Goal: Information Seeking & Learning: Learn about a topic

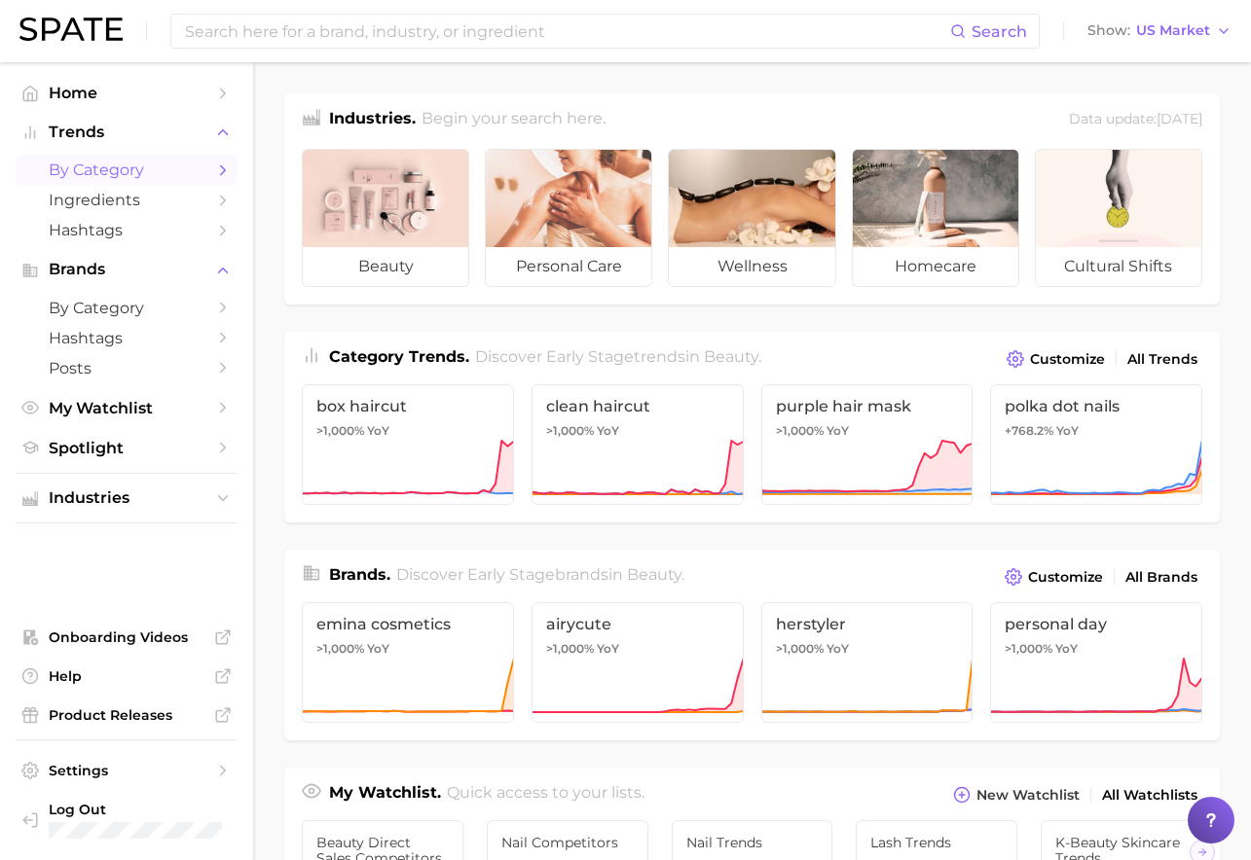
click at [168, 178] on span "by Category" at bounding box center [127, 170] width 156 height 18
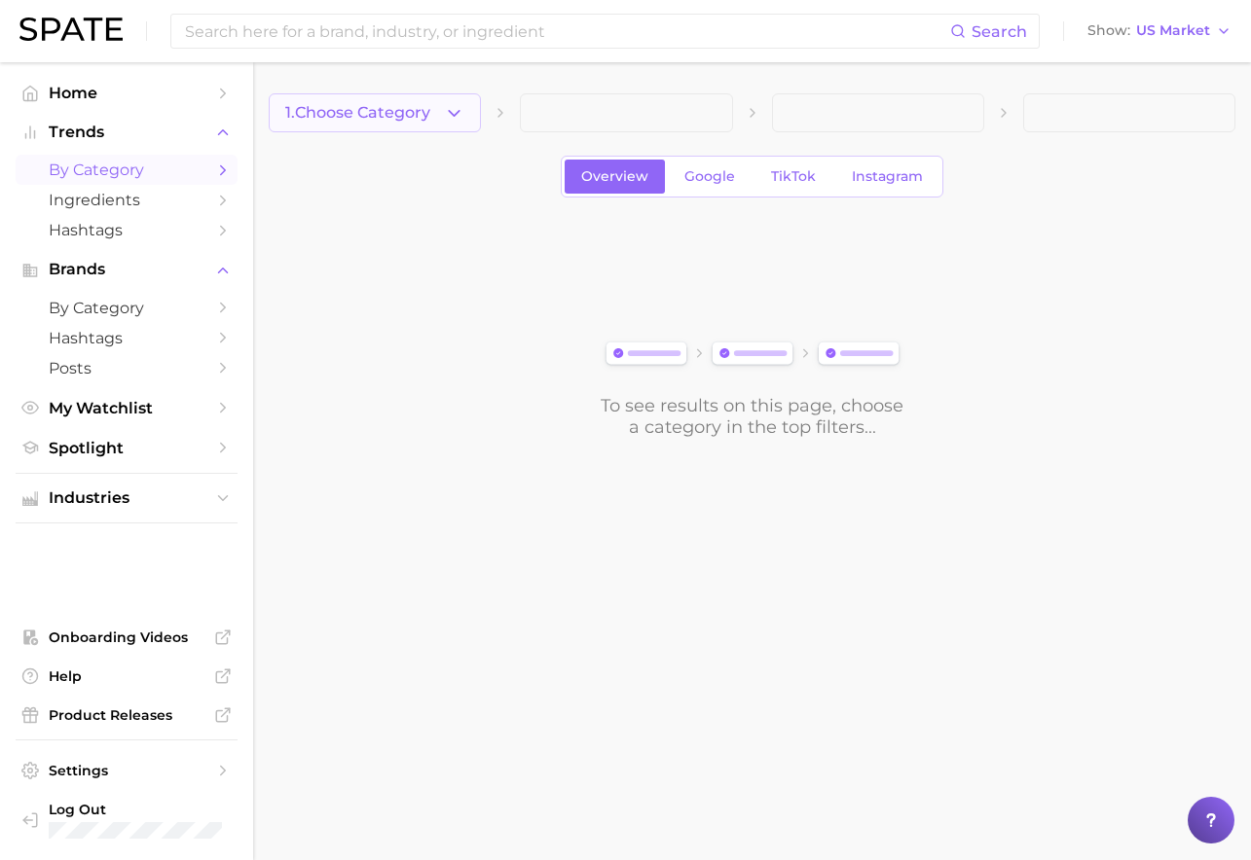
click at [461, 128] on button "1. Choose Category" at bounding box center [375, 112] width 212 height 39
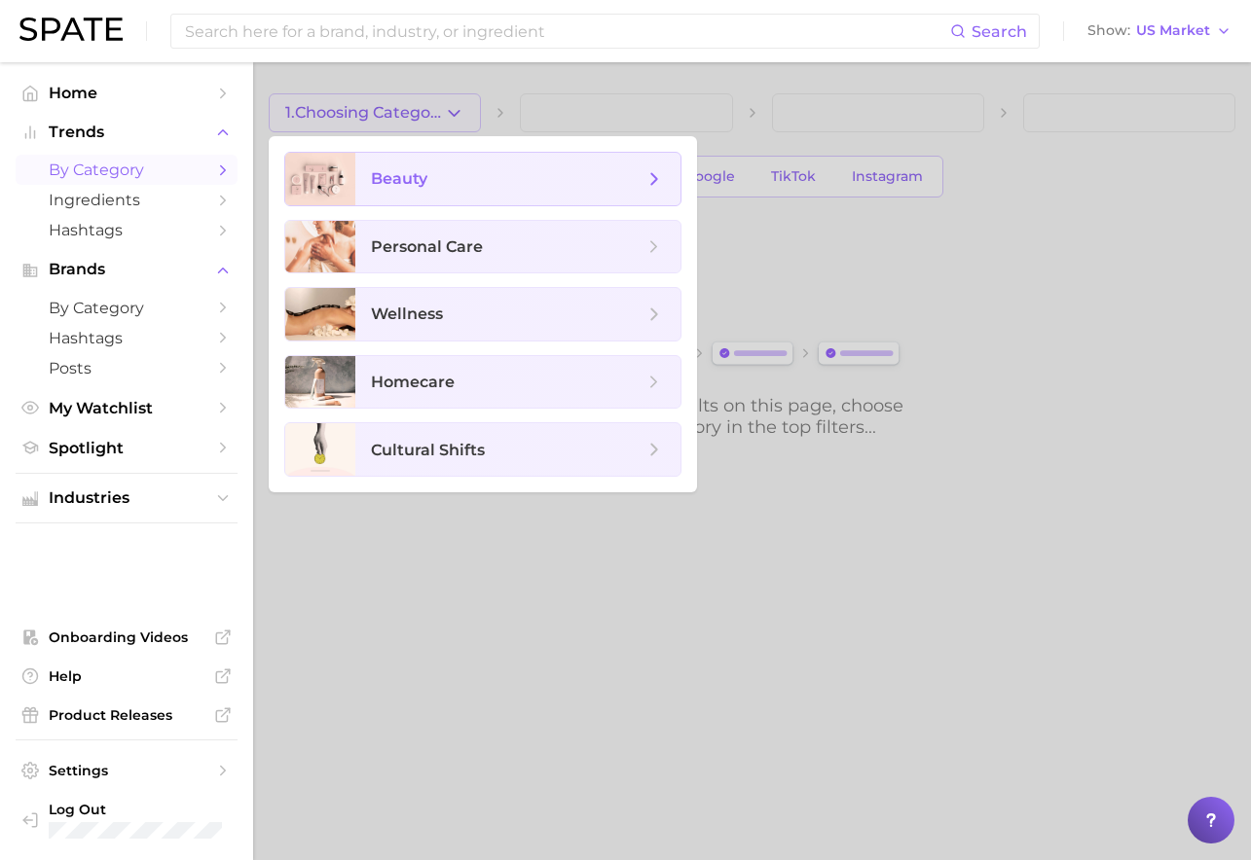
click at [456, 191] on span "beauty" at bounding box center [517, 179] width 325 height 53
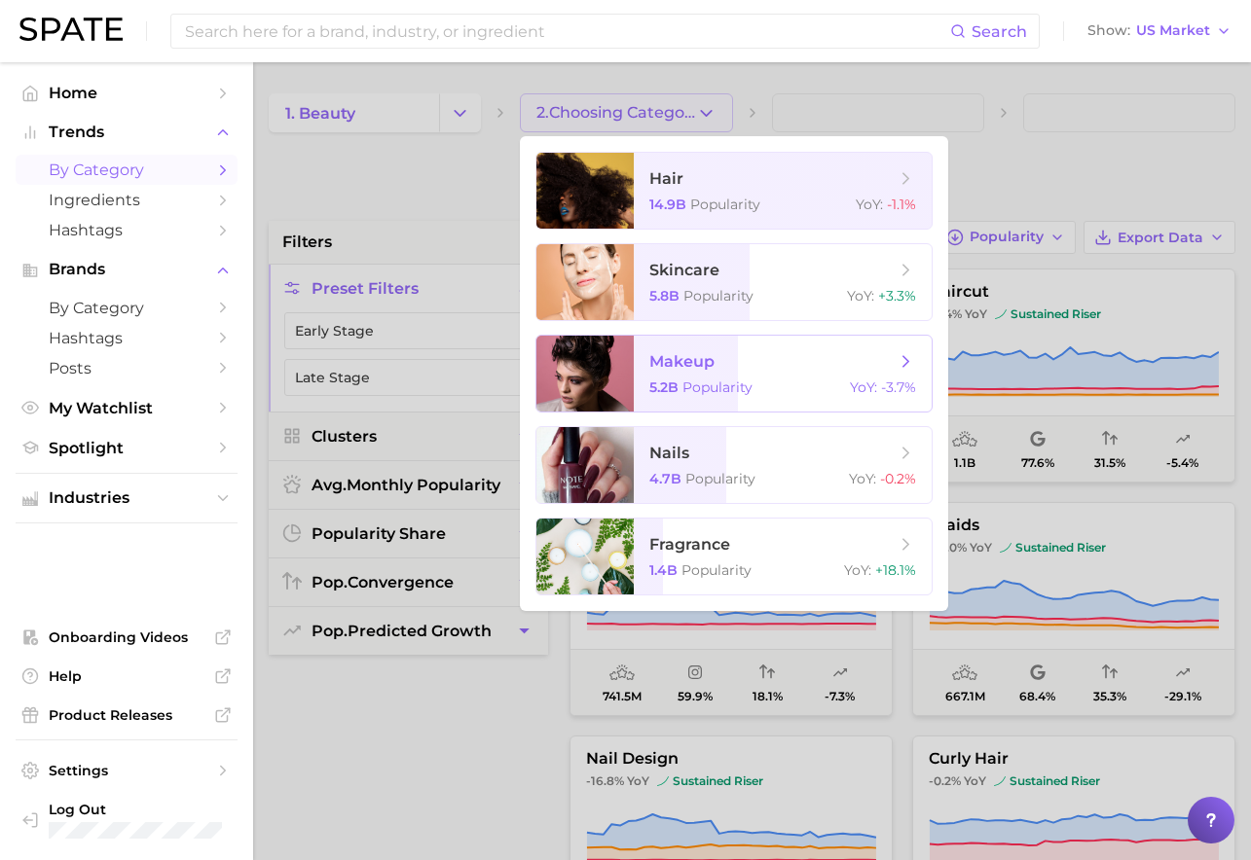
click at [696, 371] on span "makeup" at bounding box center [771, 361] width 245 height 21
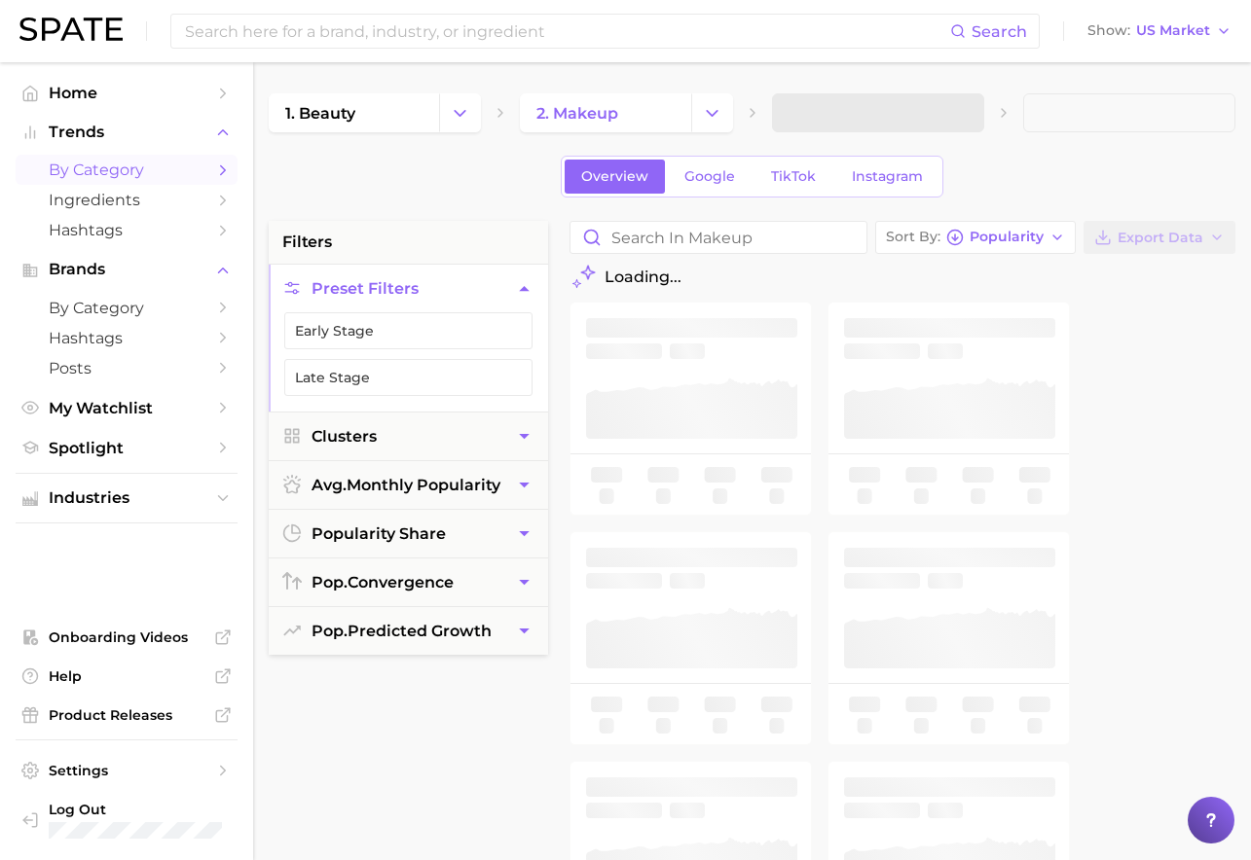
click at [670, 121] on link "2. makeup" at bounding box center [605, 112] width 170 height 39
click at [713, 117] on icon "Change Category" at bounding box center [712, 113] width 20 height 20
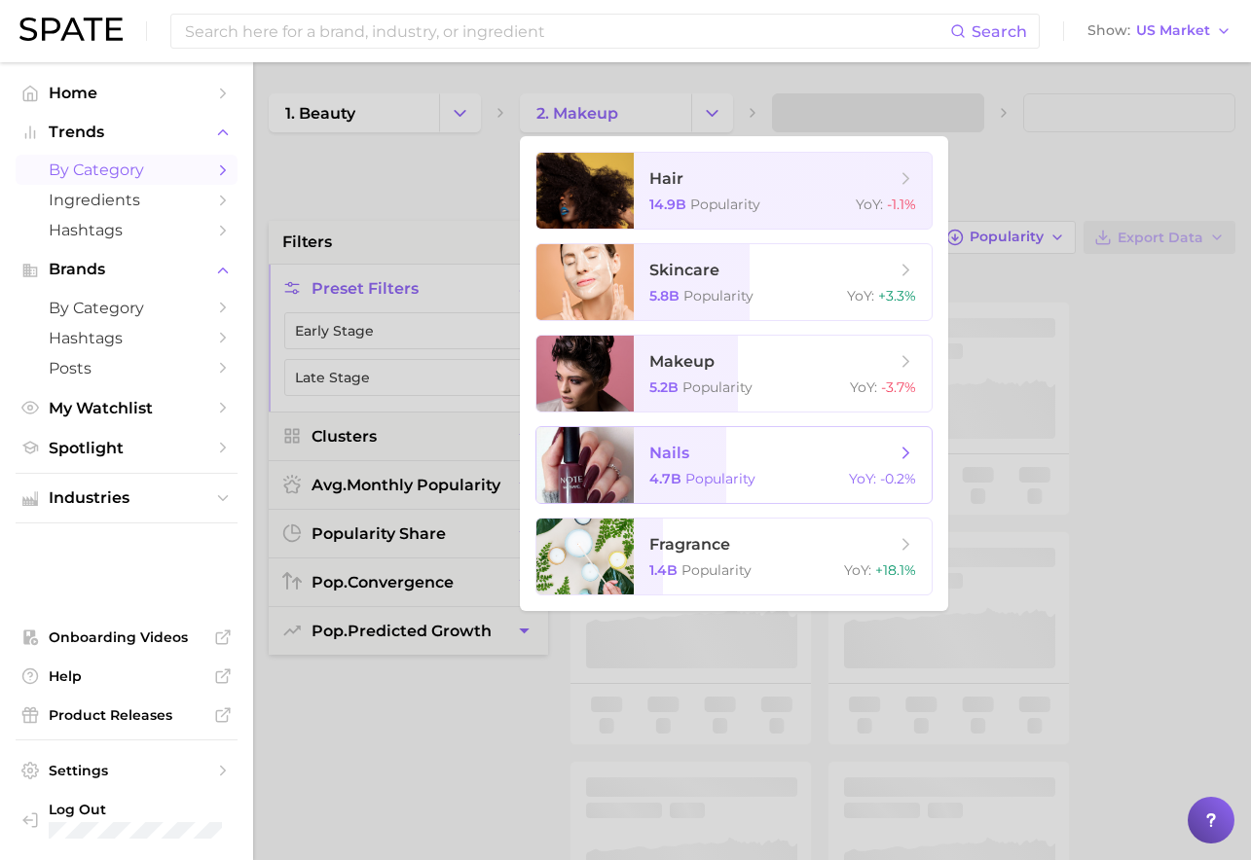
click at [684, 449] on span "nails" at bounding box center [669, 453] width 40 height 18
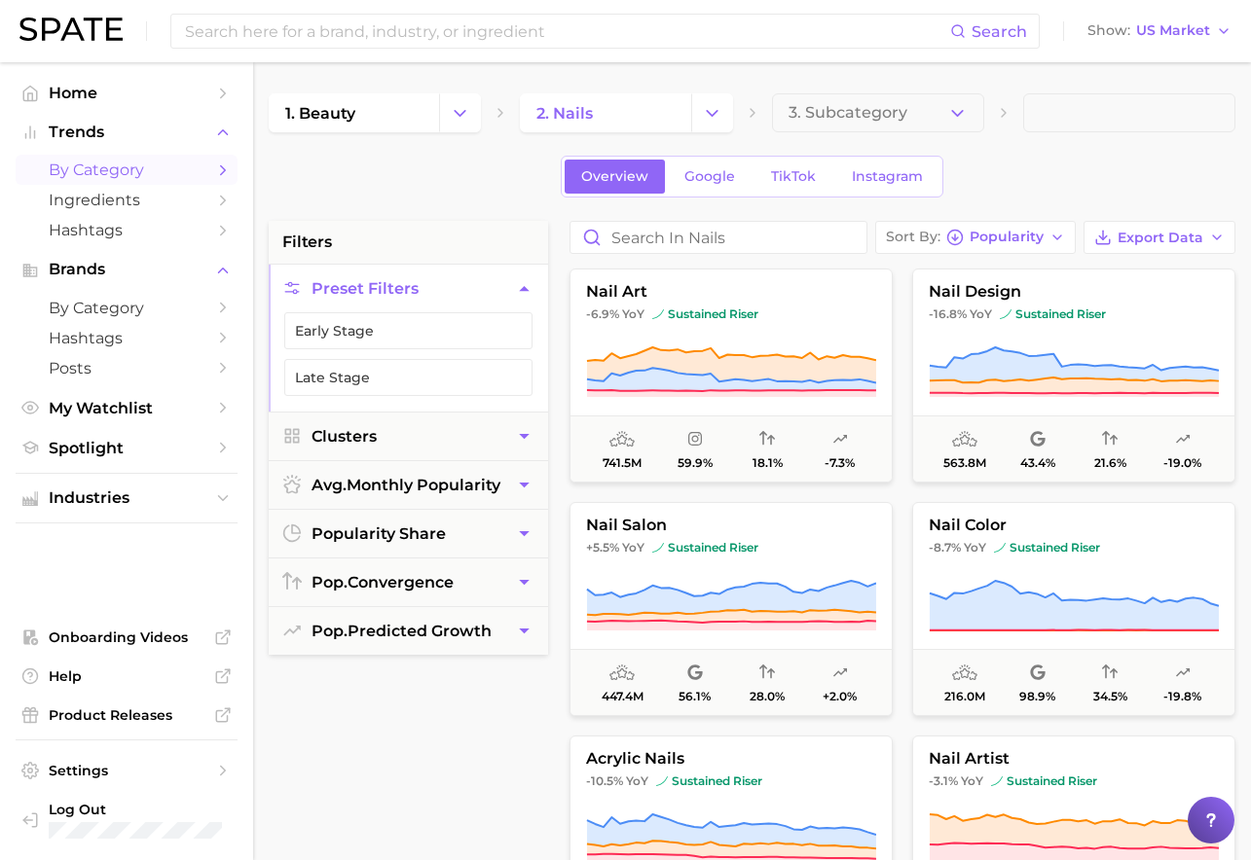
click at [957, 114] on polyline "button" at bounding box center [957, 112] width 11 height 5
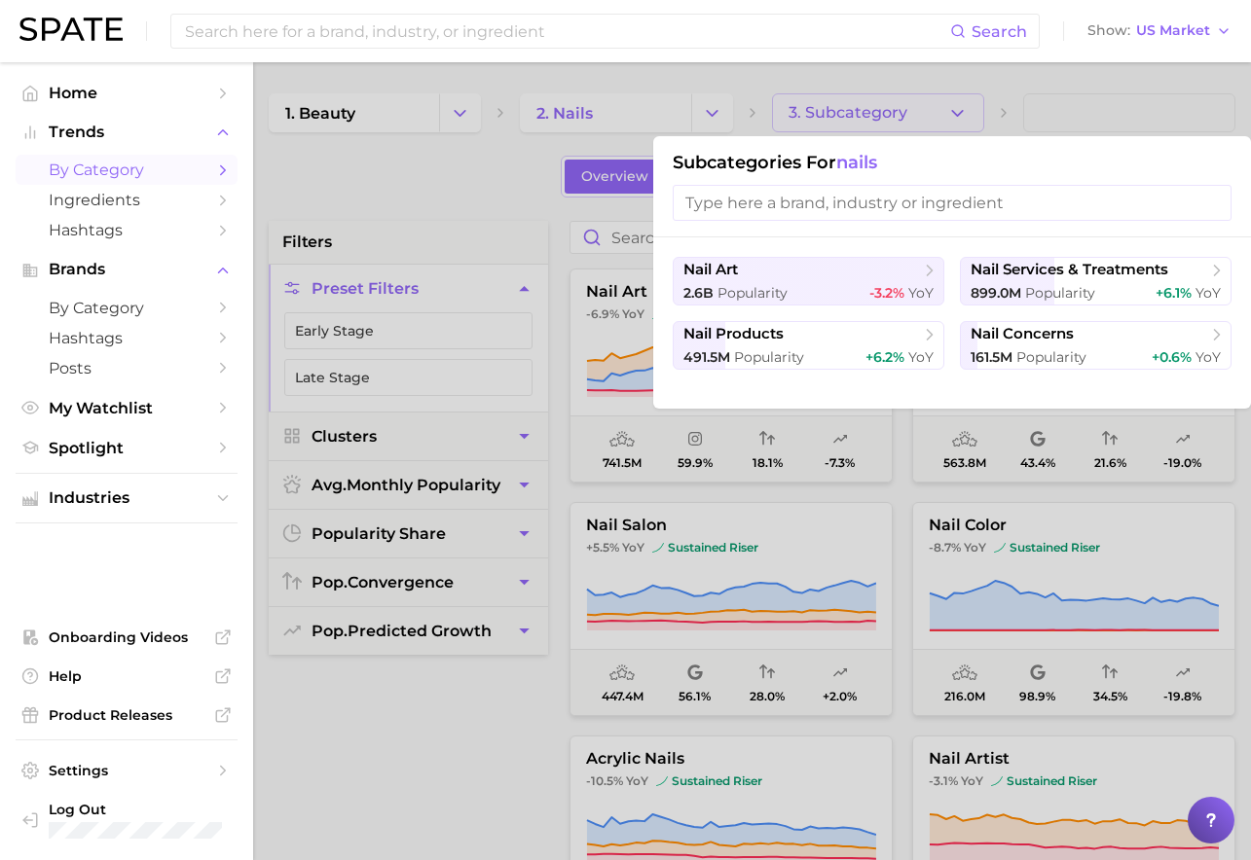
click at [425, 710] on div at bounding box center [625, 430] width 1251 height 860
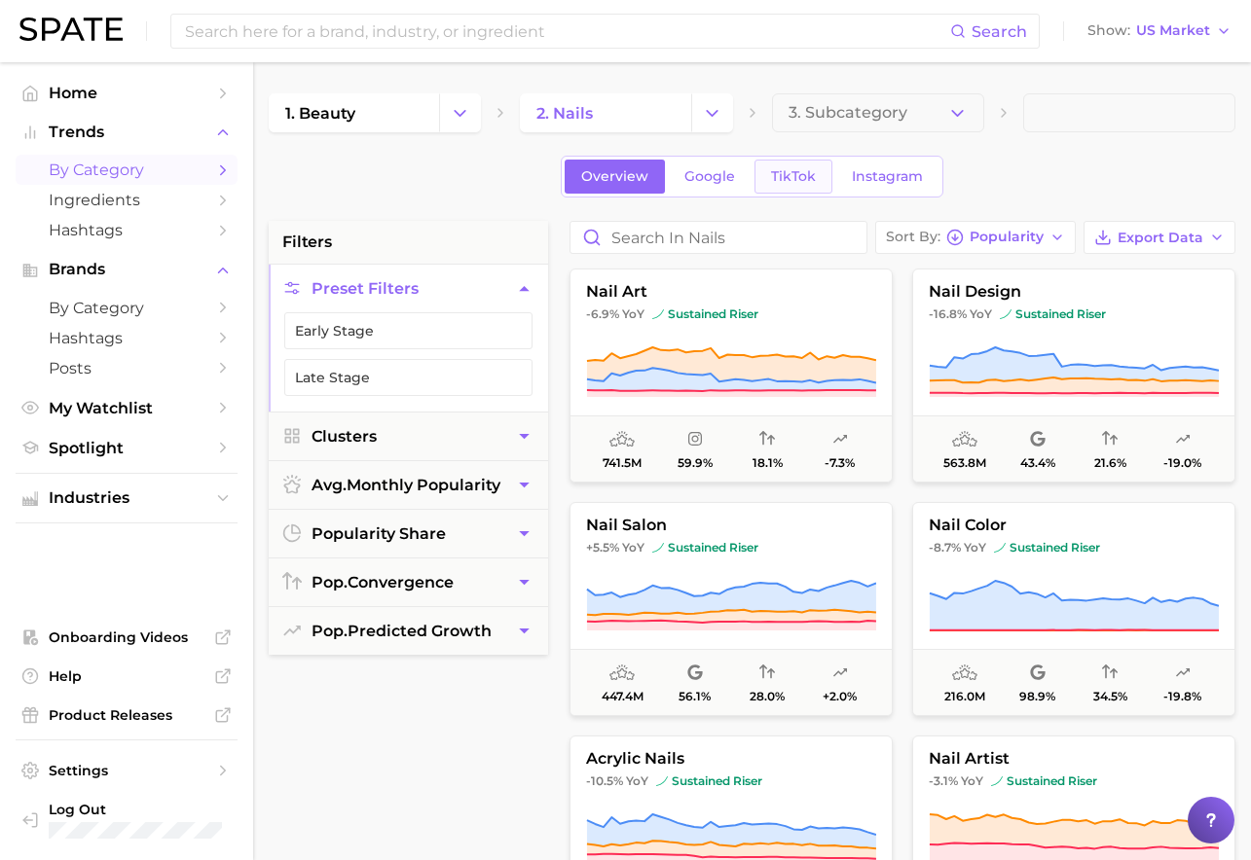
click at [804, 185] on link "TikTok" at bounding box center [793, 177] width 78 height 34
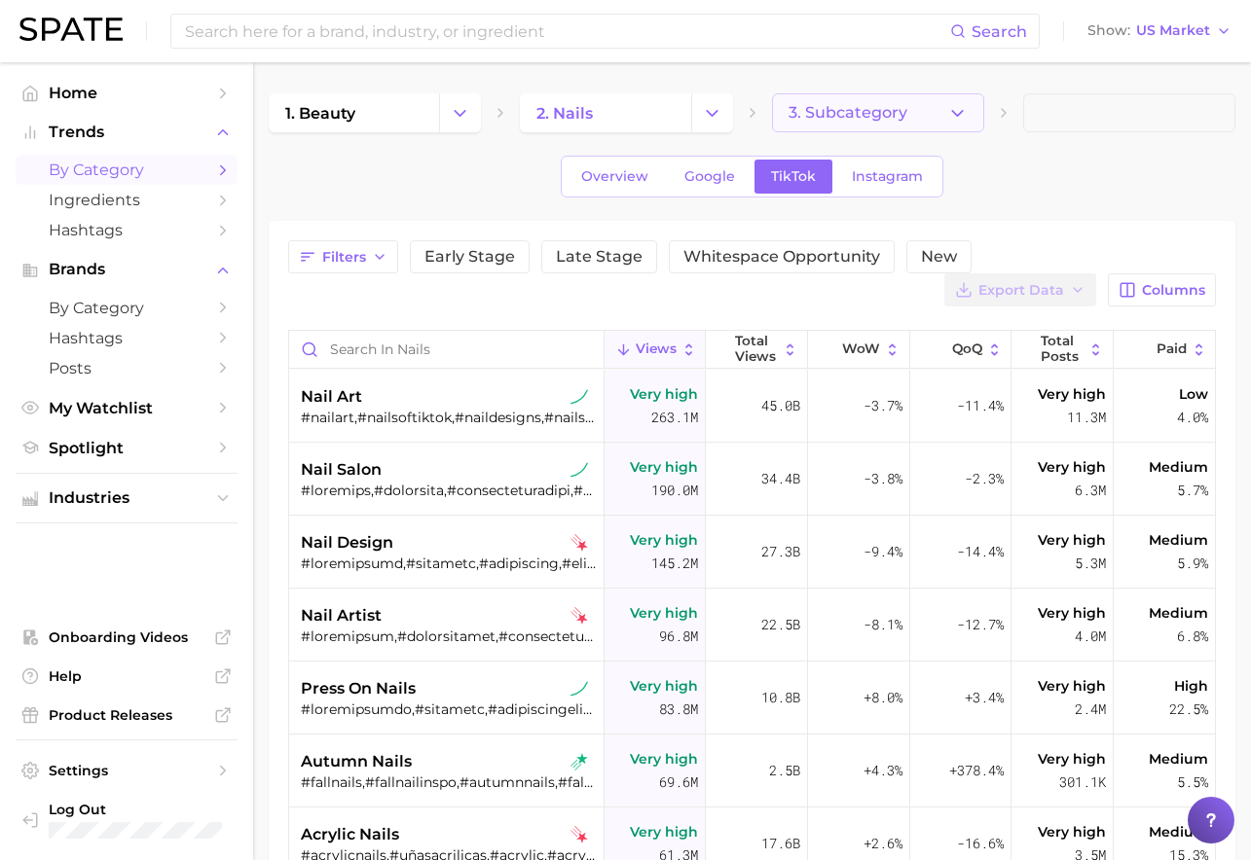
click at [845, 113] on span "3. Subcategory" at bounding box center [847, 113] width 119 height 18
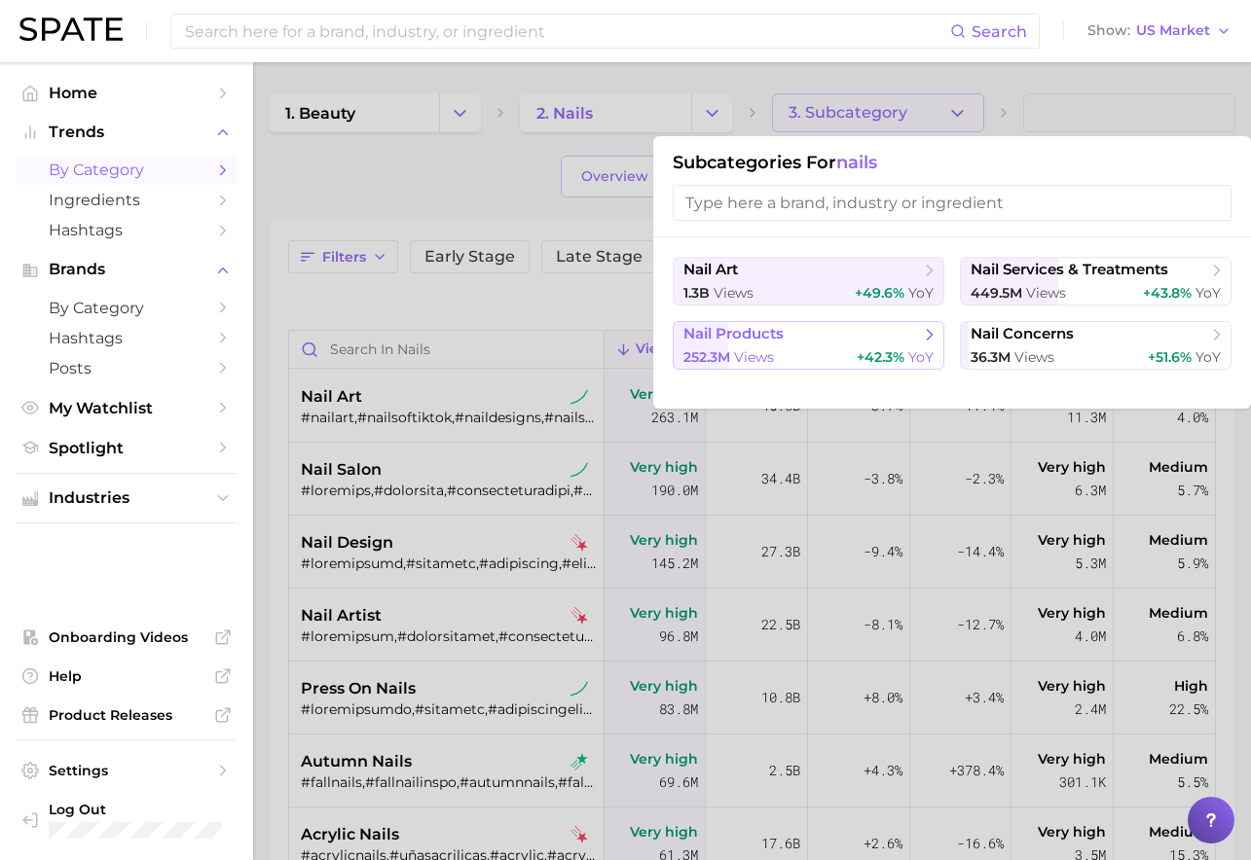
click at [765, 331] on span "nail products" at bounding box center [733, 334] width 100 height 18
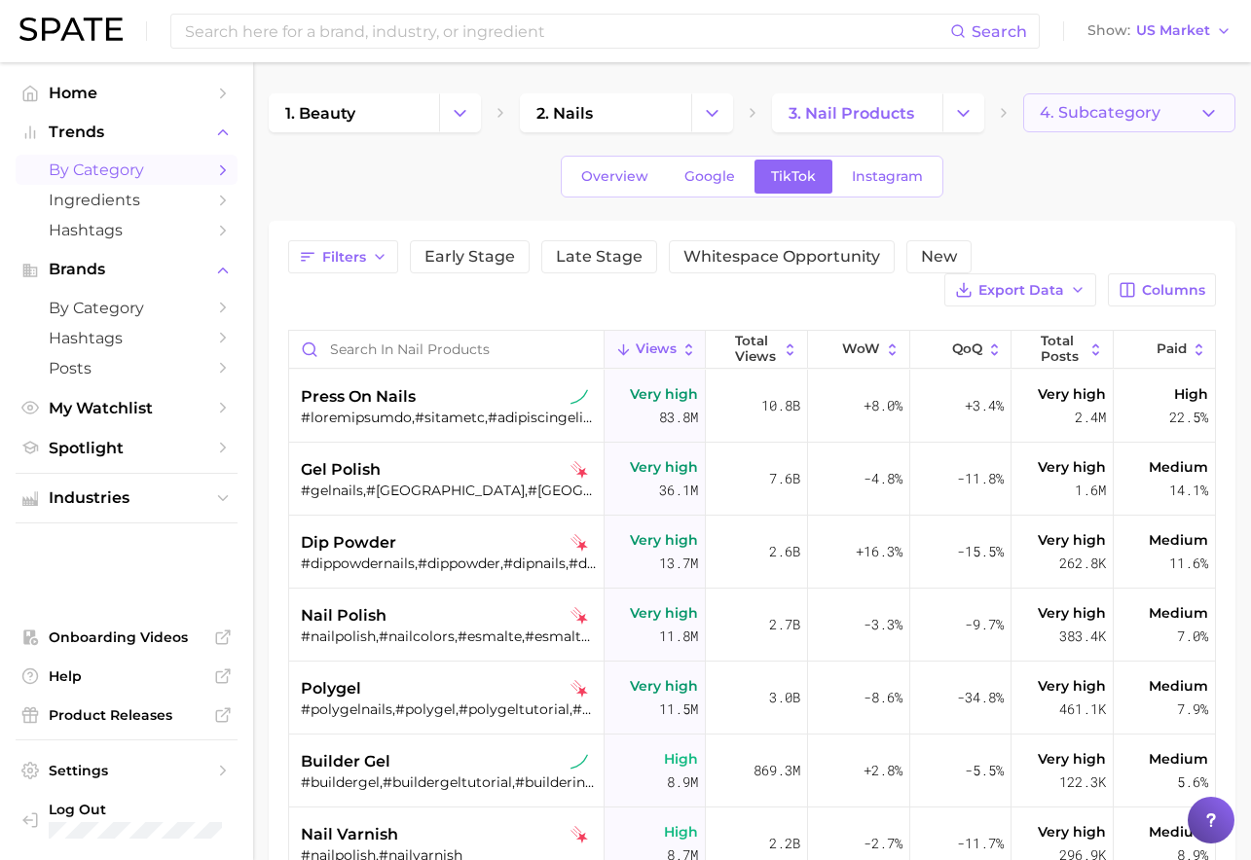
click at [1108, 110] on span "4. Subcategory" at bounding box center [1100, 113] width 121 height 18
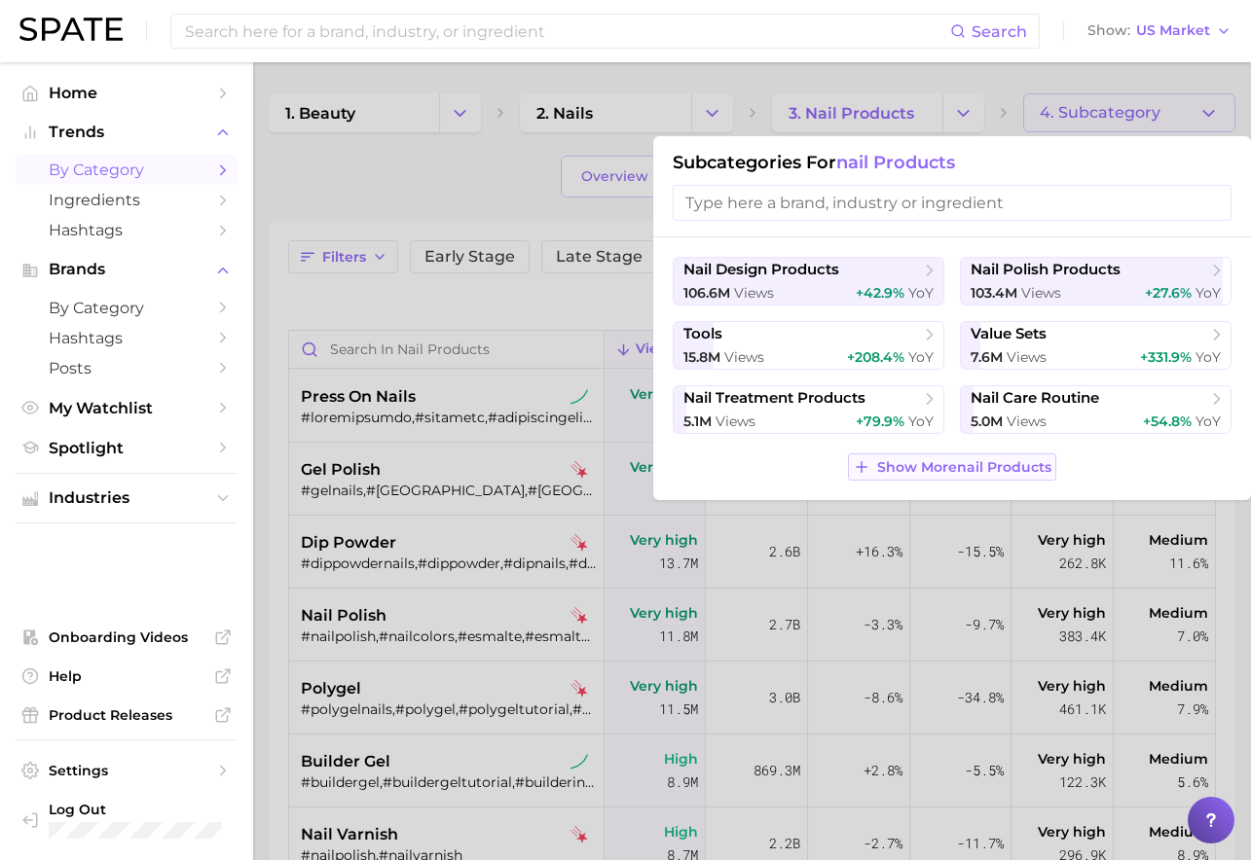
click at [1017, 456] on button "Show More nail products" at bounding box center [951, 467] width 207 height 27
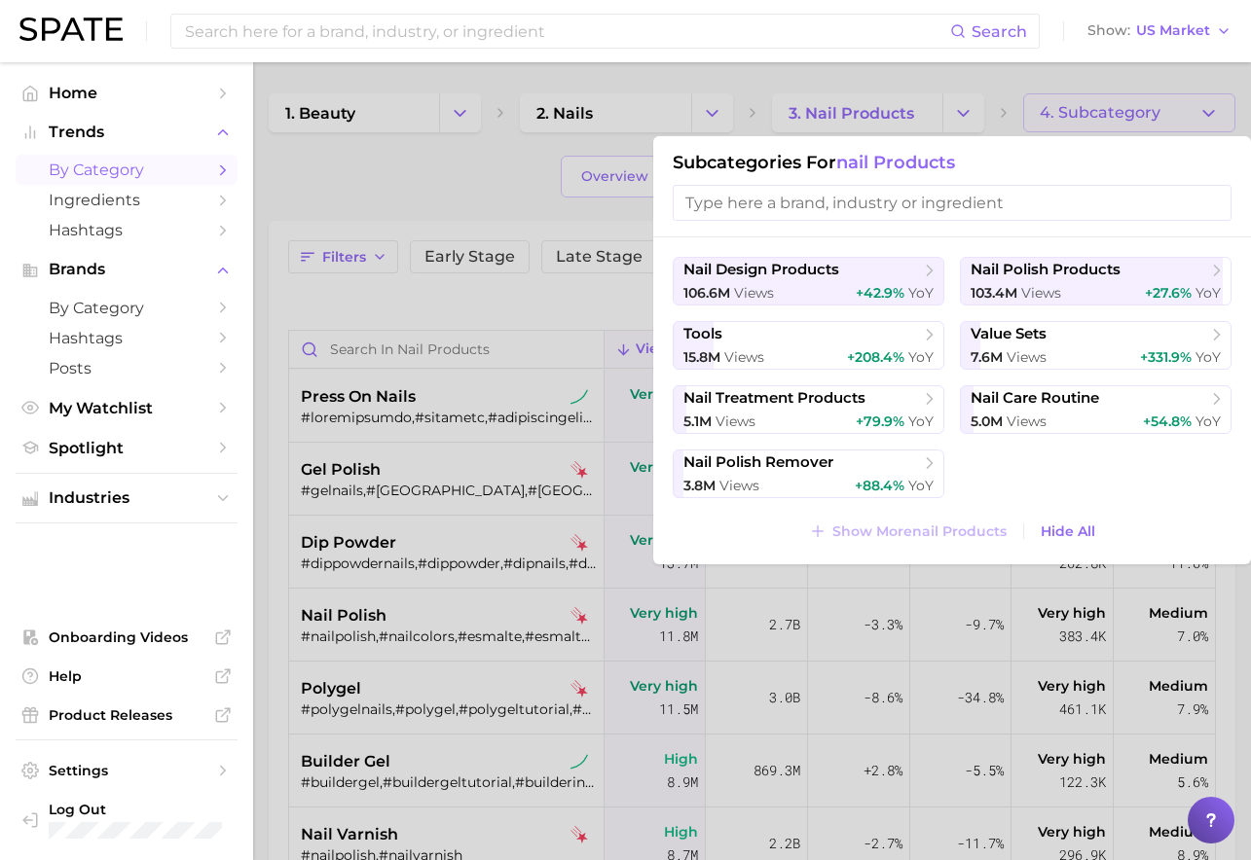
click at [947, 108] on div at bounding box center [625, 430] width 1251 height 860
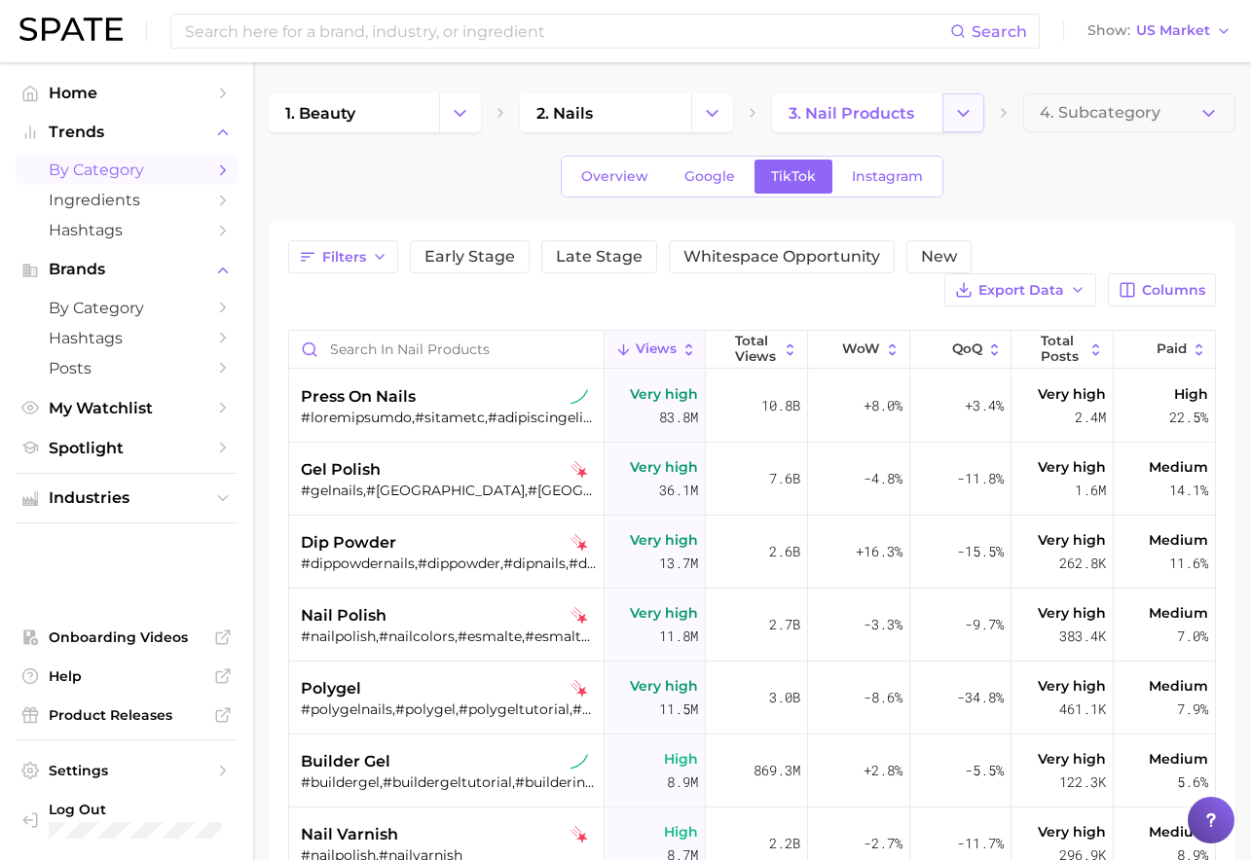
click at [963, 113] on icon "Change Category" at bounding box center [963, 113] width 20 height 20
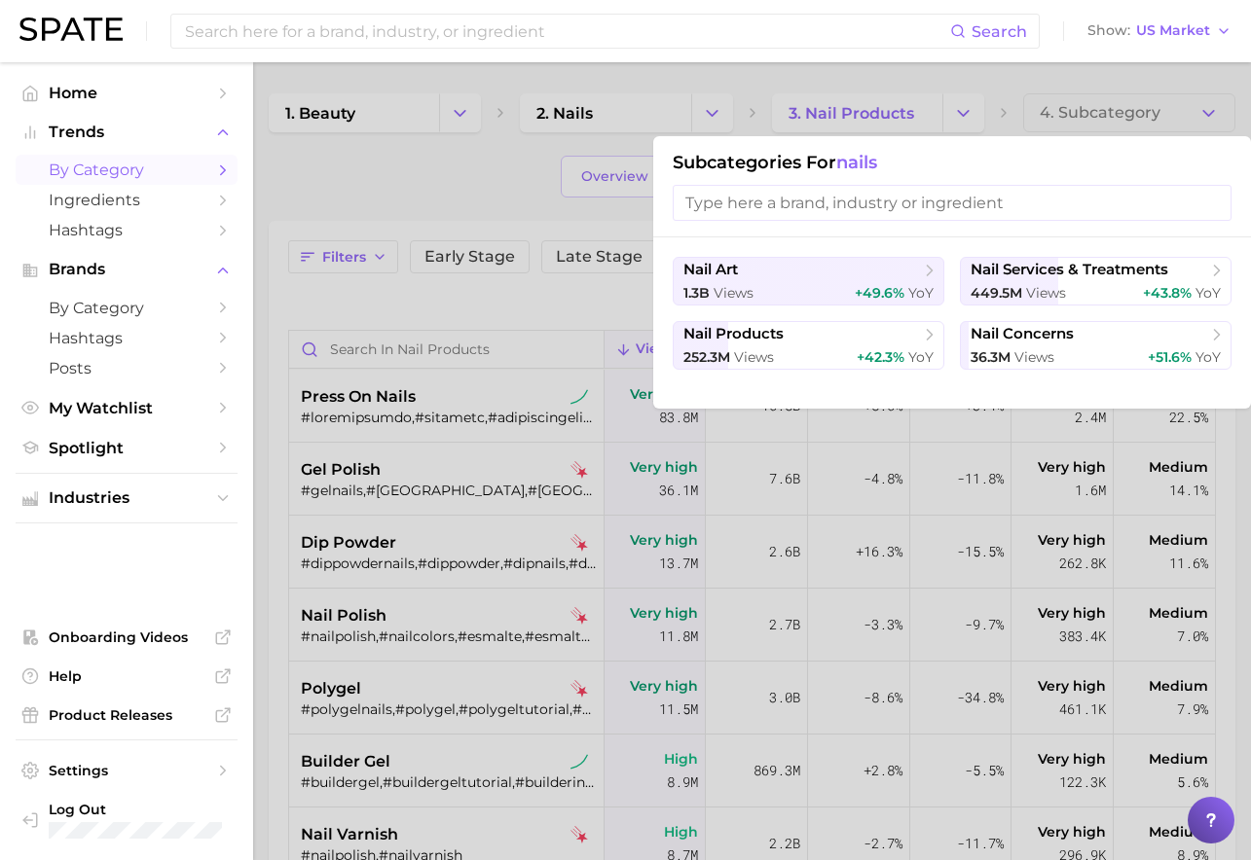
click at [821, 207] on input "search" at bounding box center [952, 203] width 559 height 36
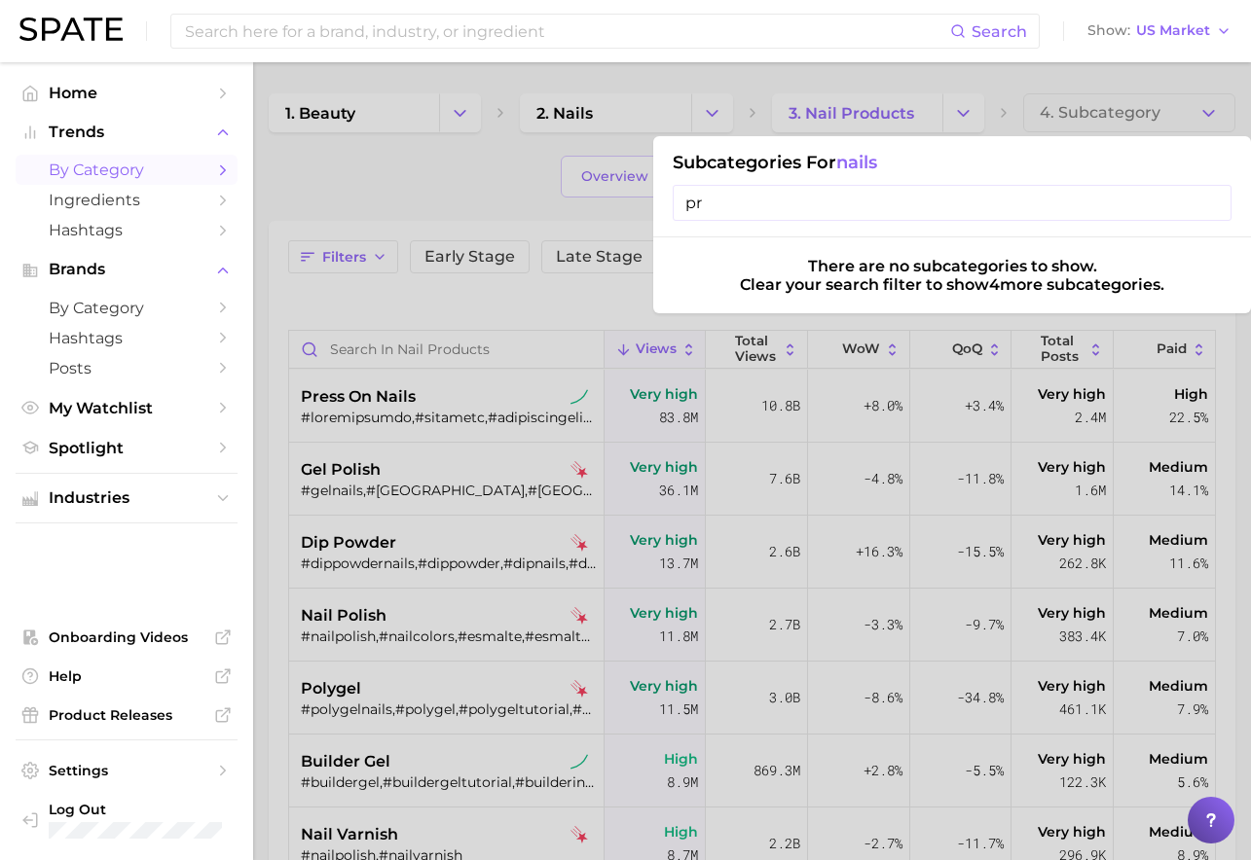
type input "p"
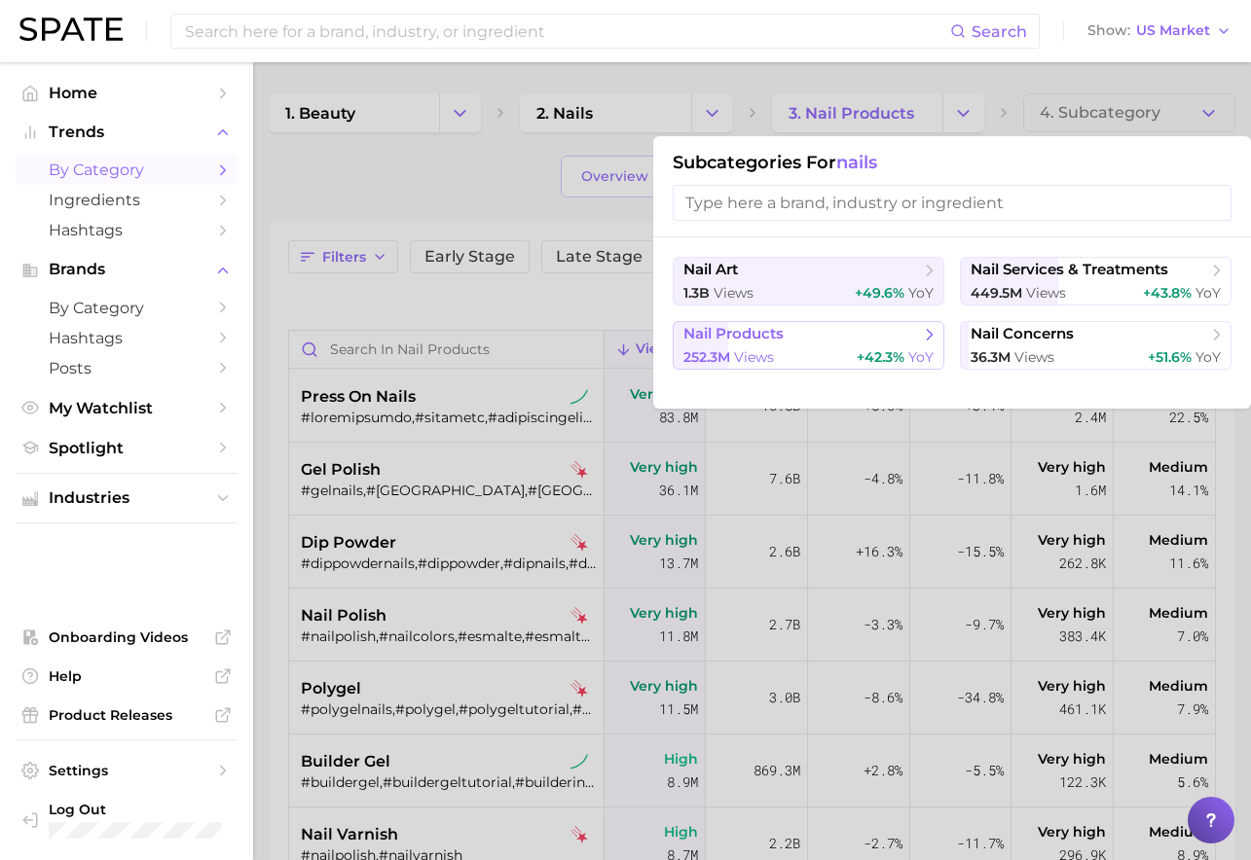
click at [793, 336] on span "nail products" at bounding box center [801, 334] width 237 height 19
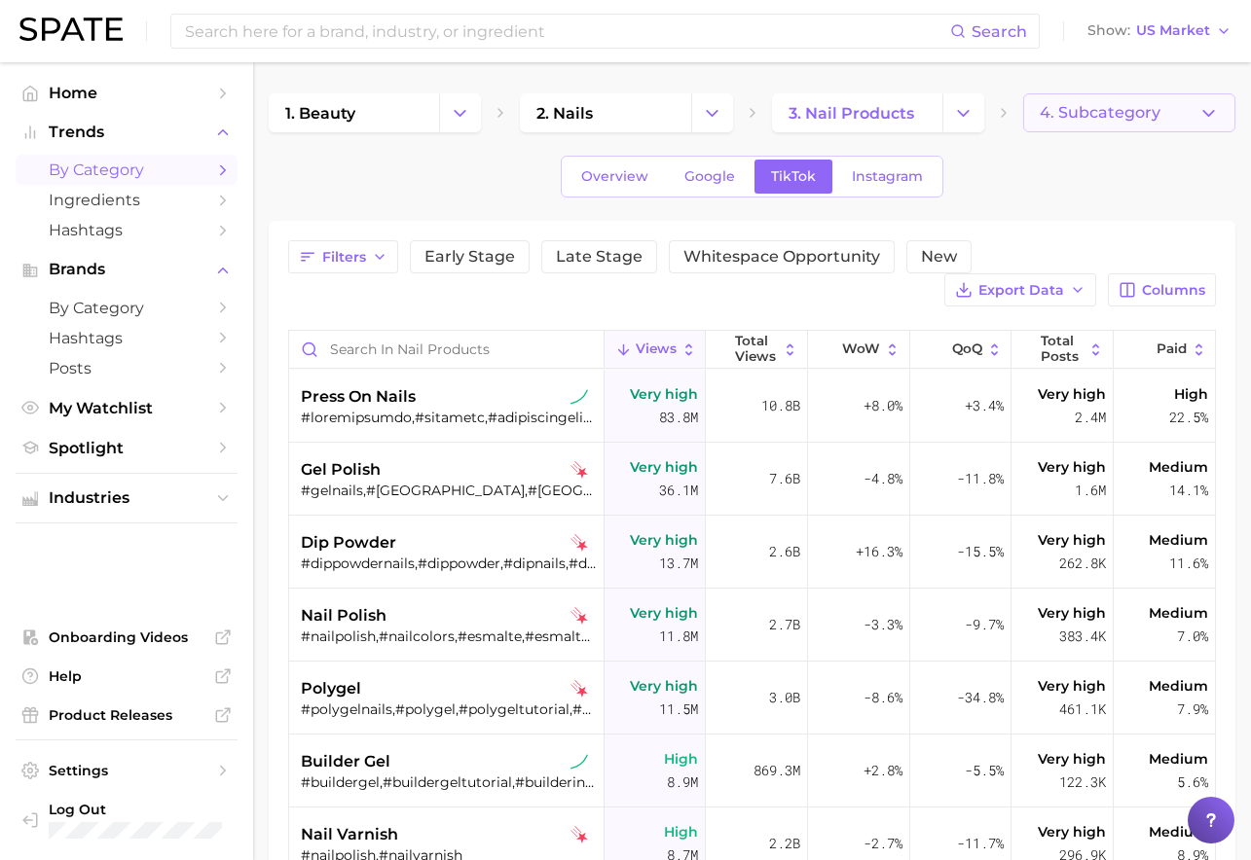
click at [1071, 107] on span "4. Subcategory" at bounding box center [1100, 113] width 121 height 18
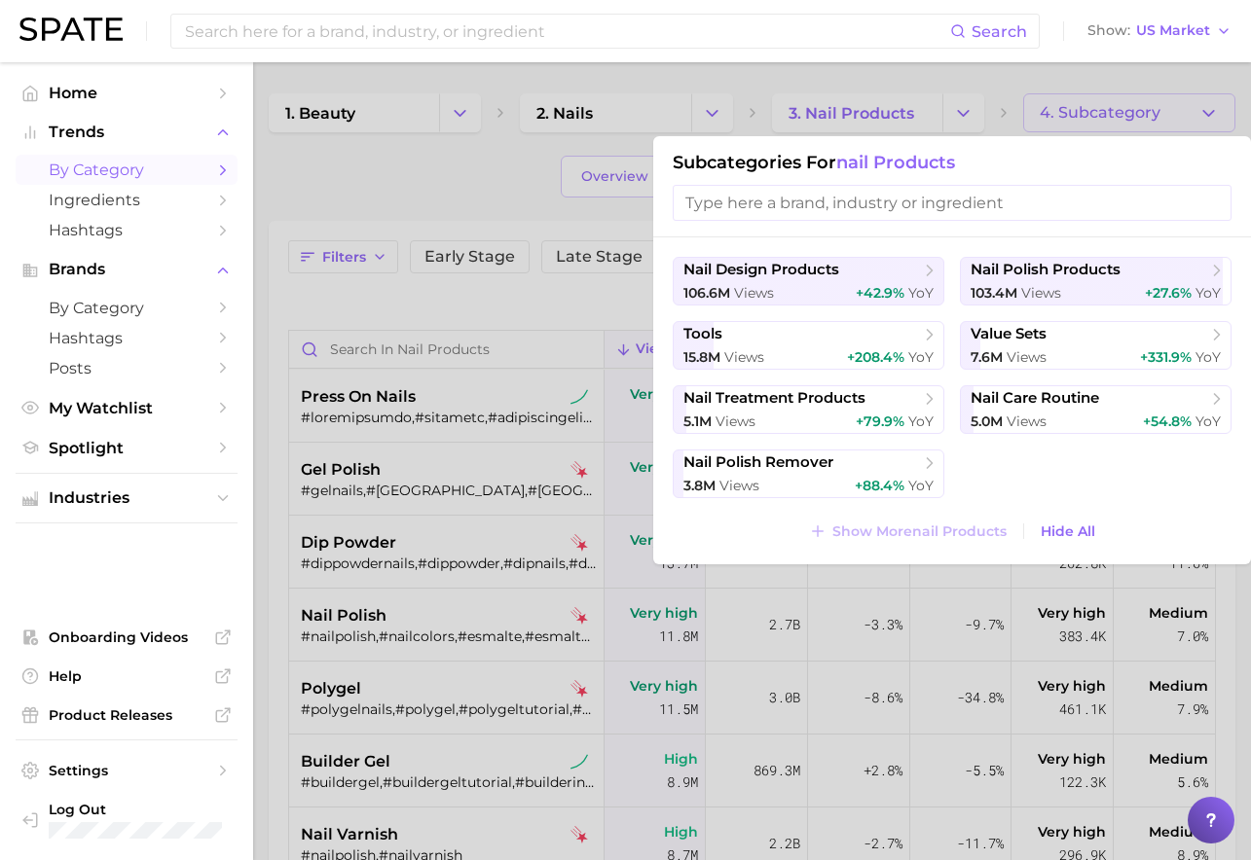
click at [431, 408] on div at bounding box center [625, 430] width 1251 height 860
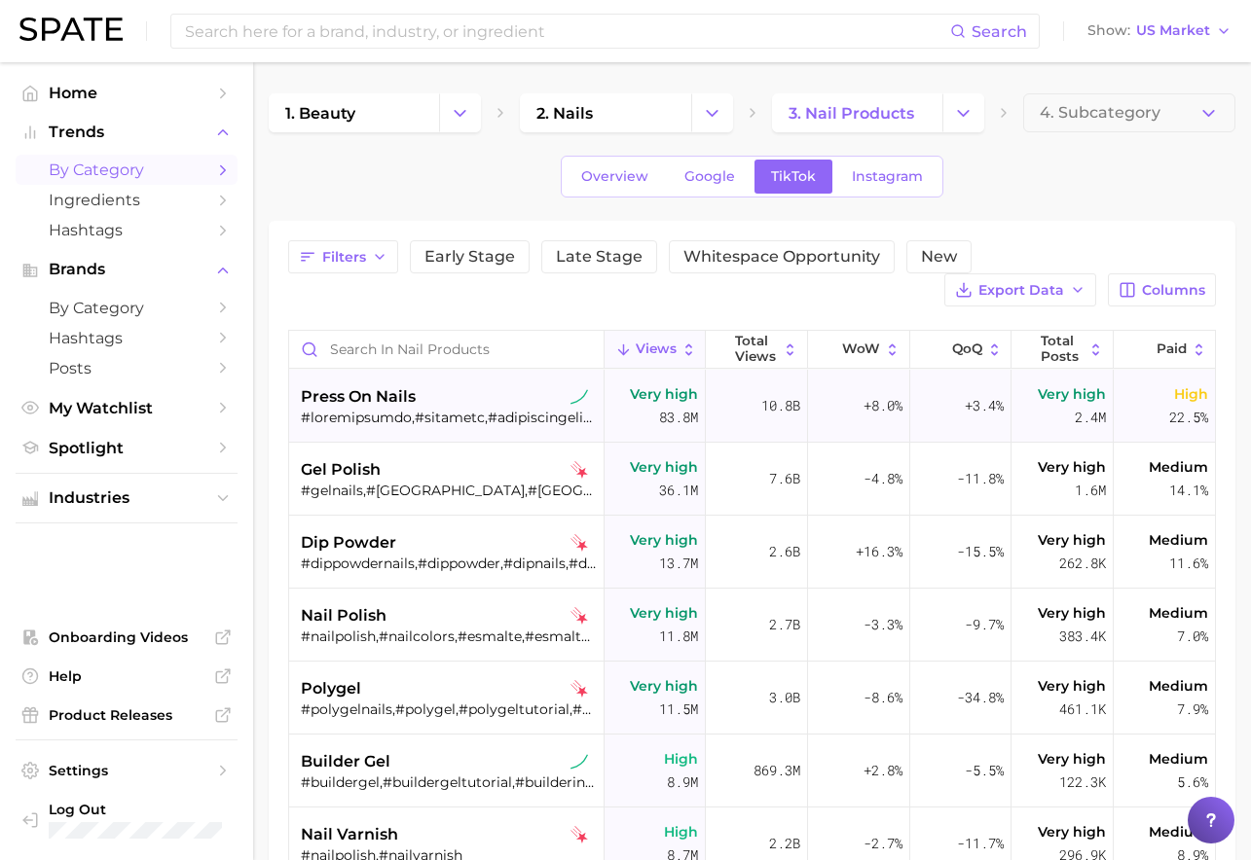
click at [397, 399] on span "press on nails" at bounding box center [358, 396] width 115 height 23
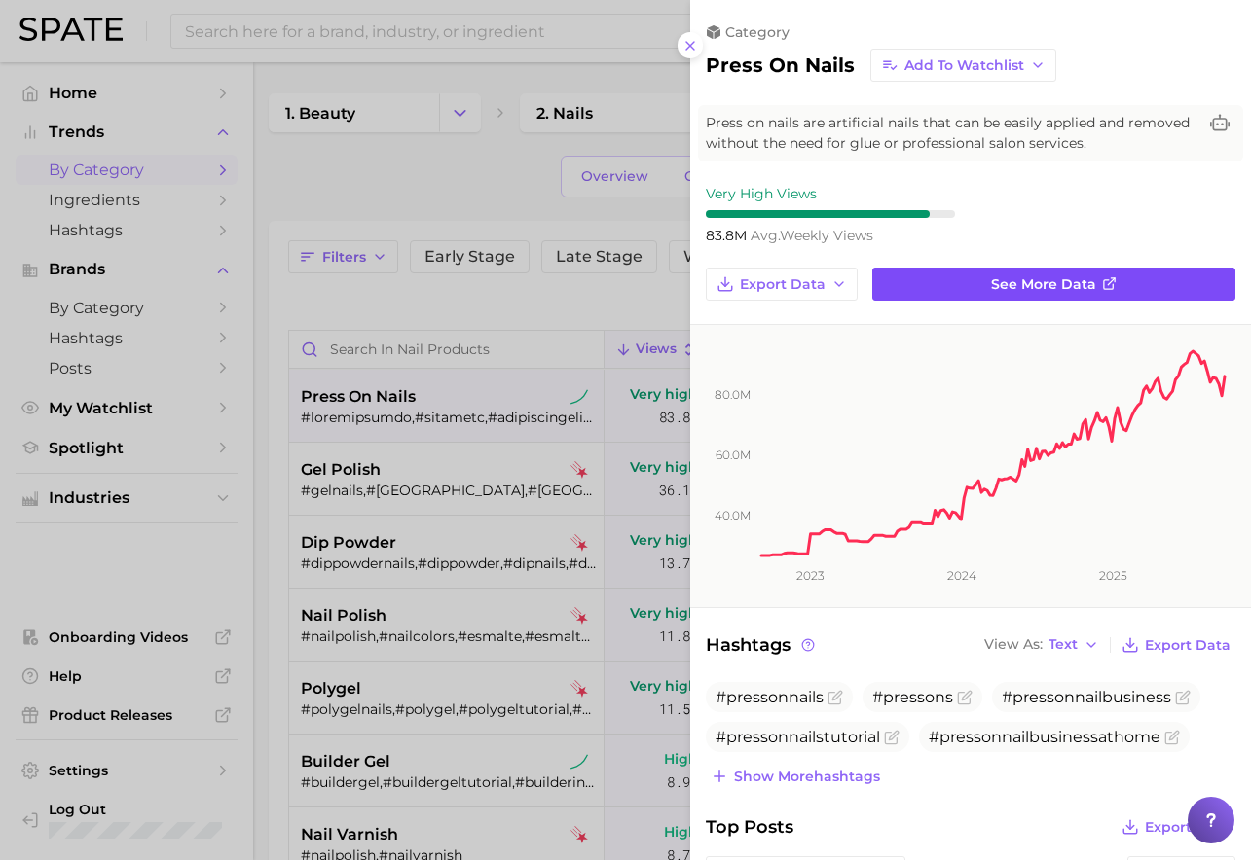
click at [973, 278] on link "See more data" at bounding box center [1053, 284] width 363 height 33
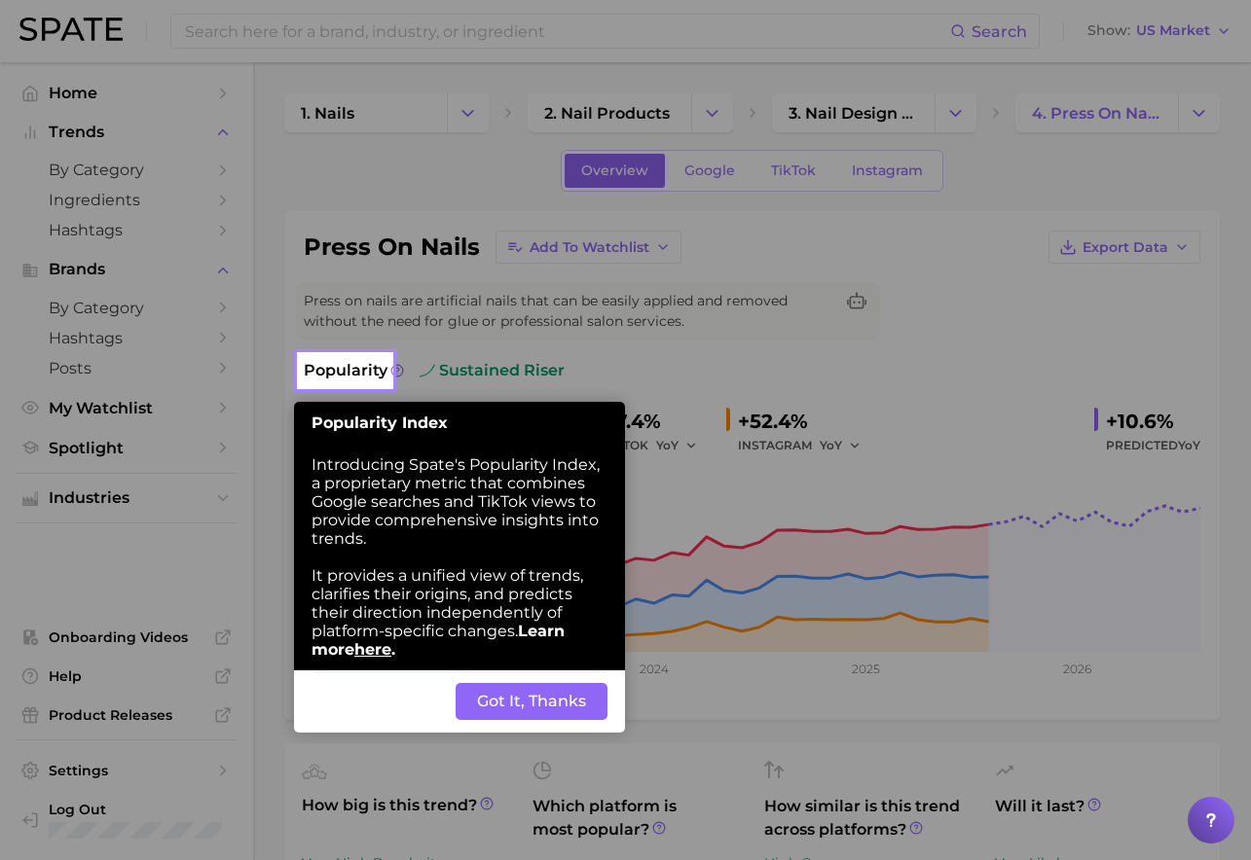
click at [463, 713] on button "Got It, Thanks" at bounding box center [532, 701] width 152 height 37
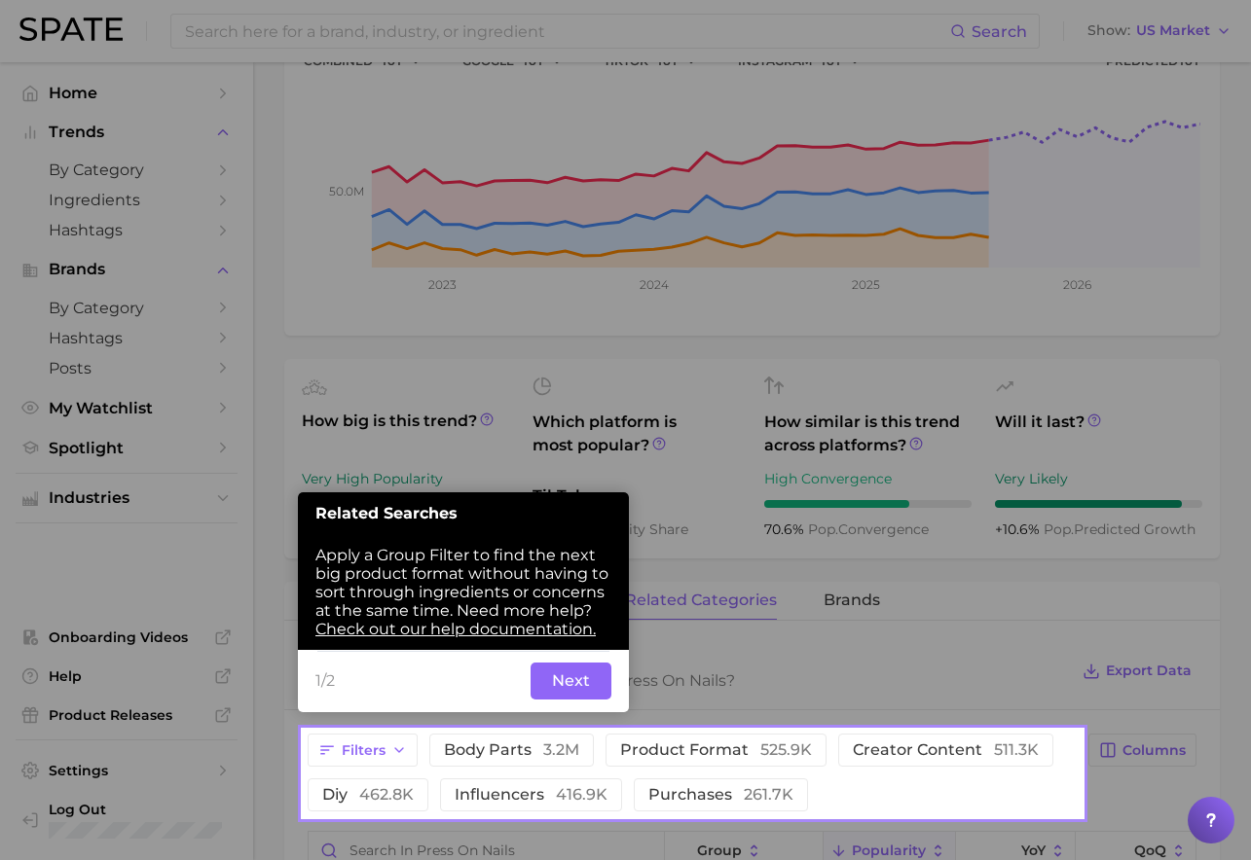
scroll to position [385, 0]
click at [551, 689] on button "Next" at bounding box center [570, 680] width 81 height 37
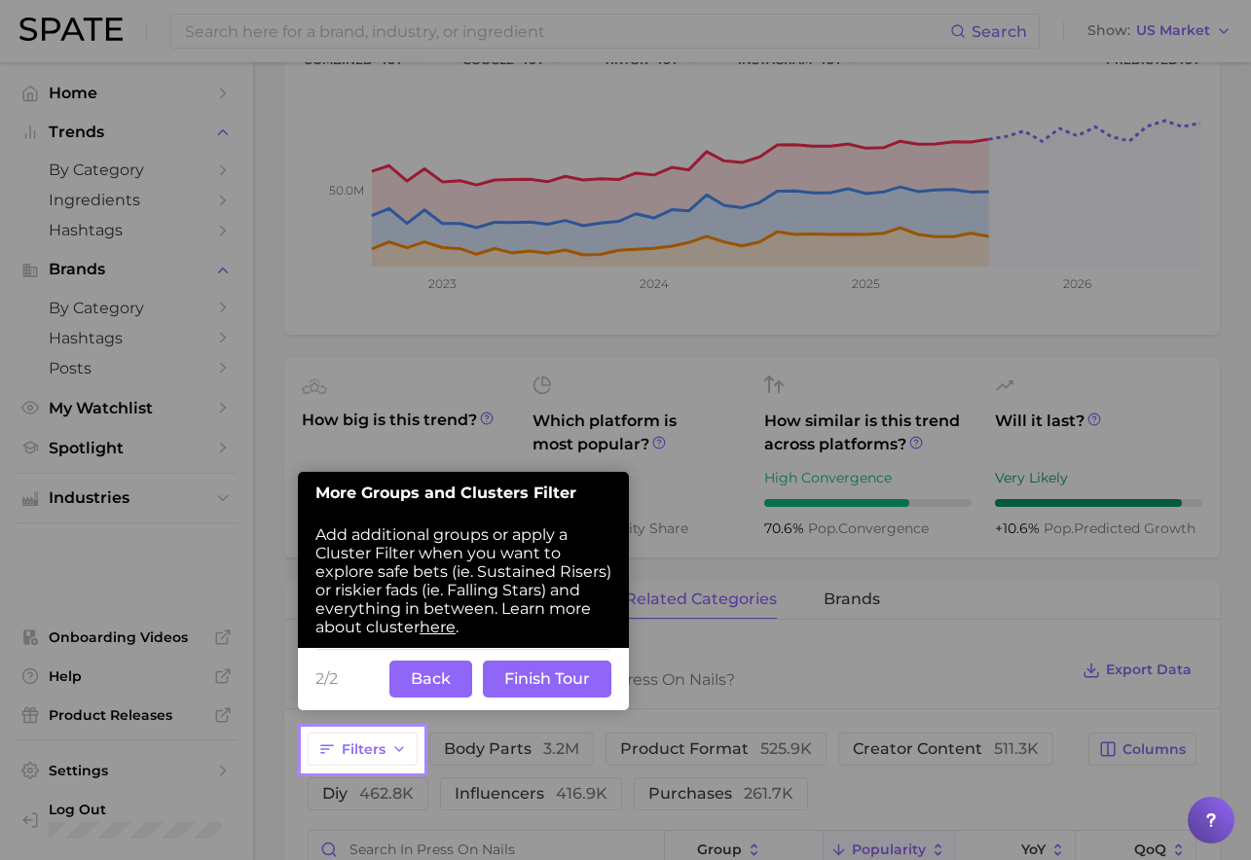
click at [535, 680] on button "Finish Tour" at bounding box center [547, 679] width 128 height 37
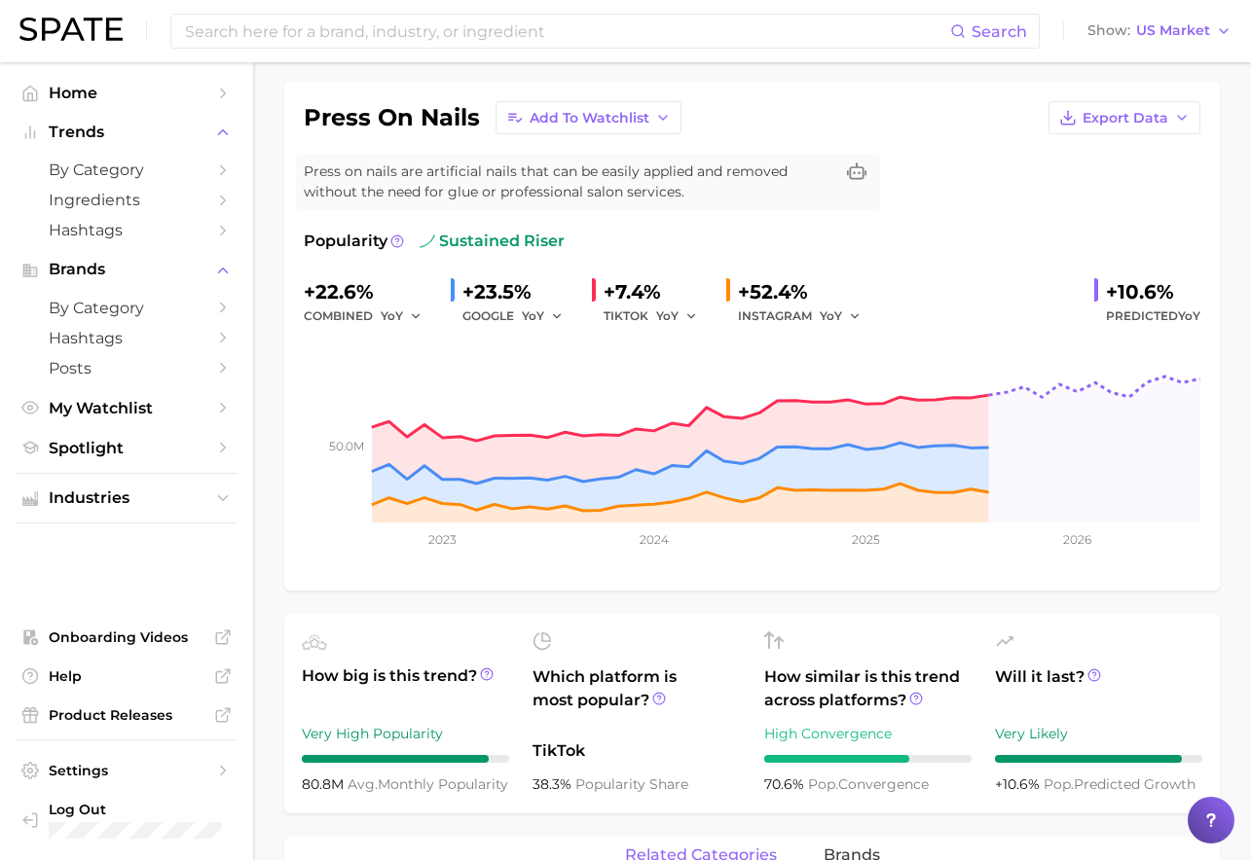
scroll to position [0, 0]
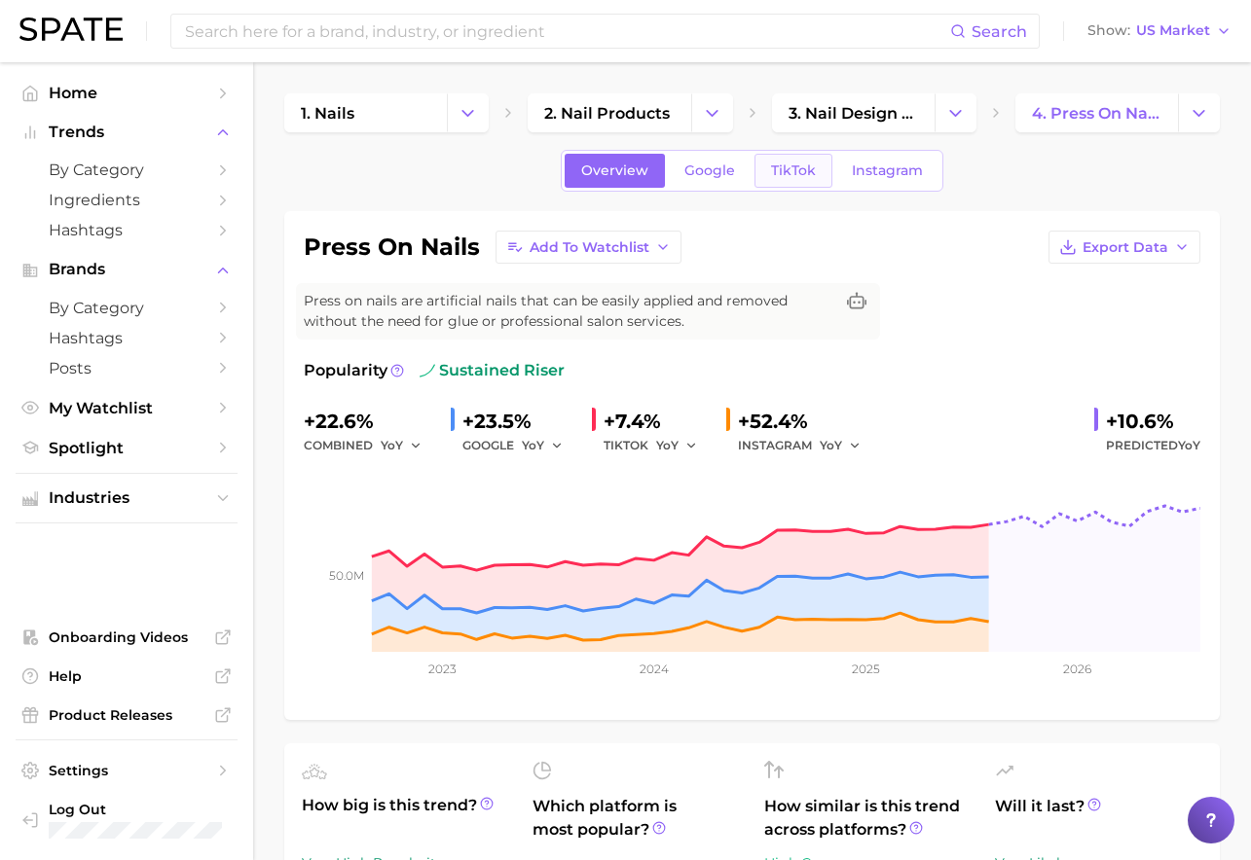
click at [803, 178] on span "TikTok" at bounding box center [793, 171] width 45 height 17
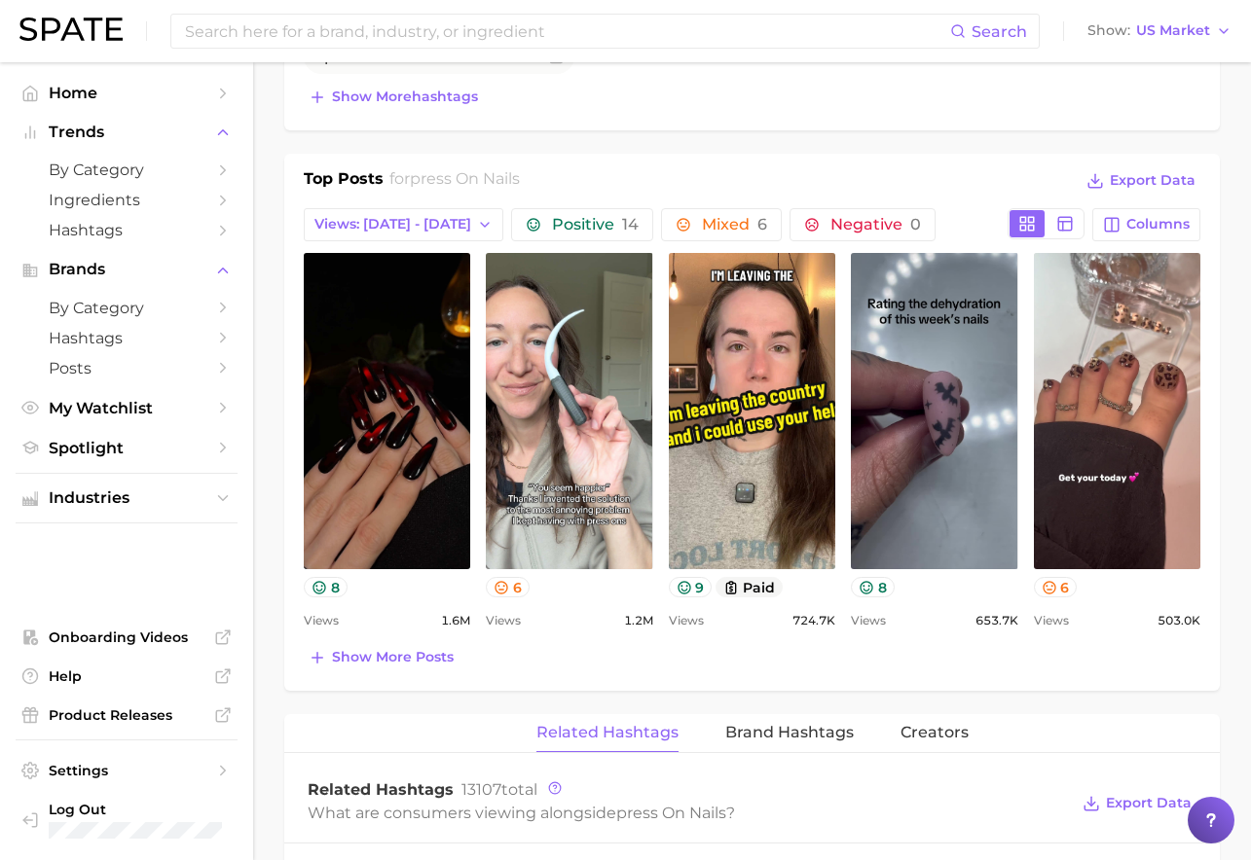
scroll to position [909, 0]
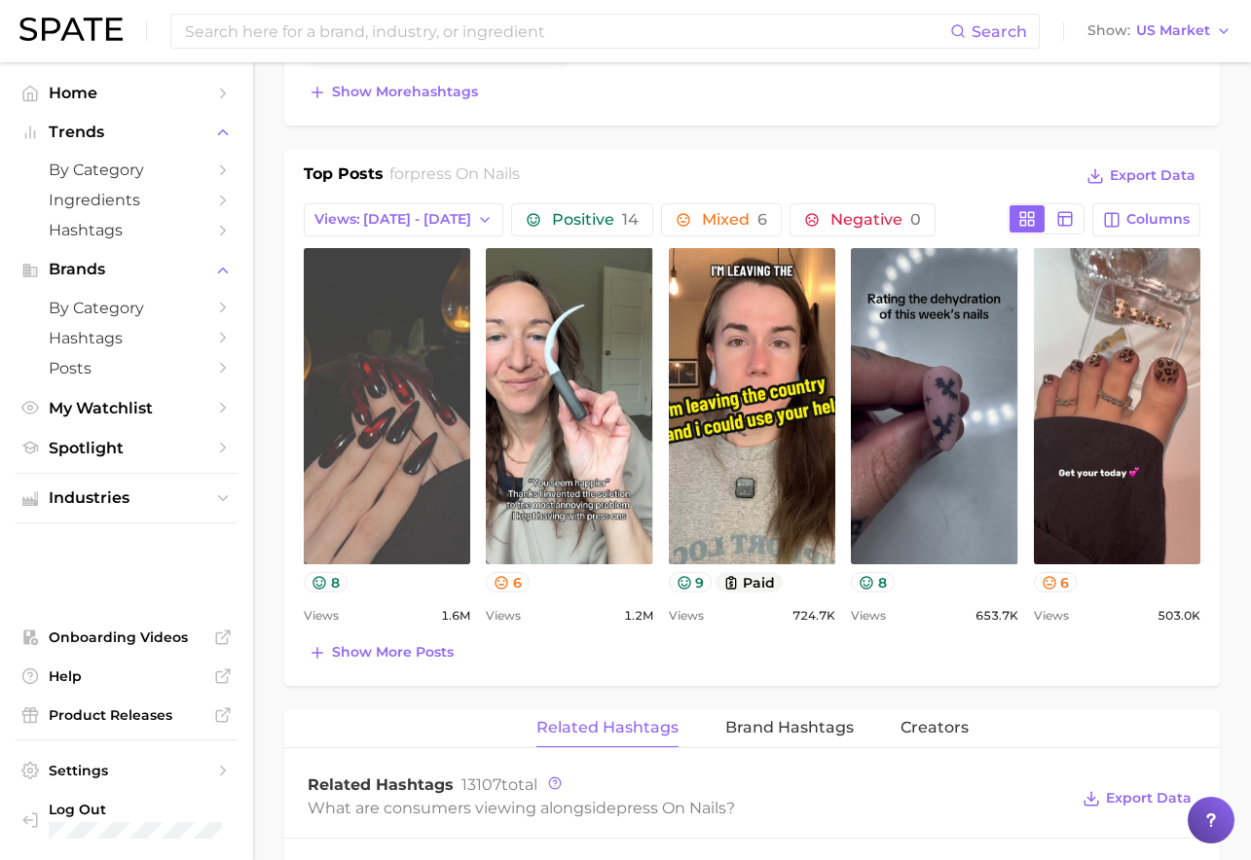
click at [413, 421] on link "view post on TikTok" at bounding box center [387, 406] width 166 height 316
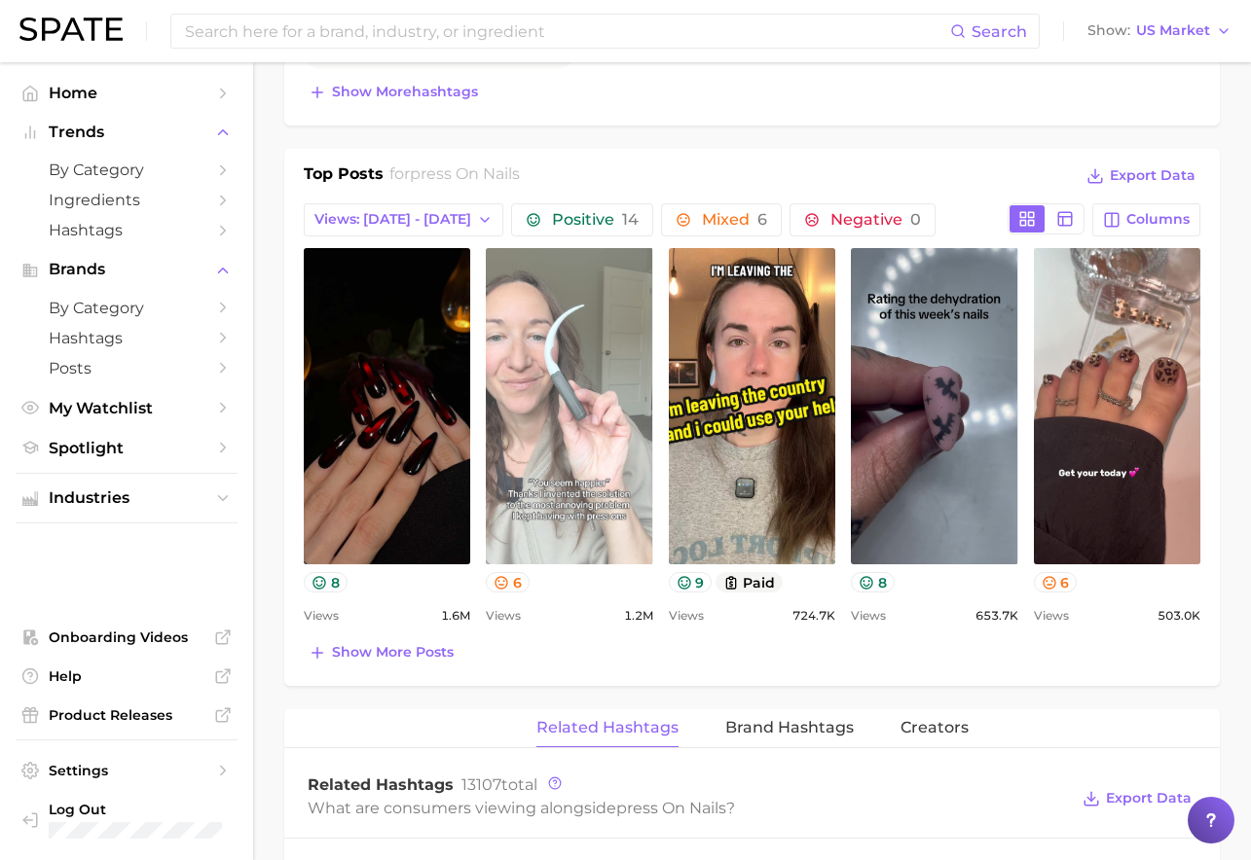
click at [600, 408] on link "view post on TikTok" at bounding box center [569, 406] width 166 height 316
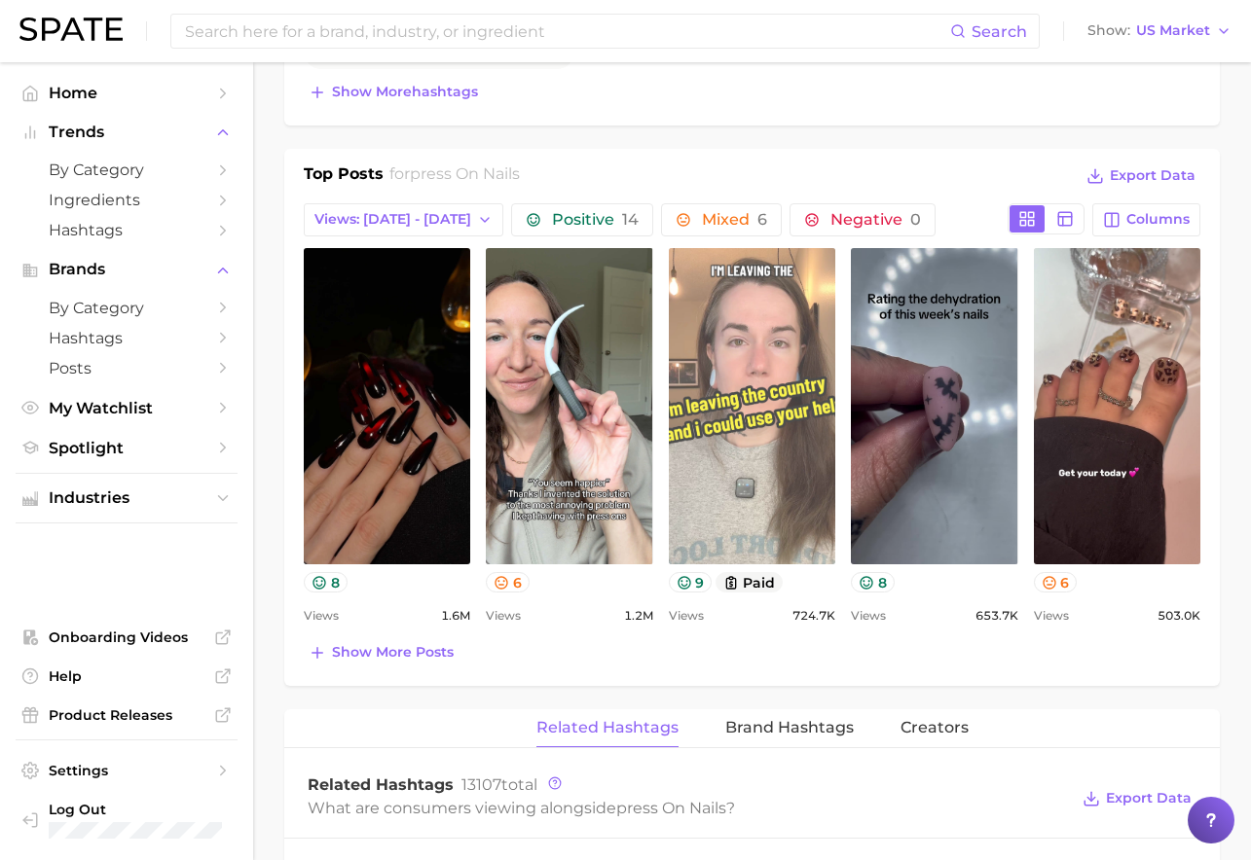
click at [797, 362] on link "view post on TikTok" at bounding box center [752, 406] width 166 height 316
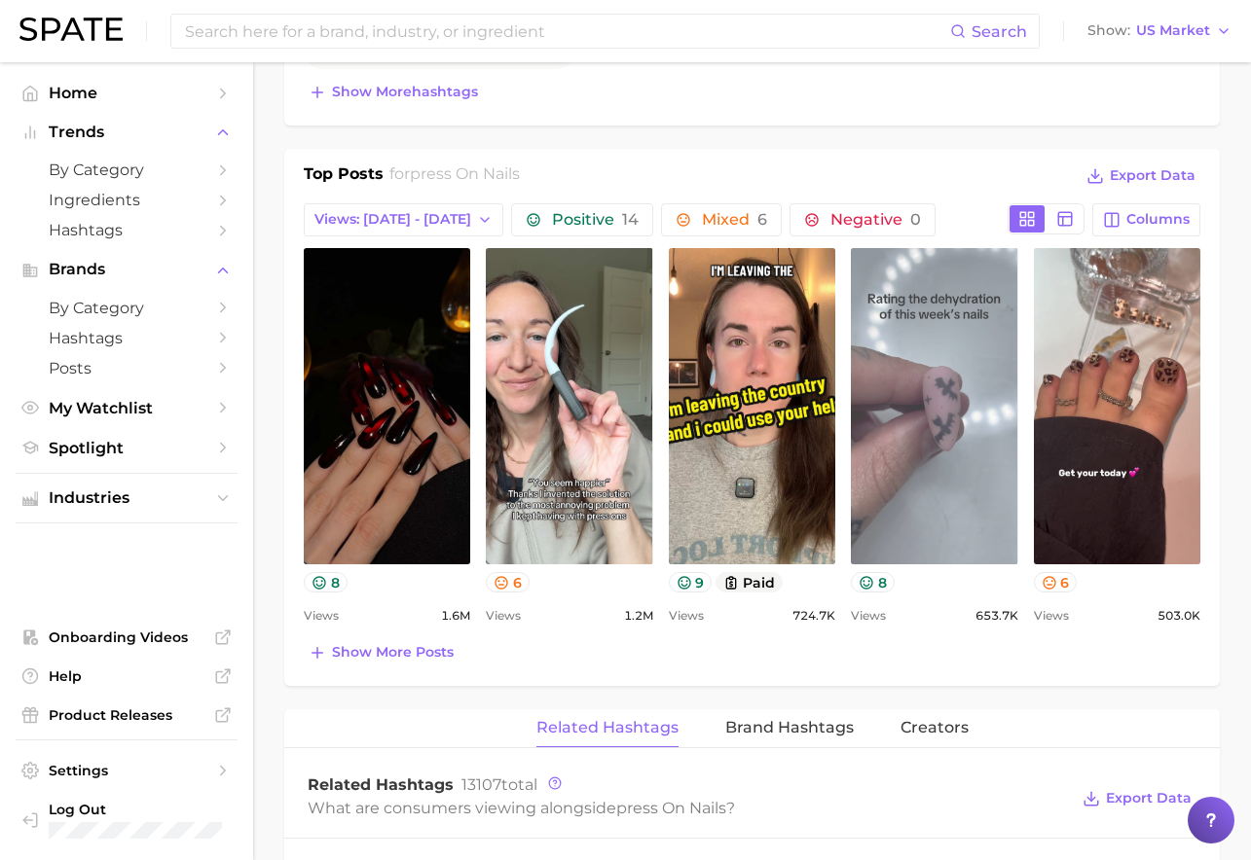
click at [967, 412] on link "view post on TikTok" at bounding box center [934, 406] width 166 height 316
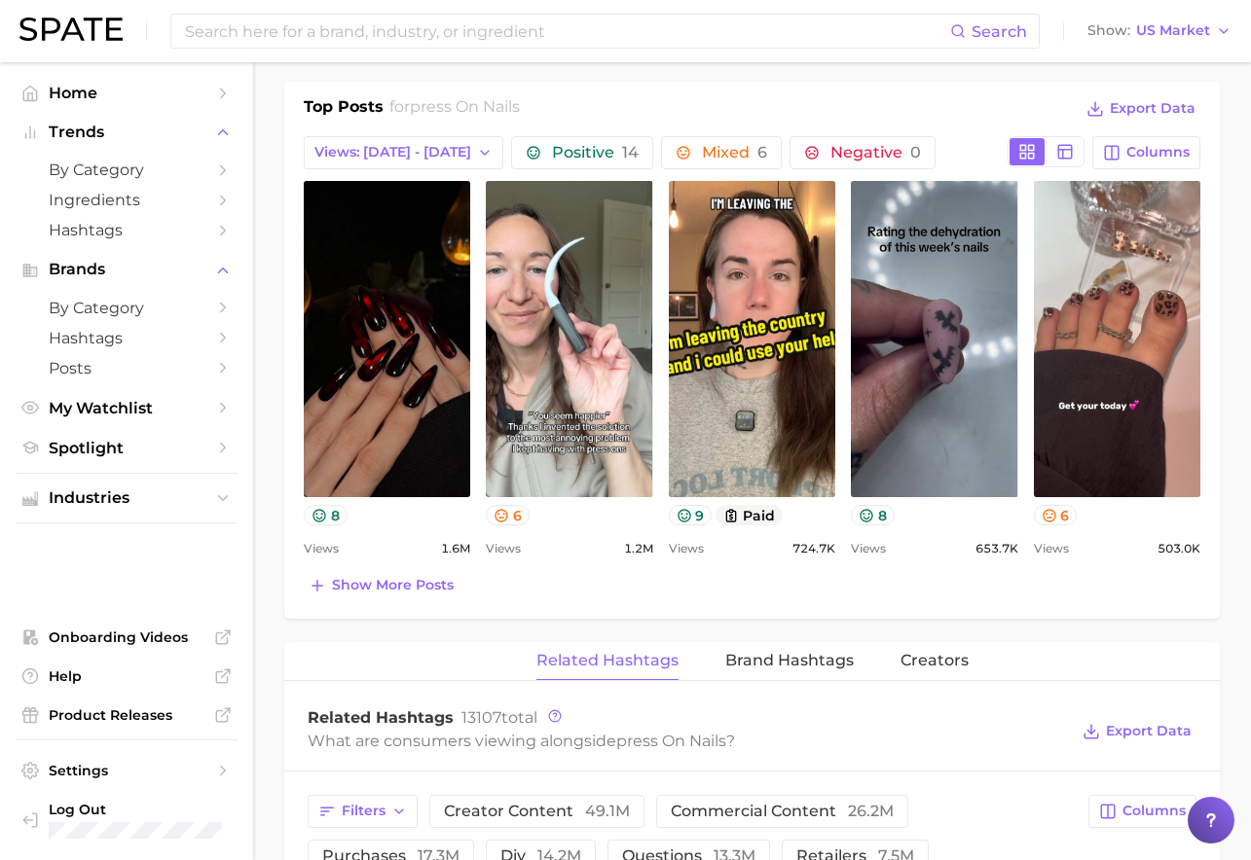
scroll to position [980, 0]
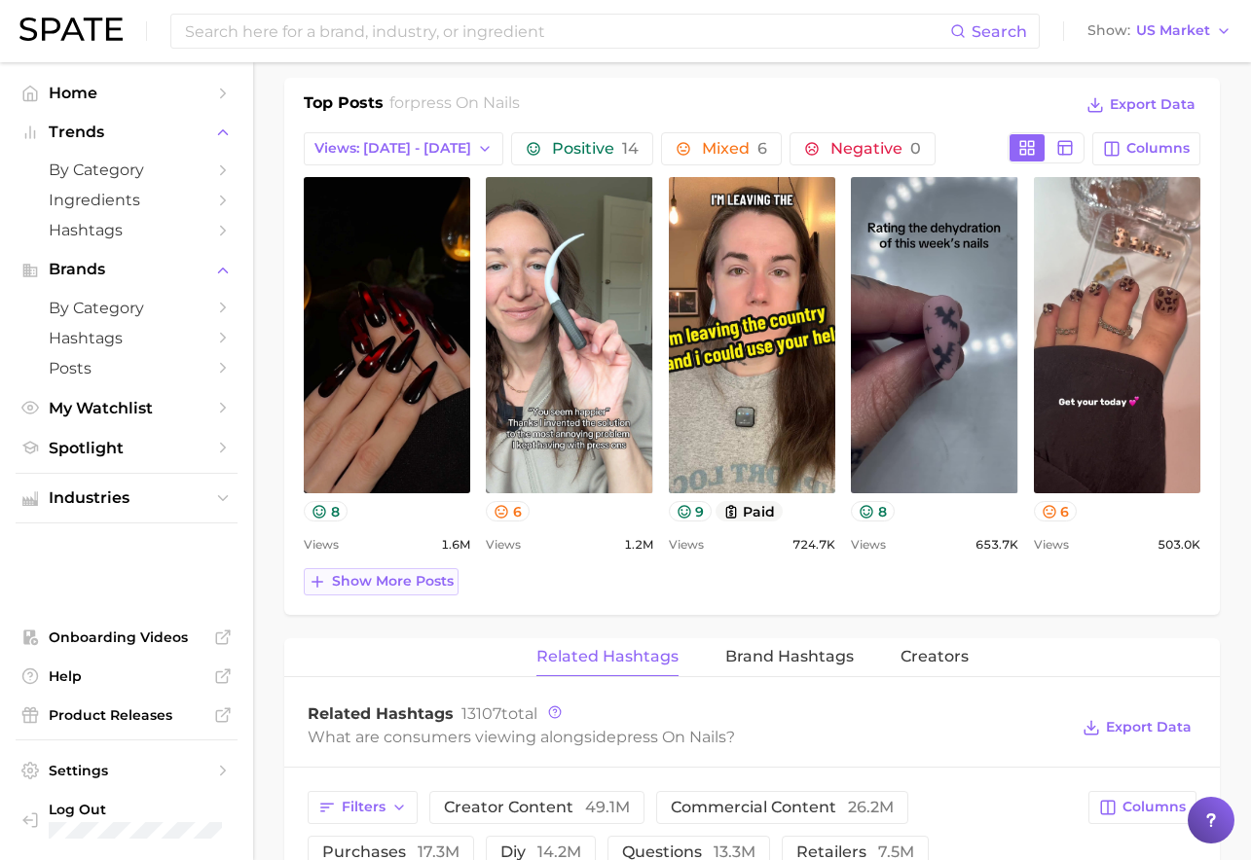
click at [354, 572] on button "Show more posts" at bounding box center [381, 581] width 155 height 27
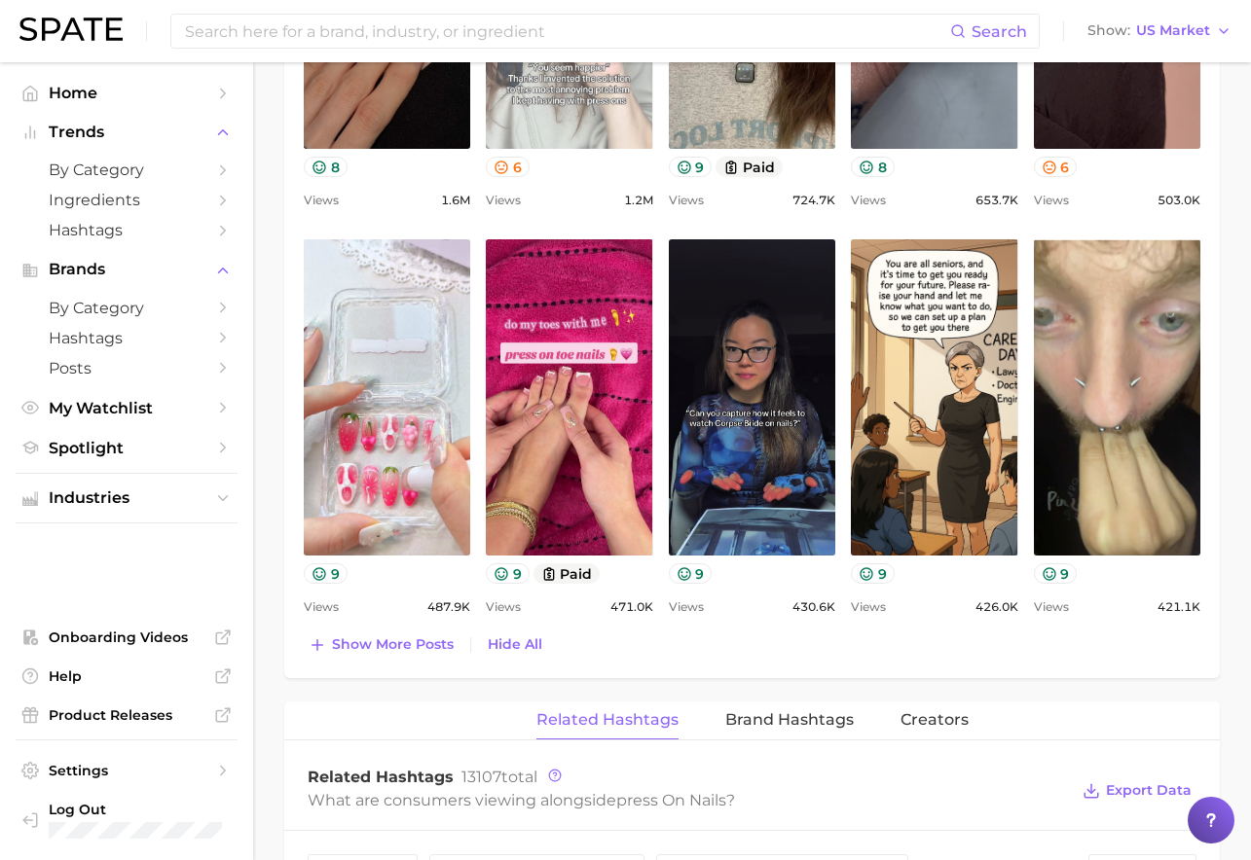
scroll to position [1323, 0]
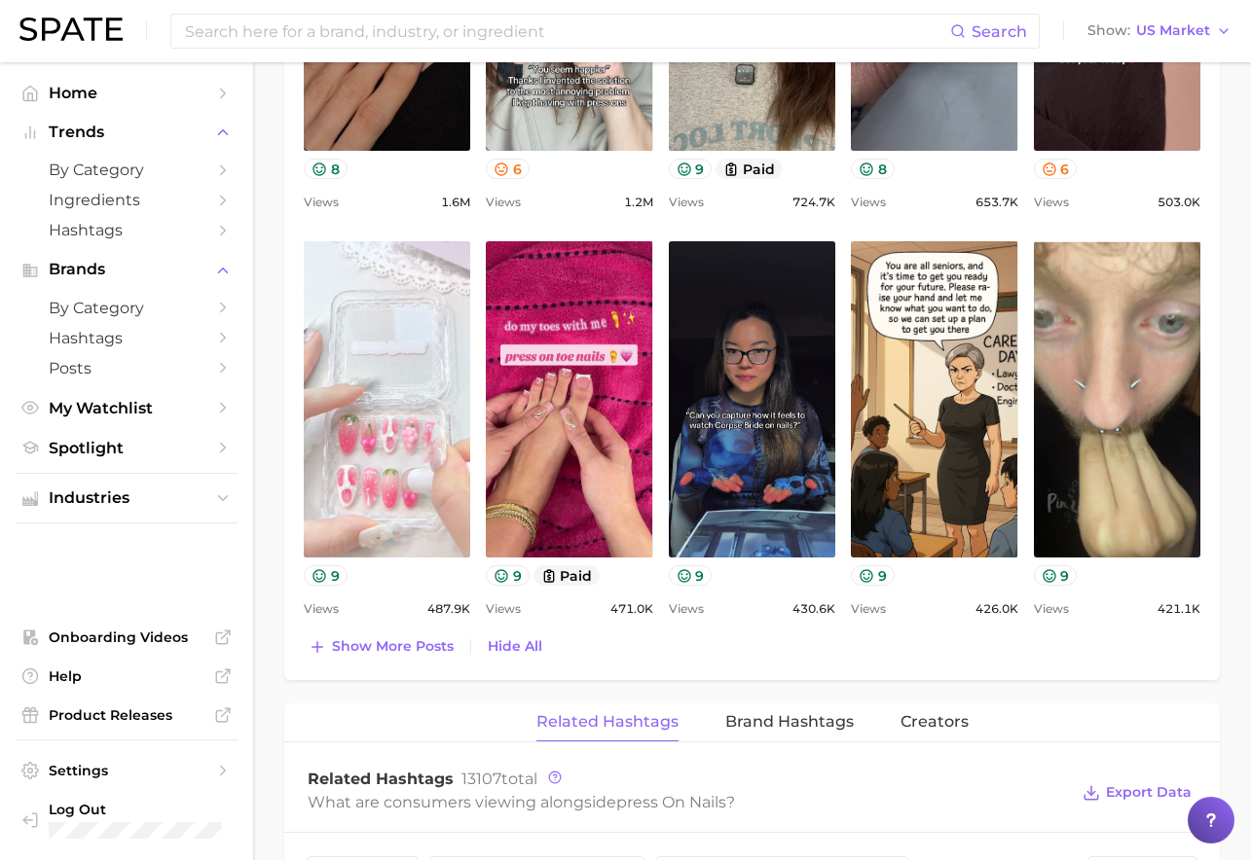
click at [444, 513] on link "view post on TikTok" at bounding box center [387, 399] width 166 height 316
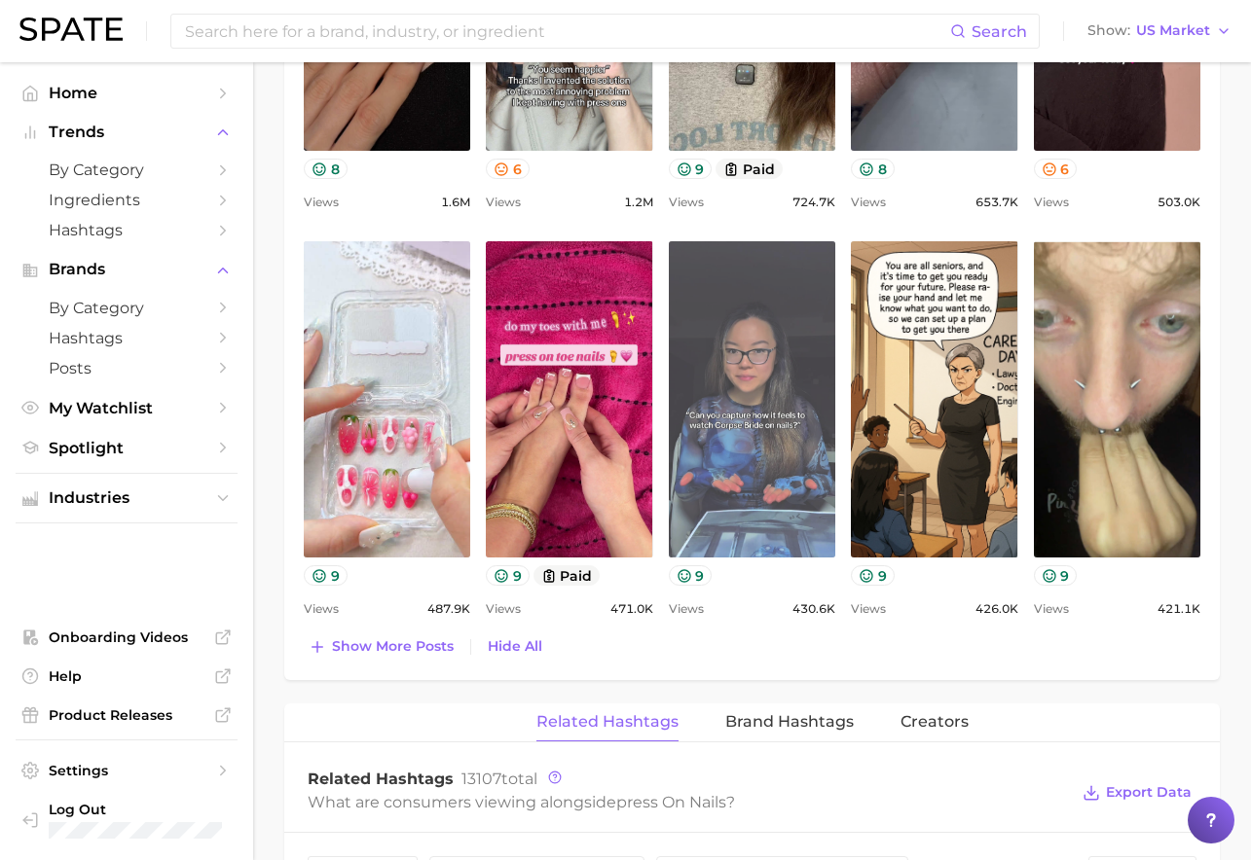
click at [704, 496] on link "view post on TikTok" at bounding box center [752, 399] width 166 height 316
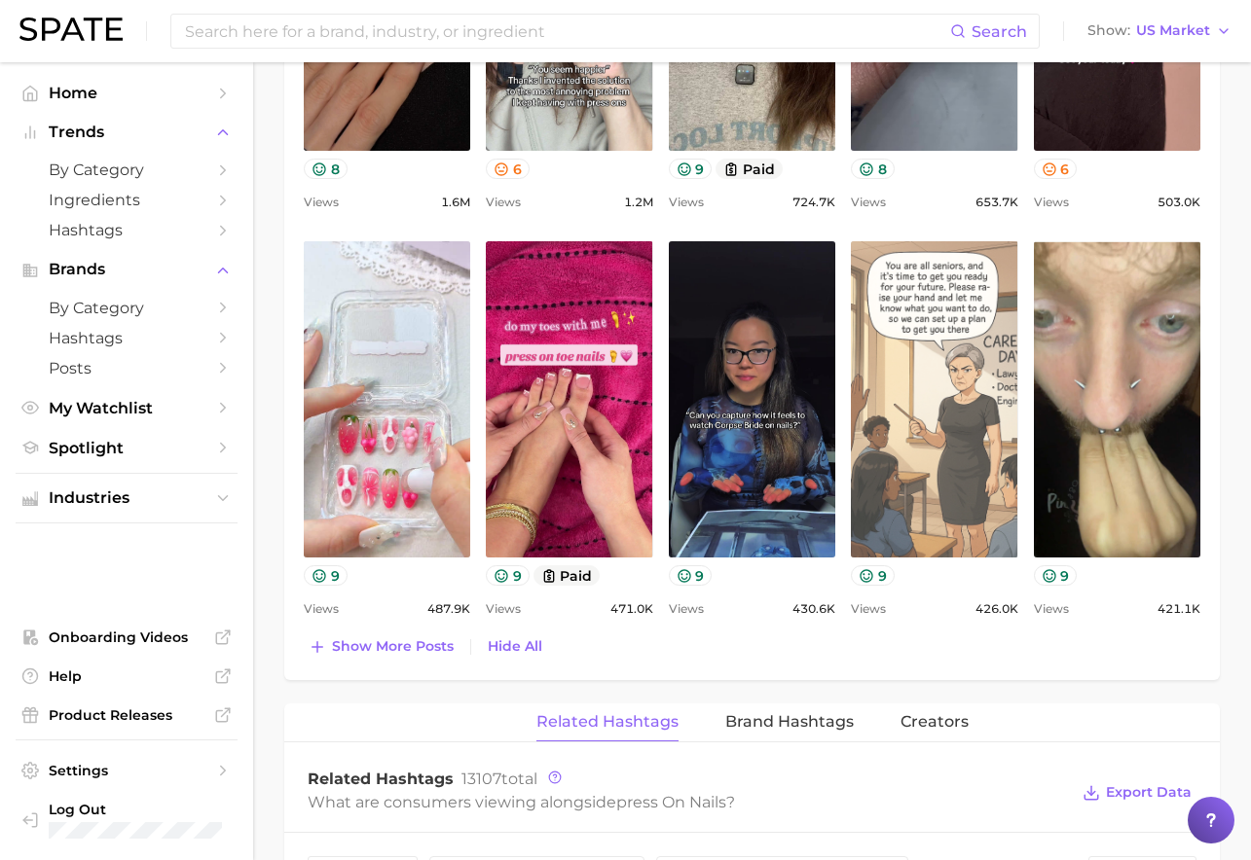
click at [982, 436] on link "view post on TikTok" at bounding box center [934, 399] width 166 height 316
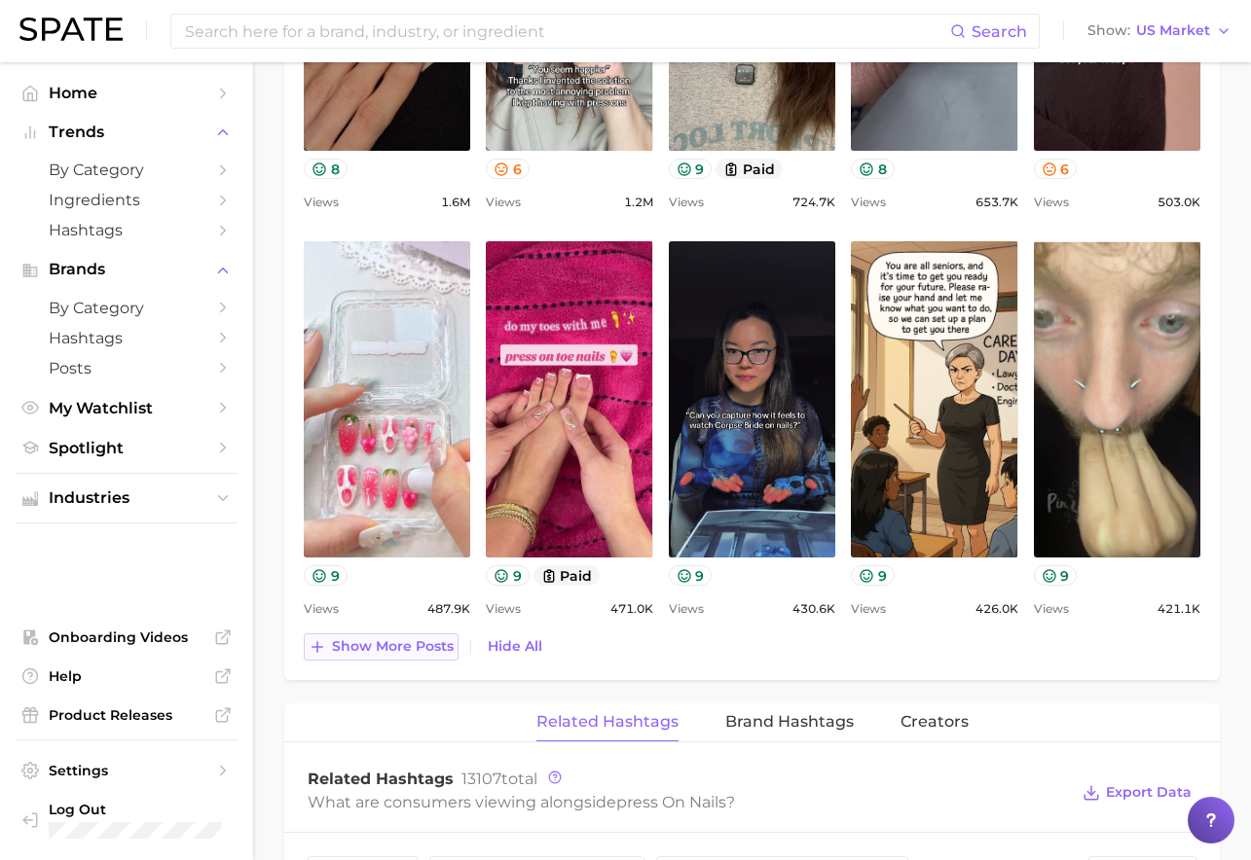
click at [428, 654] on span "Show more posts" at bounding box center [393, 647] width 122 height 17
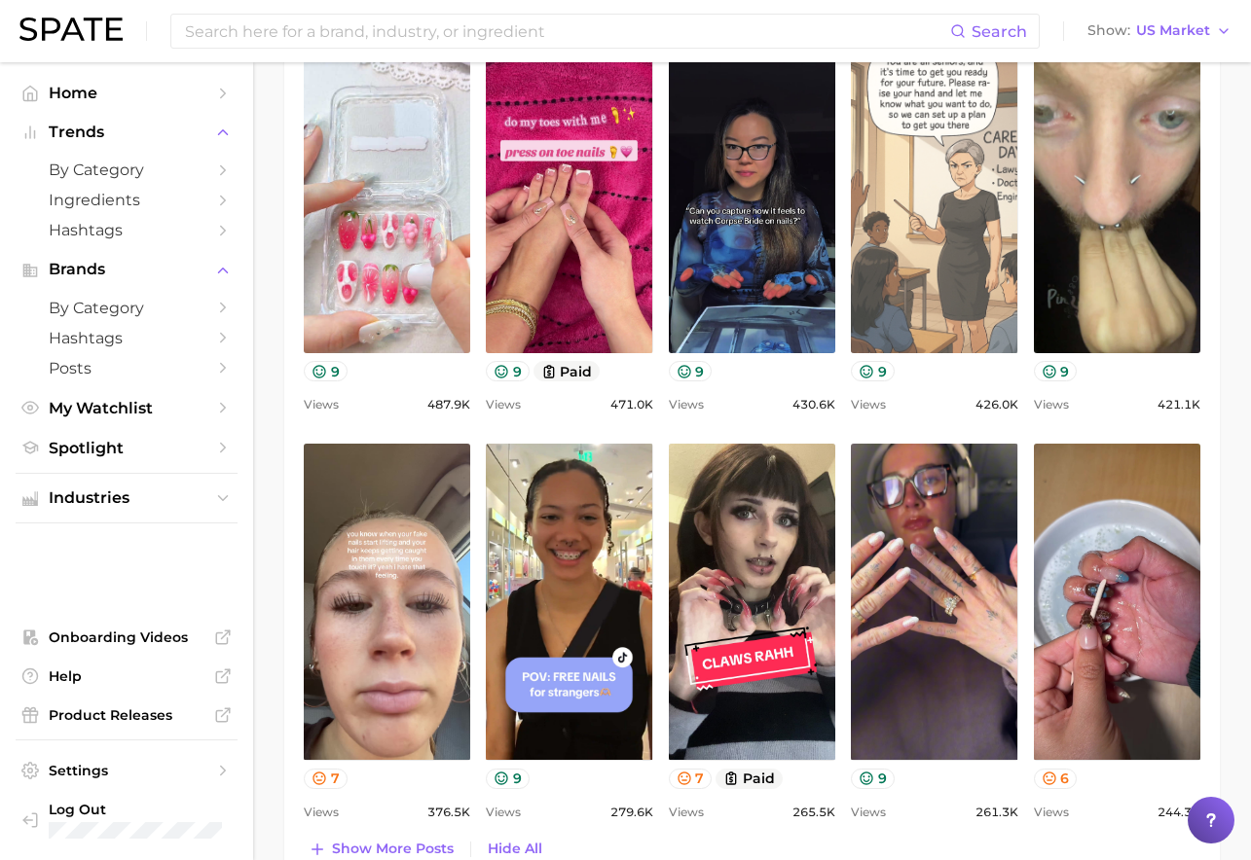
scroll to position [1533, 0]
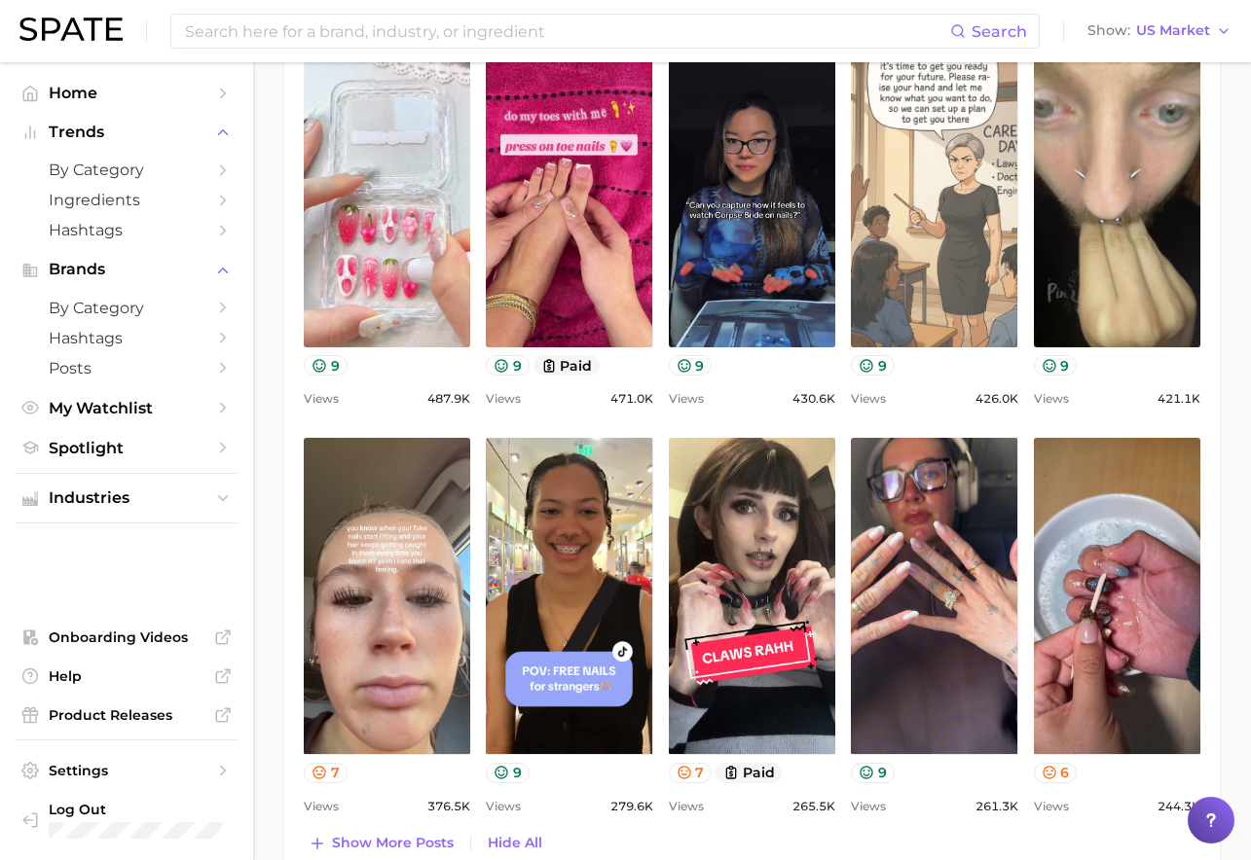
click at [918, 291] on link "view post on TikTok" at bounding box center [934, 189] width 166 height 316
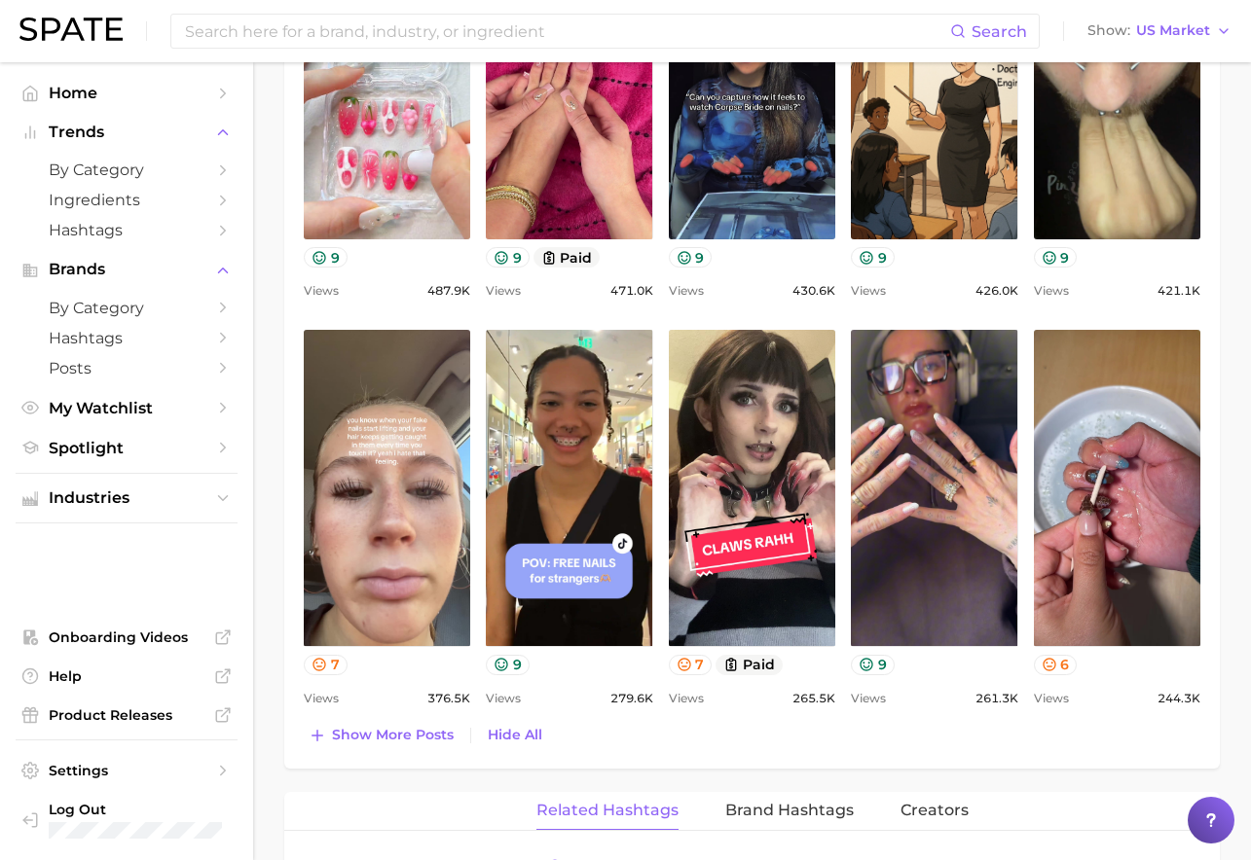
scroll to position [1643, 0]
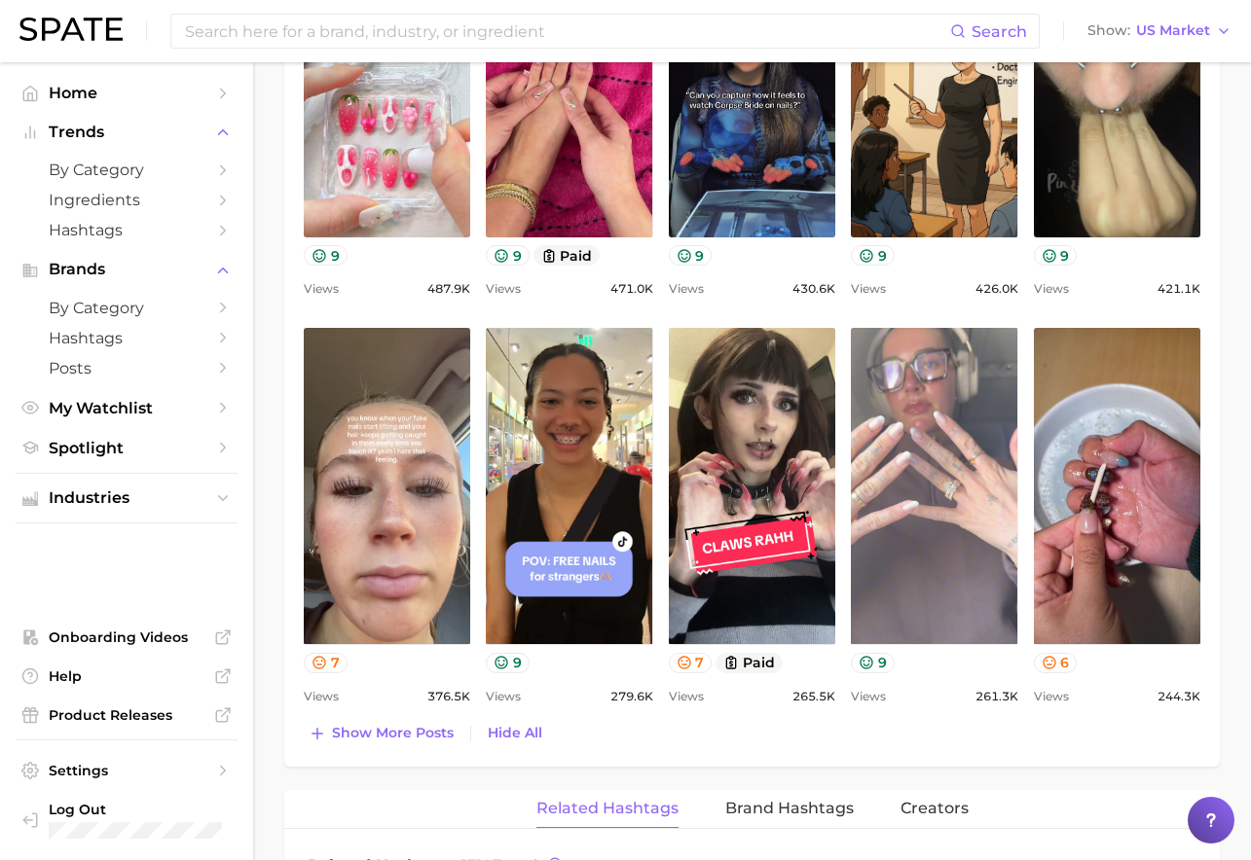
click at [961, 425] on link "view post on TikTok" at bounding box center [934, 486] width 166 height 316
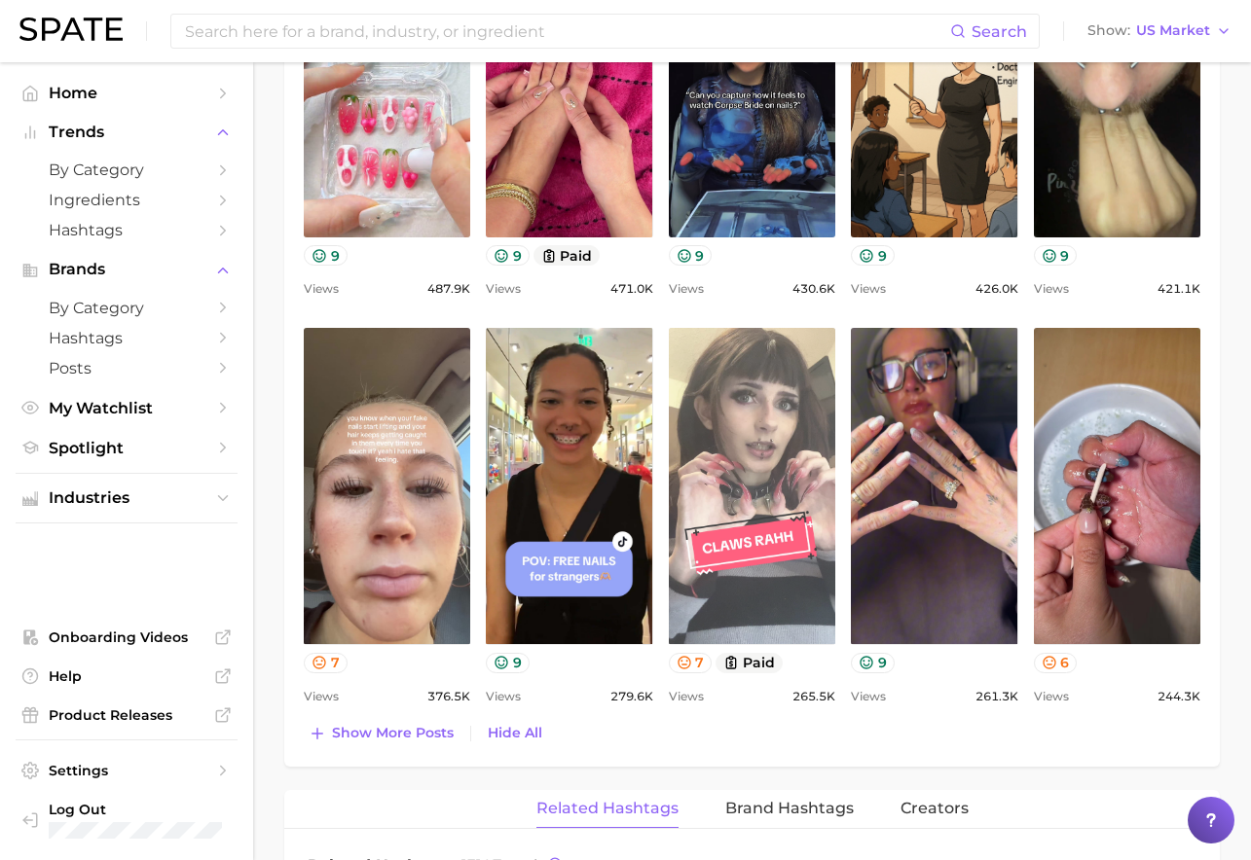
scroll to position [1700, 0]
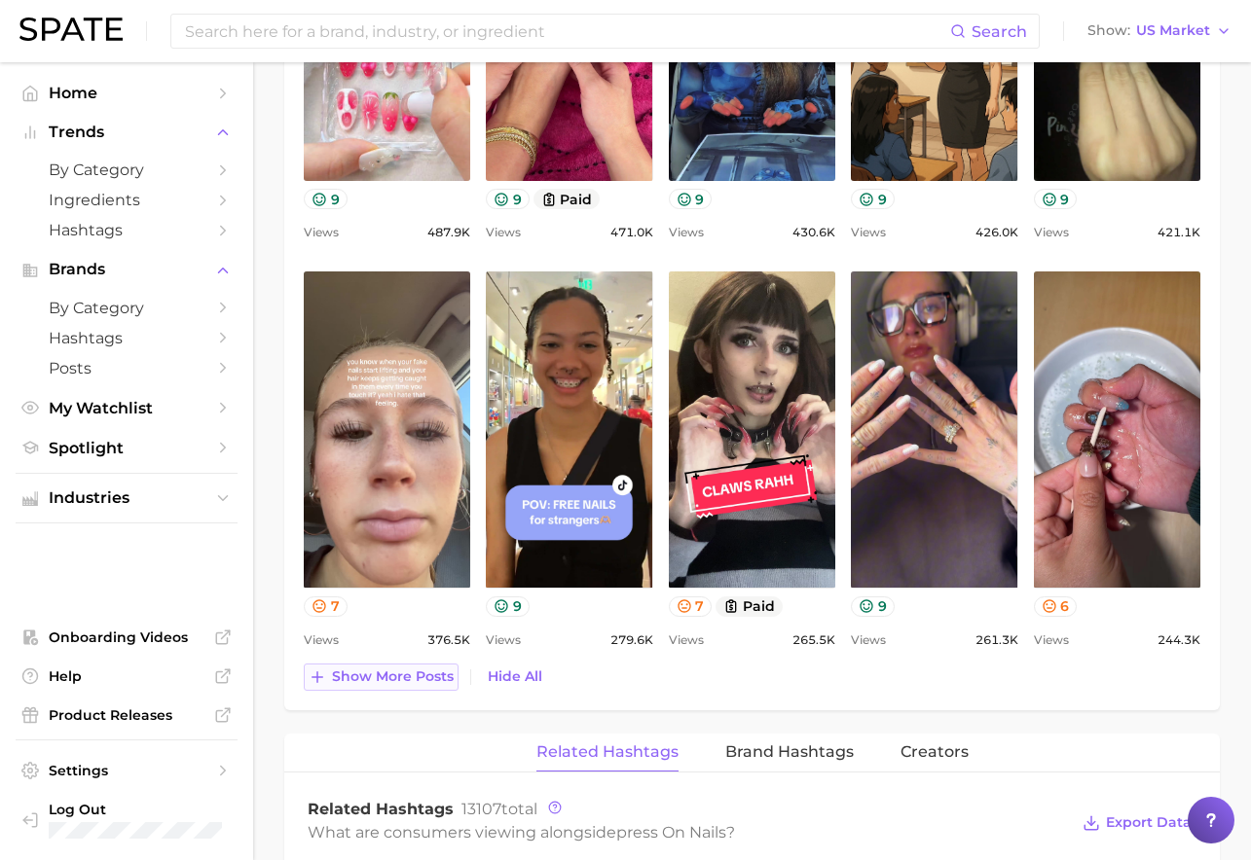
click at [432, 676] on span "Show more posts" at bounding box center [393, 677] width 122 height 17
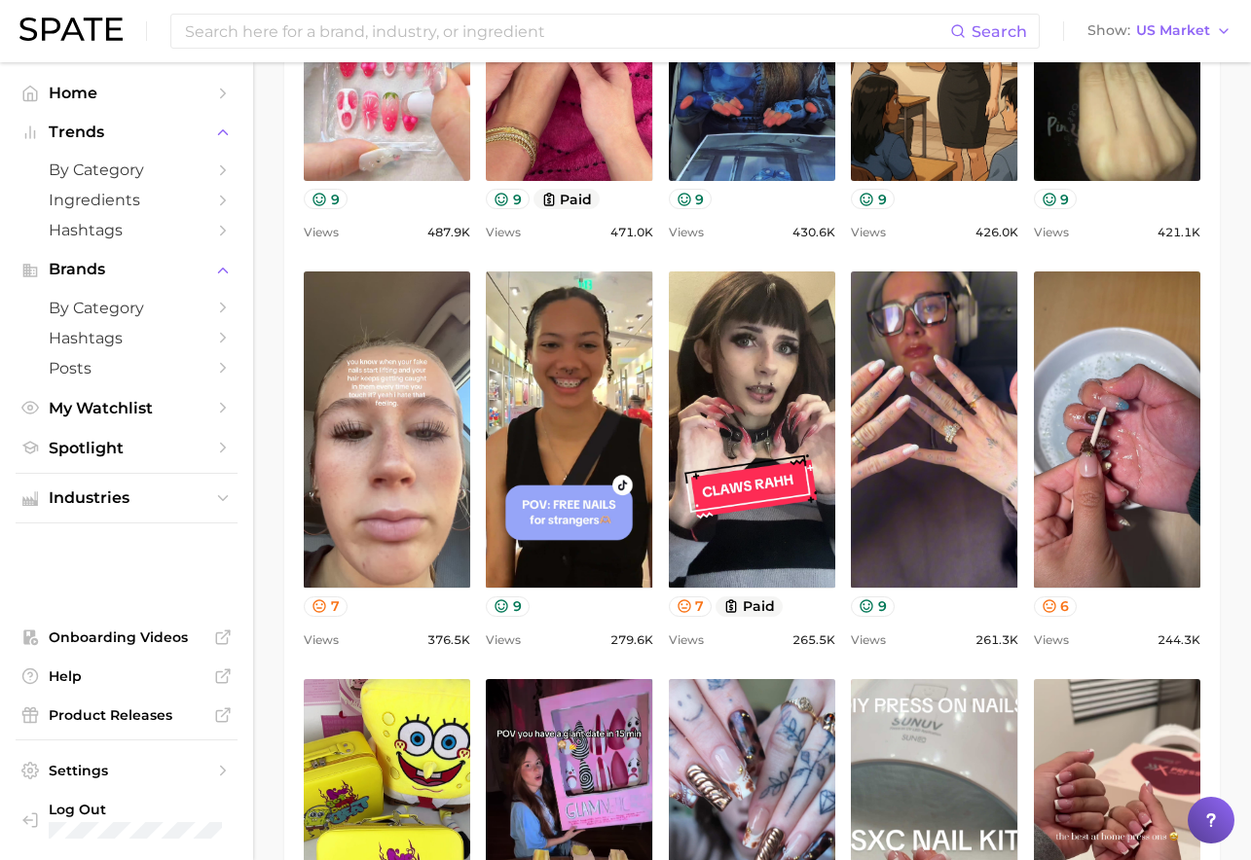
scroll to position [0, 0]
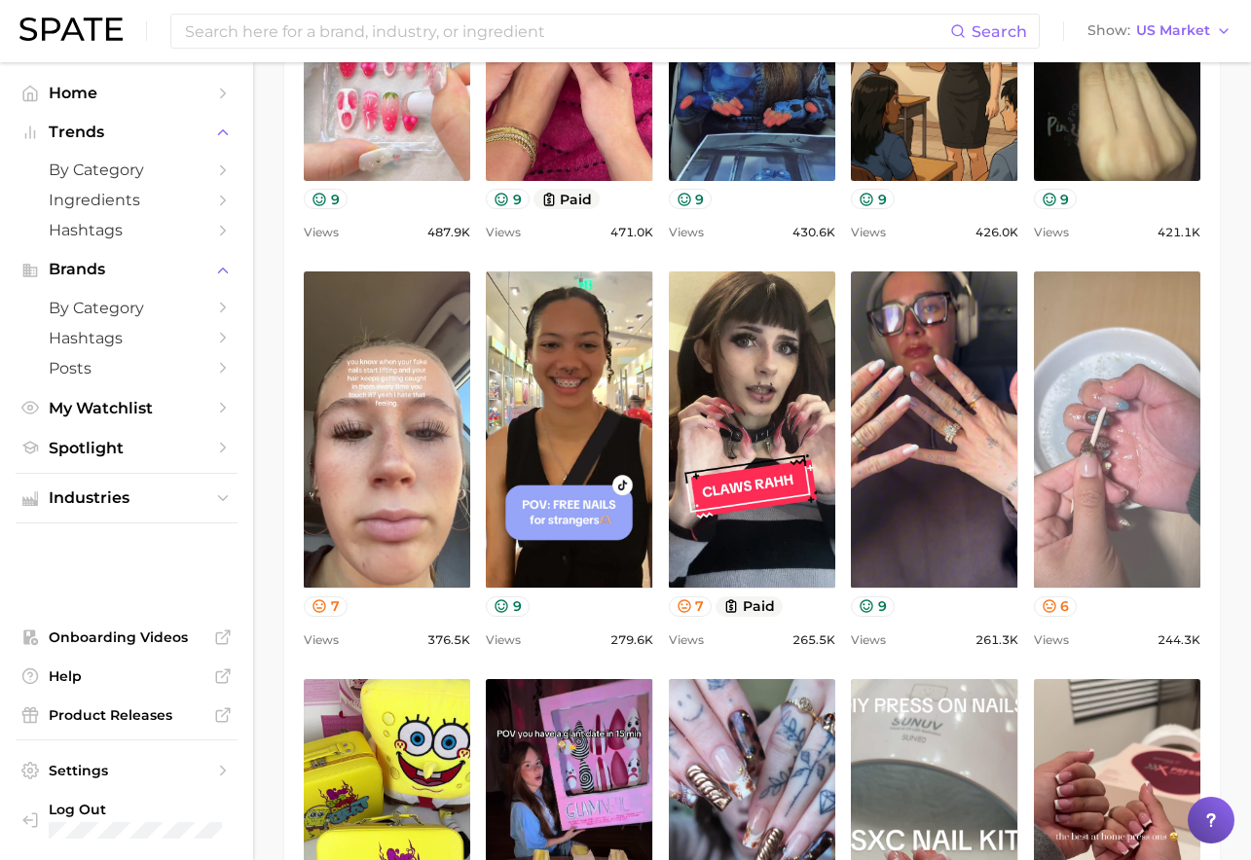
click at [1184, 408] on link "view post on TikTok" at bounding box center [1117, 430] width 166 height 316
click at [1122, 399] on link "view post on TikTok" at bounding box center [1117, 430] width 166 height 316
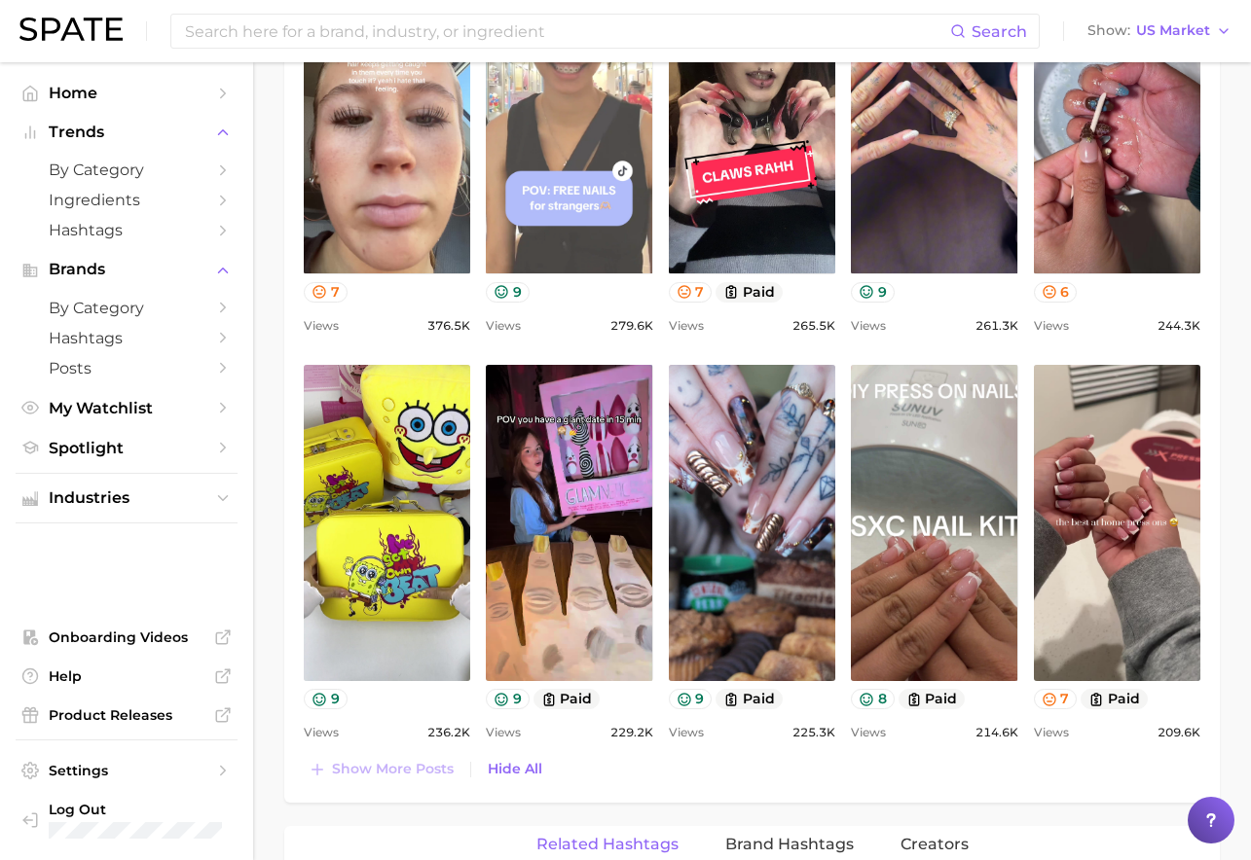
scroll to position [2026, 0]
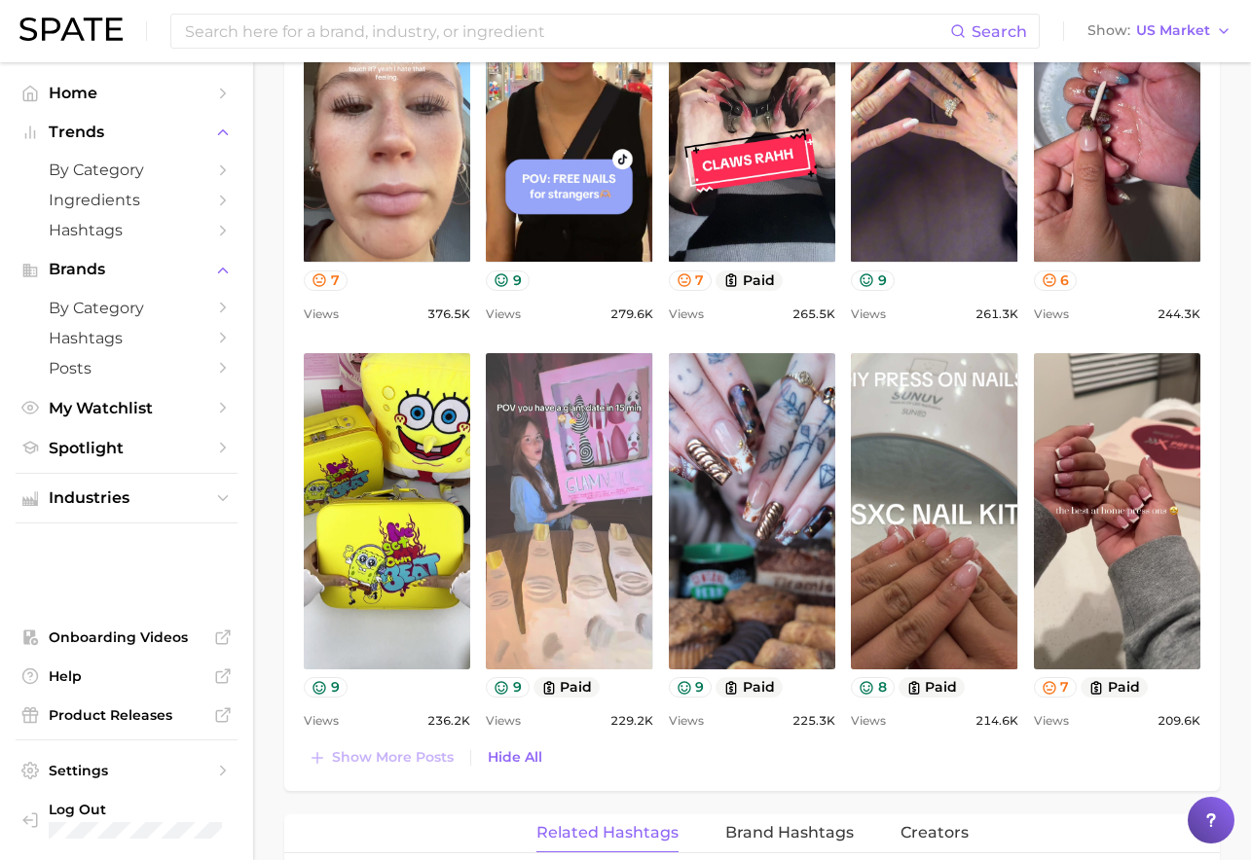
click at [564, 509] on link "view post on TikTok" at bounding box center [569, 511] width 166 height 316
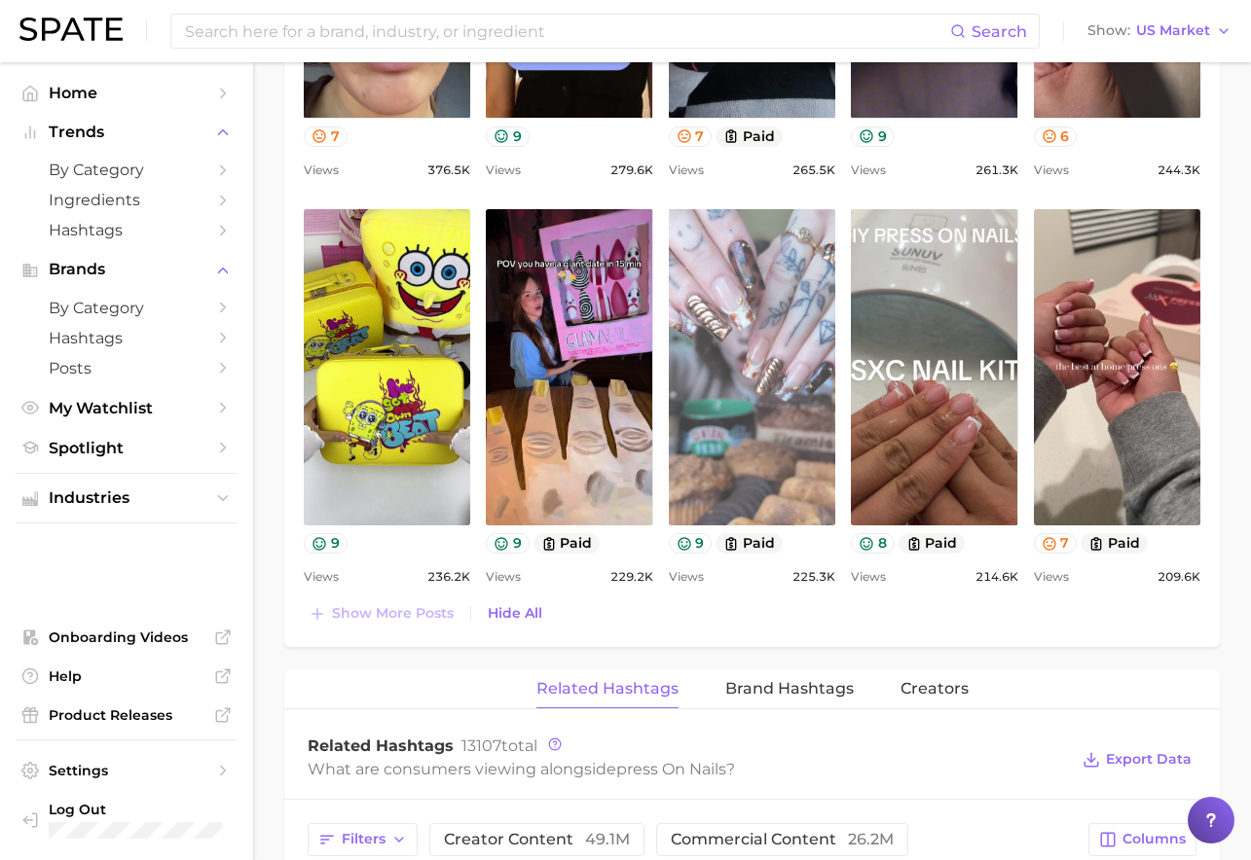
scroll to position [2200, 0]
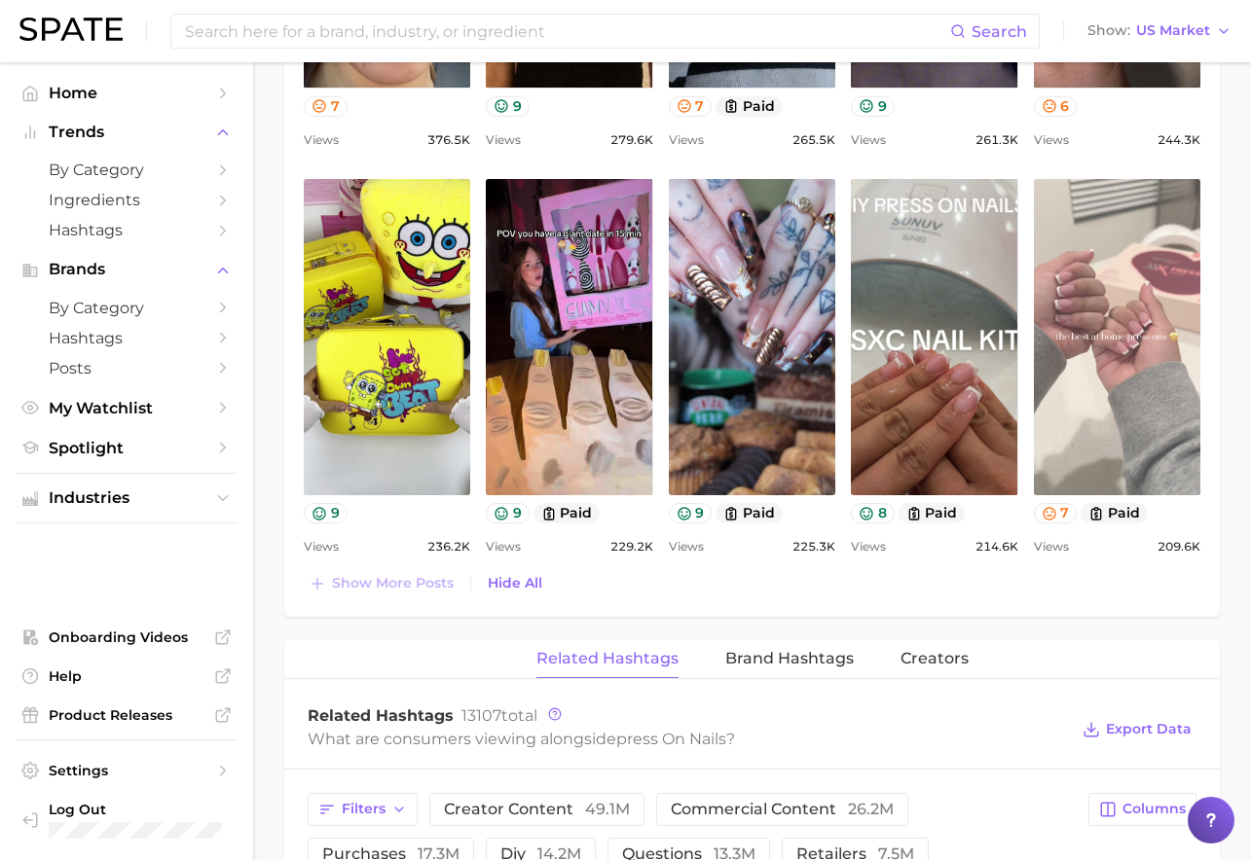
click at [1131, 451] on link "view post on TikTok" at bounding box center [1117, 337] width 166 height 316
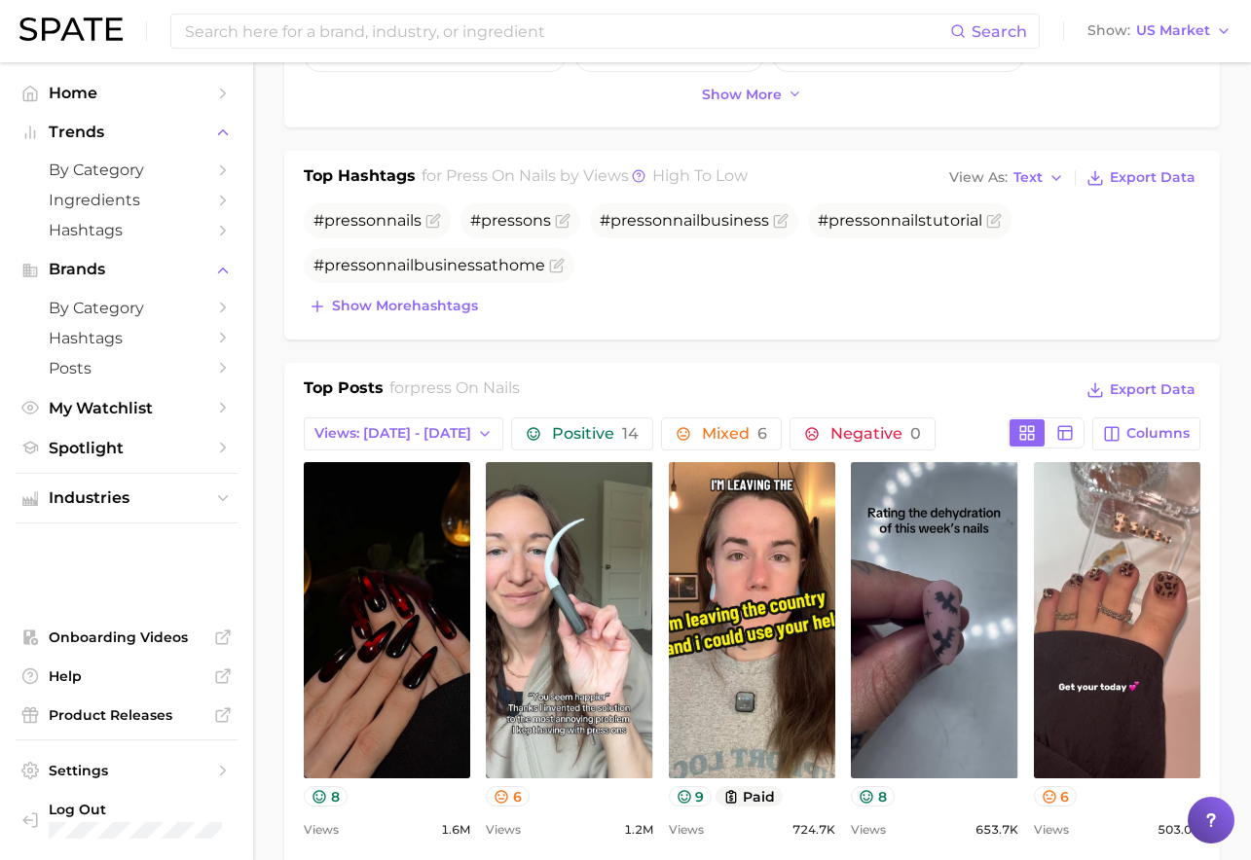
scroll to position [696, 0]
click at [565, 433] on span "Positive 14" at bounding box center [595, 433] width 87 height 16
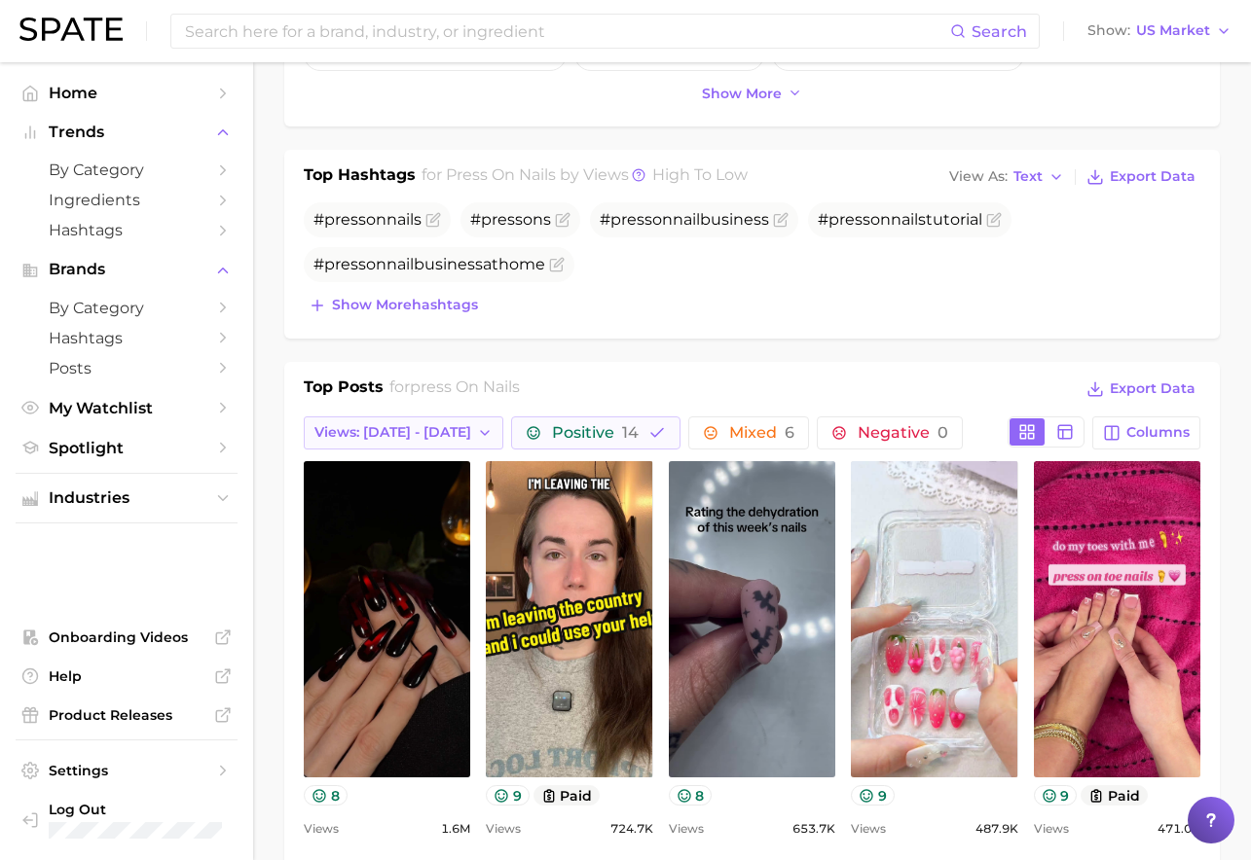
click at [477, 437] on icon "button" at bounding box center [485, 433] width 16 height 16
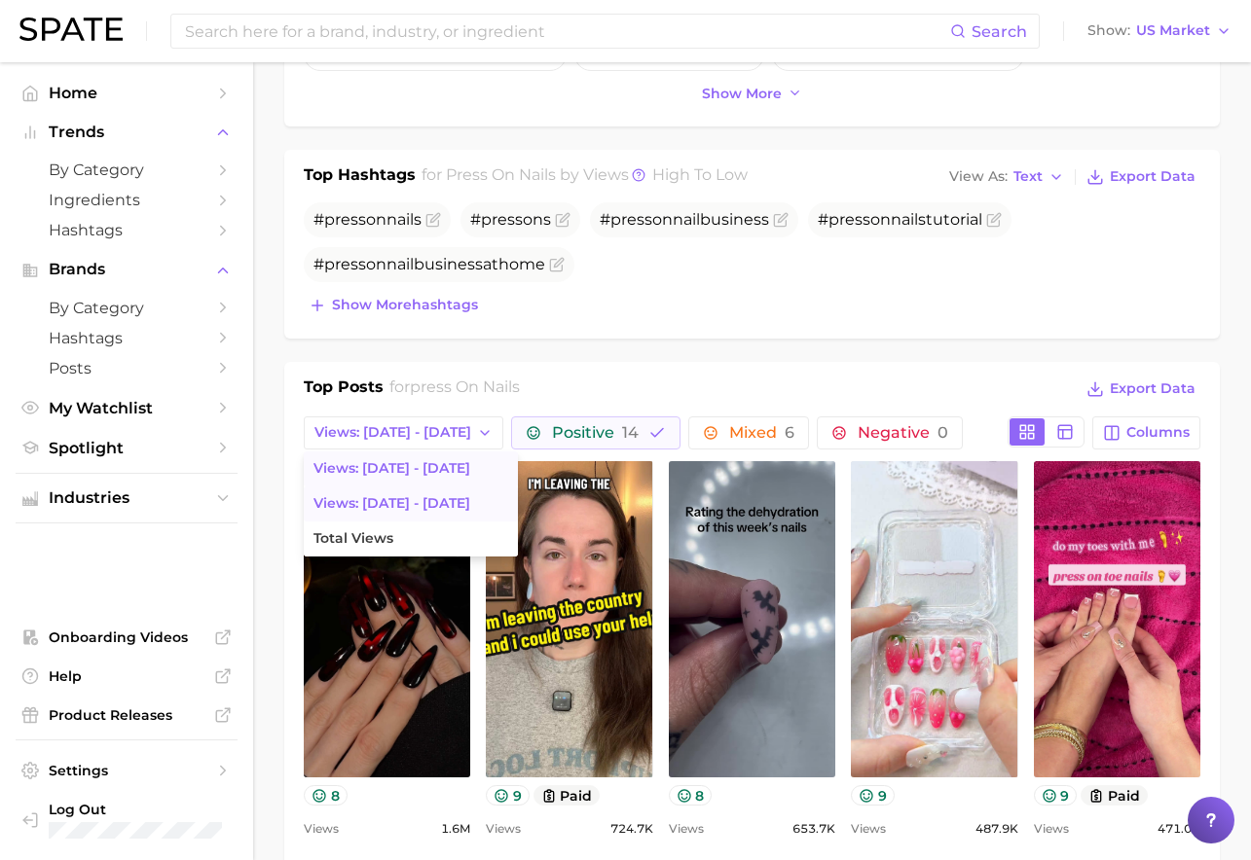
click at [426, 501] on span "Views: [DATE] - [DATE]" at bounding box center [391, 503] width 157 height 17
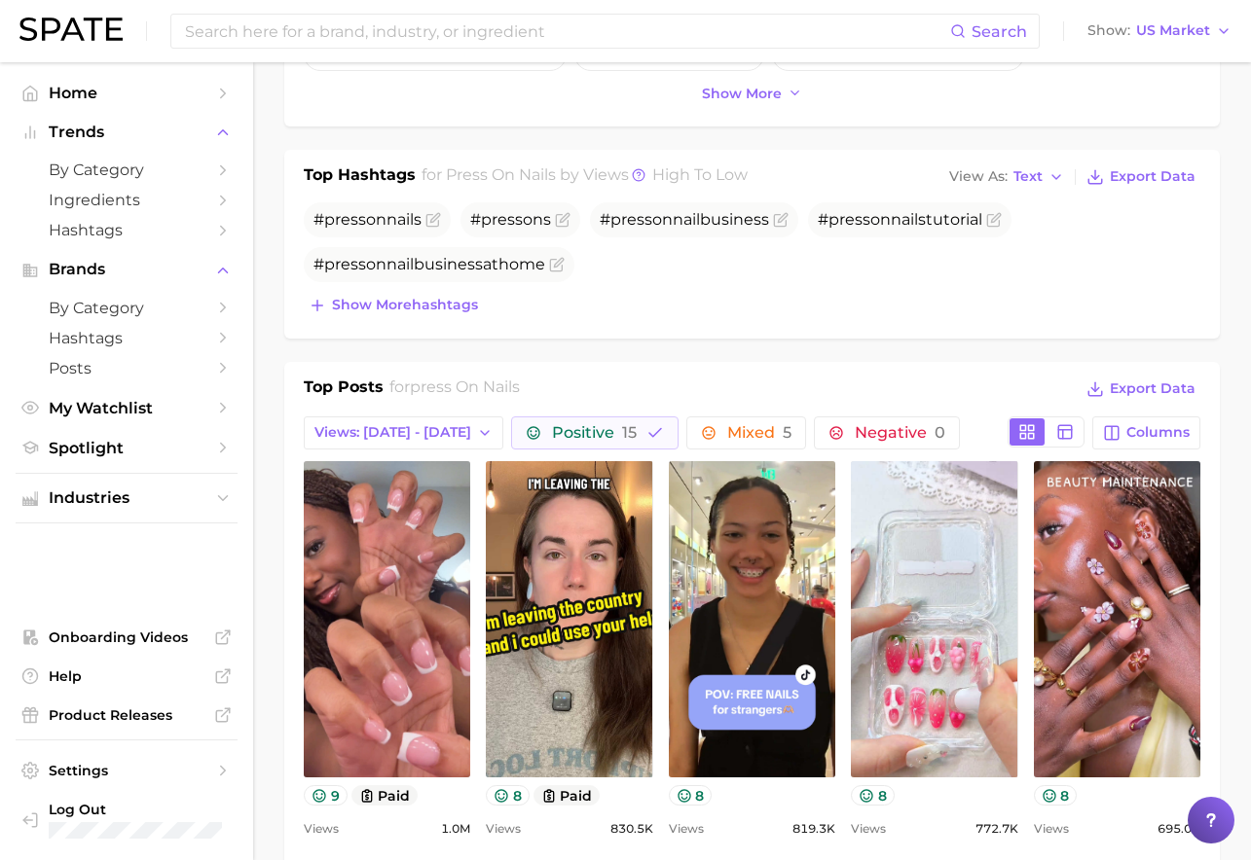
scroll to position [0, 0]
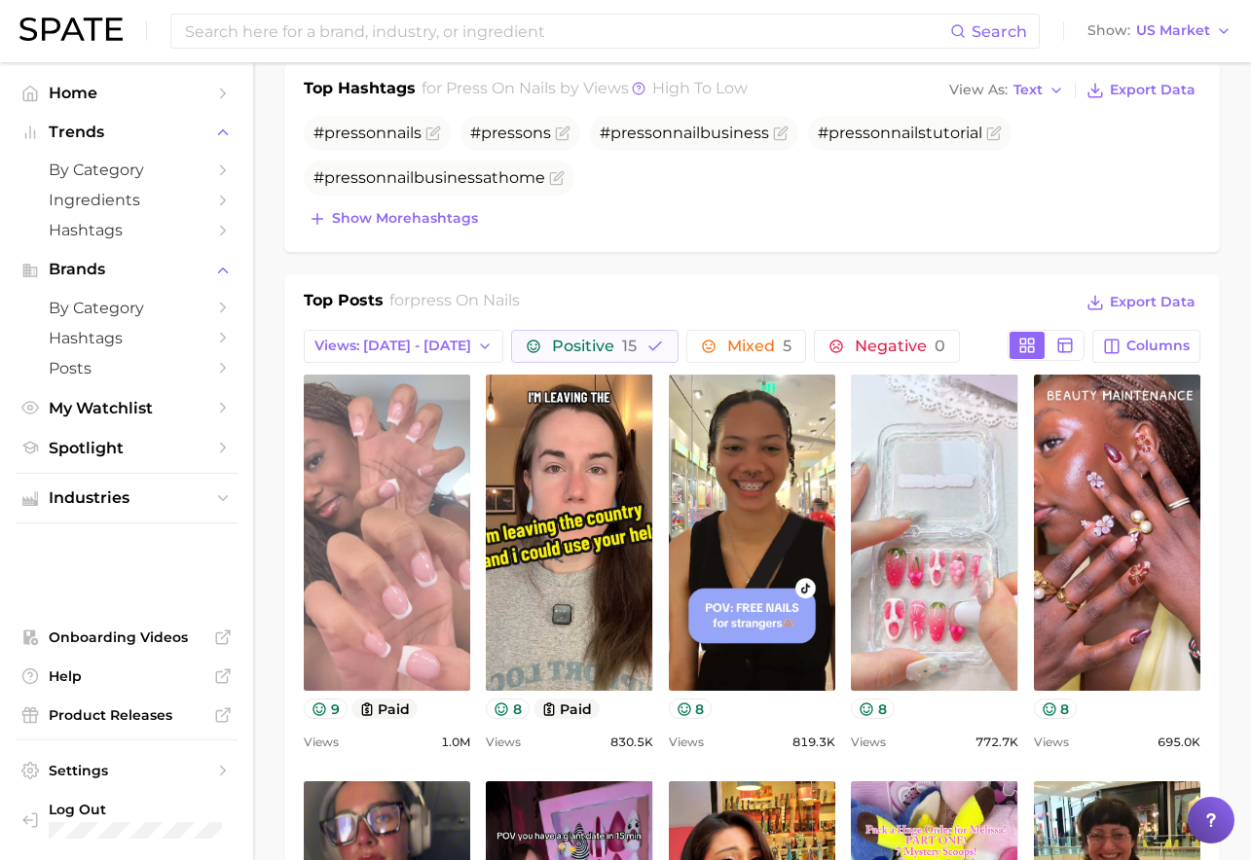
click at [442, 515] on link "view post on TikTok" at bounding box center [387, 533] width 166 height 316
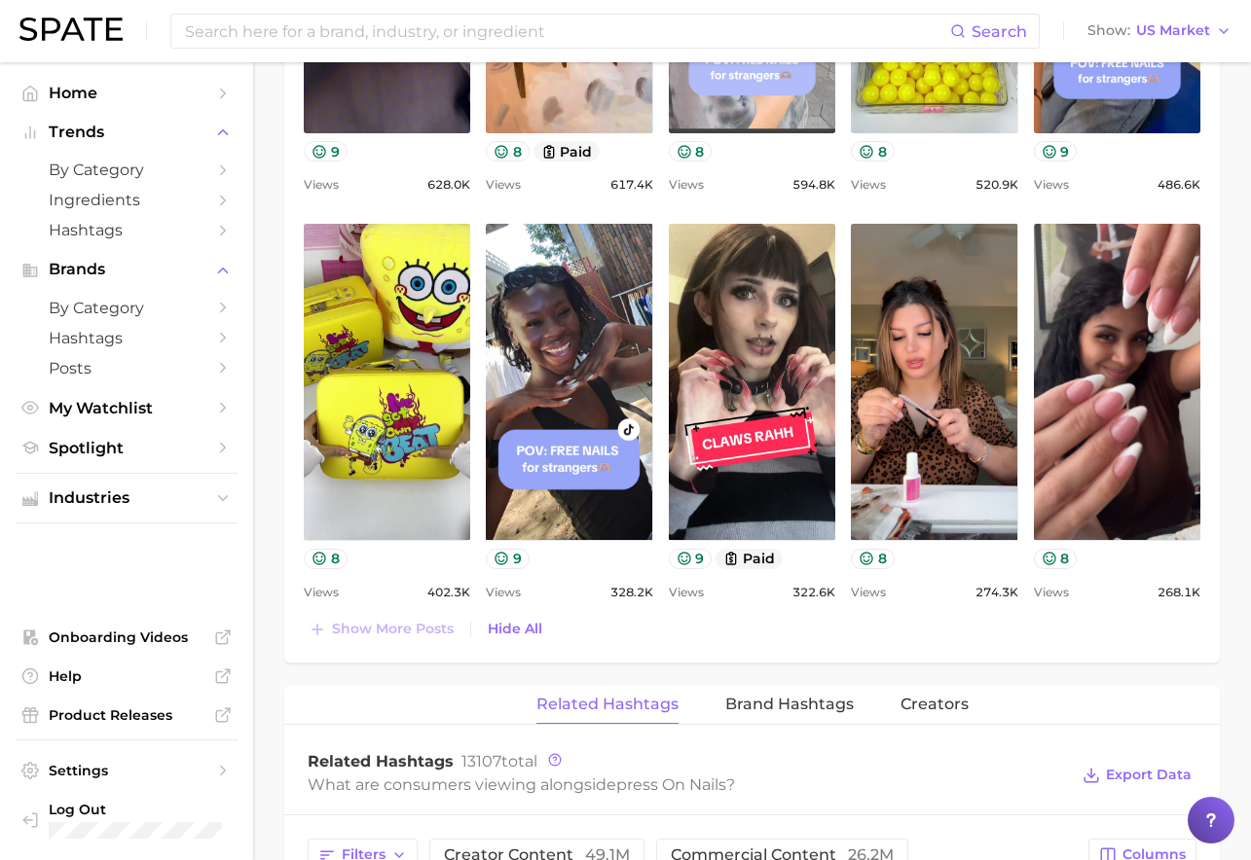
scroll to position [1745, 0]
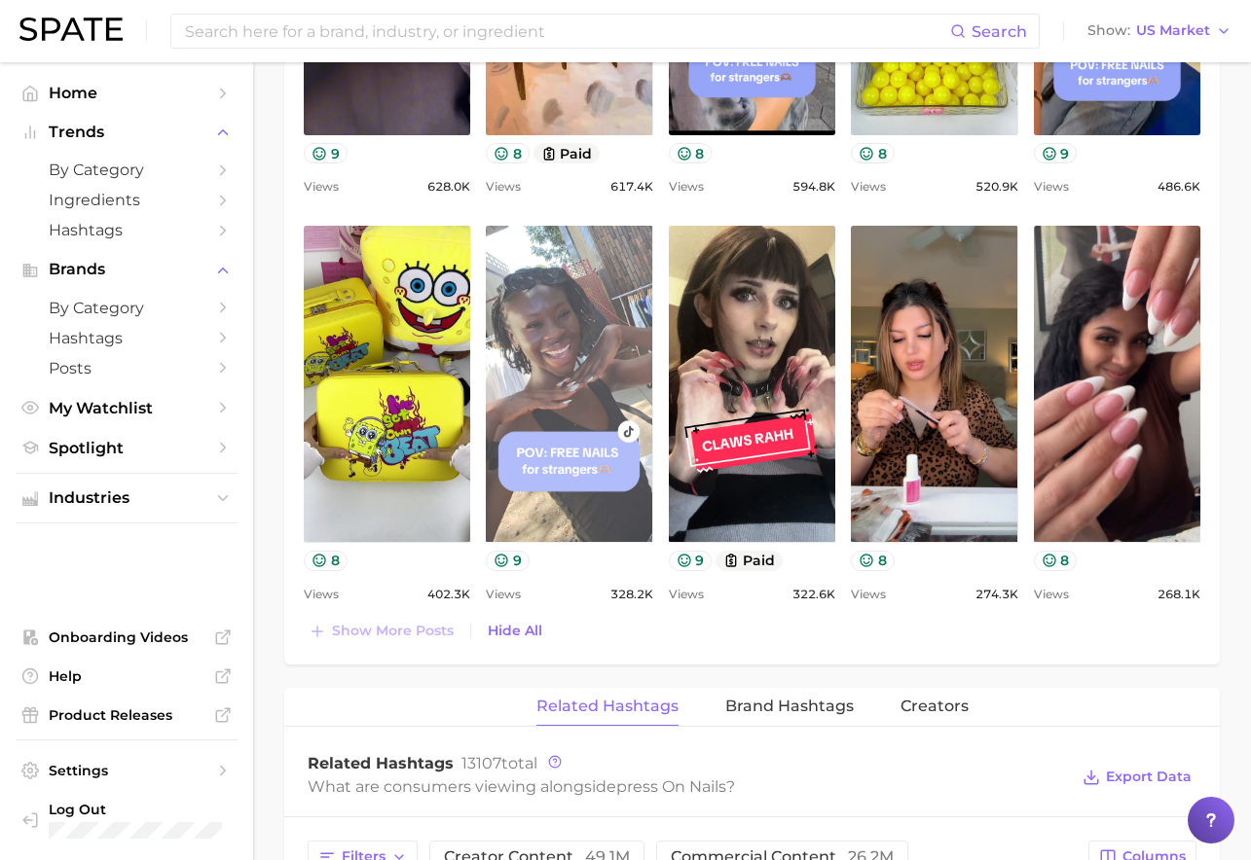
click at [581, 370] on link "view post on TikTok" at bounding box center [569, 384] width 166 height 316
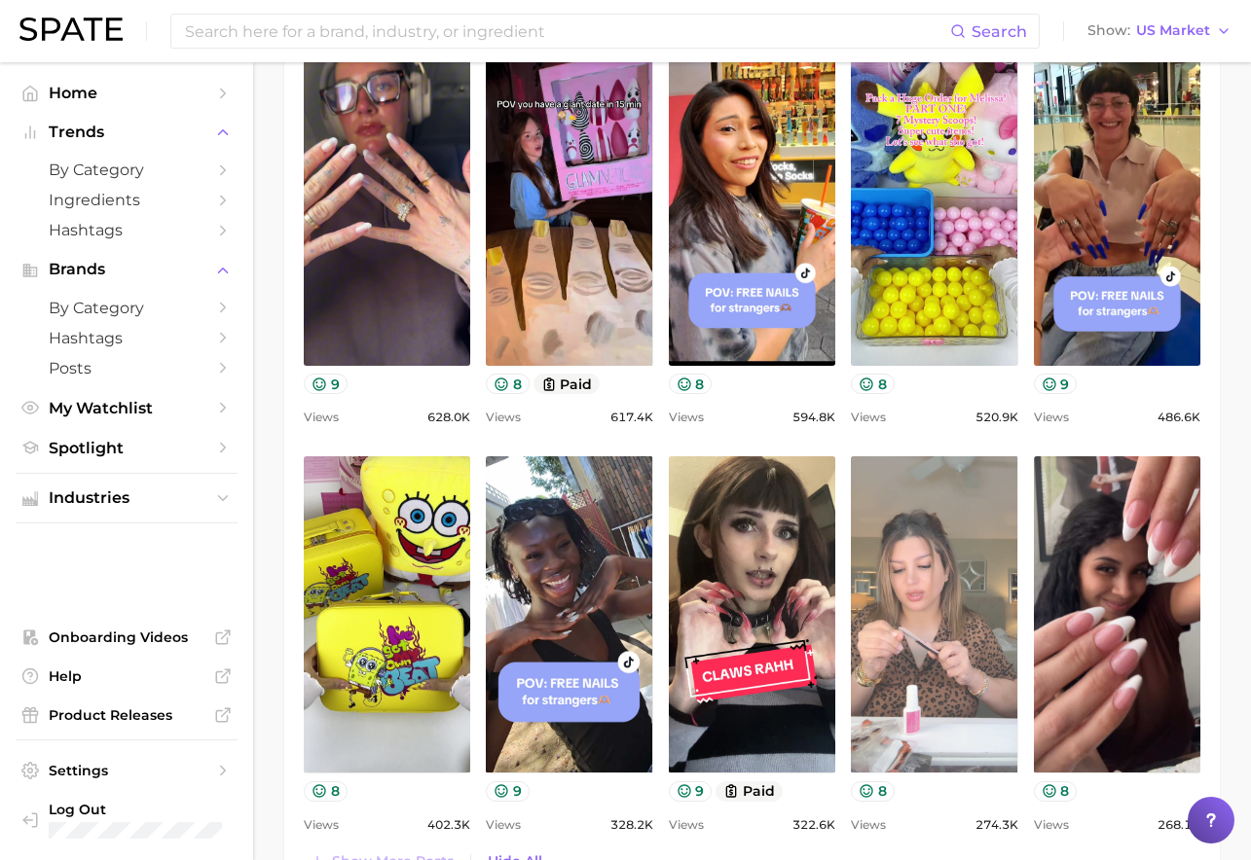
scroll to position [1501, 0]
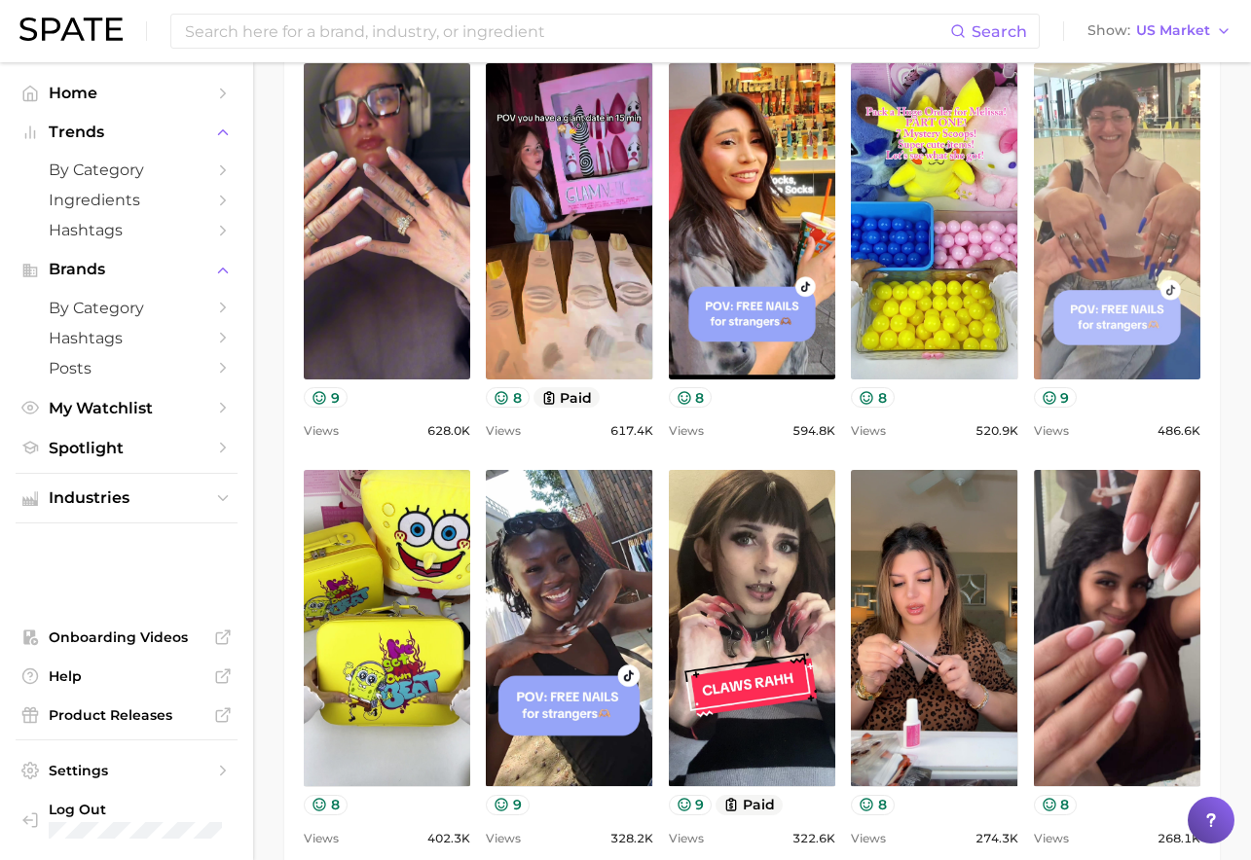
click at [1119, 260] on link "view post on TikTok" at bounding box center [1117, 221] width 166 height 316
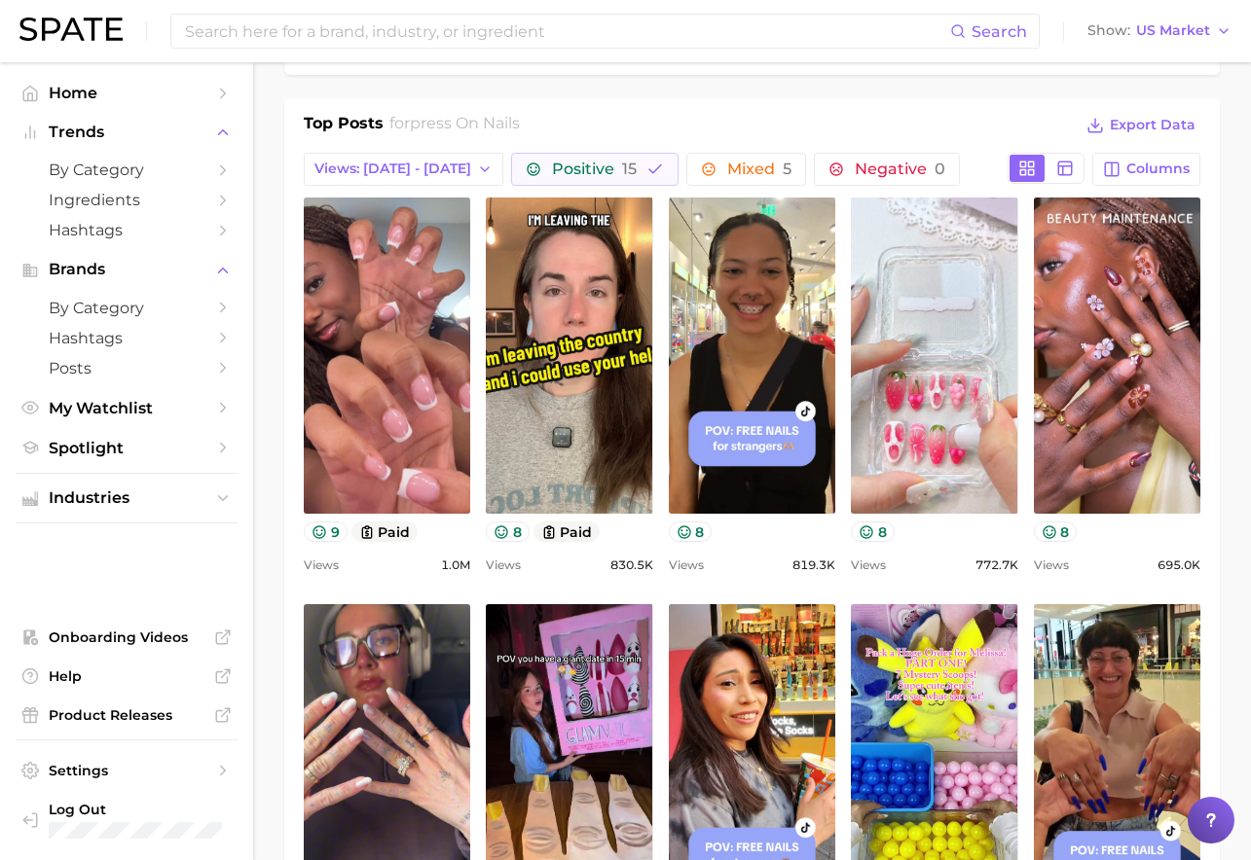
scroll to position [958, 0]
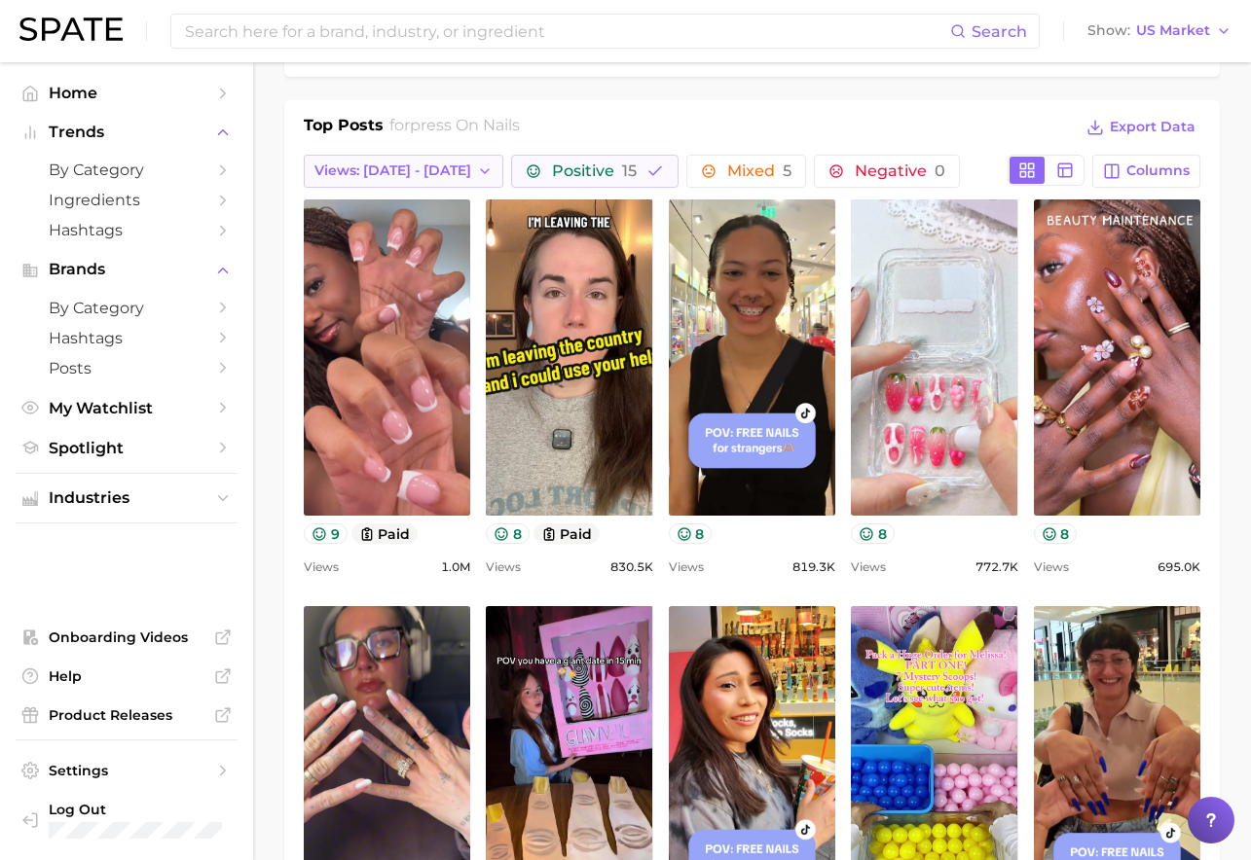
click at [477, 171] on icon "button" at bounding box center [485, 172] width 16 height 16
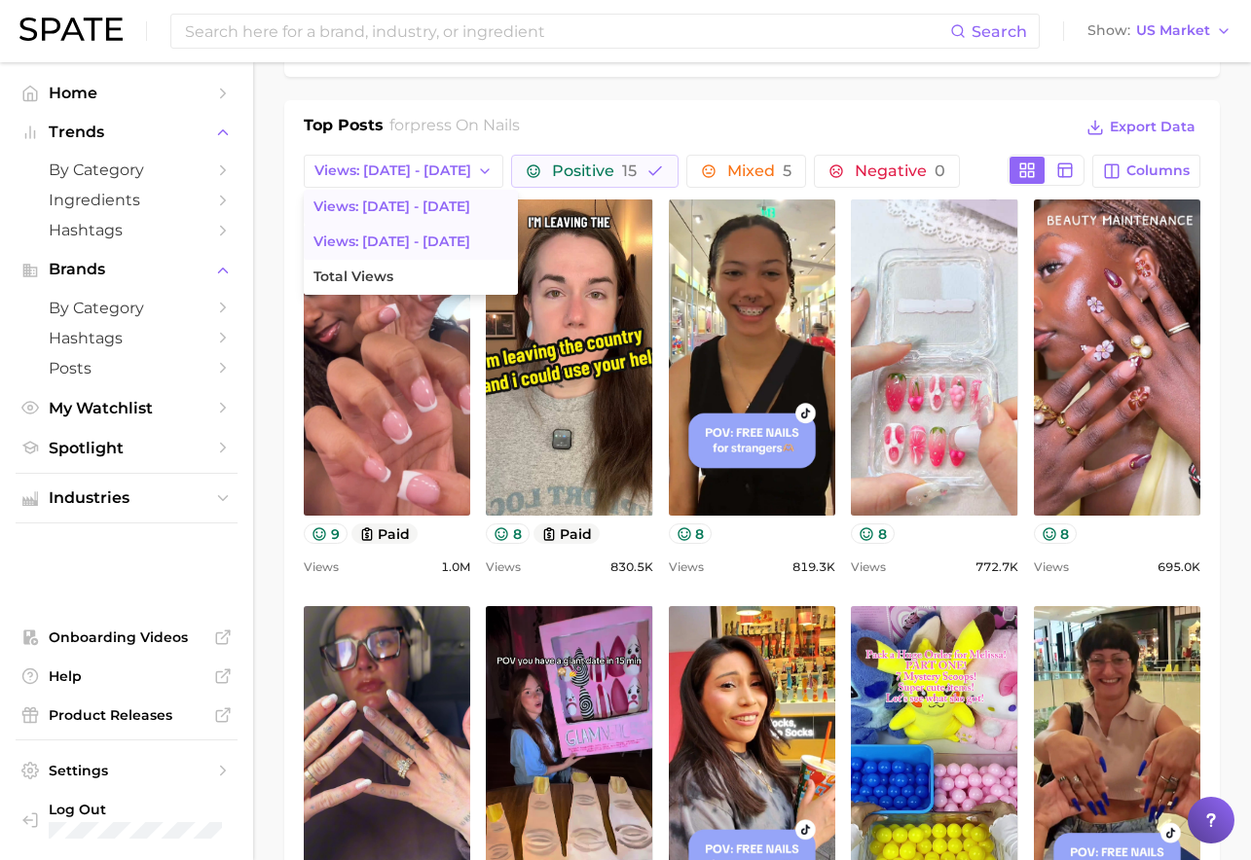
click at [442, 211] on button "Views: [DATE] - [DATE]" at bounding box center [411, 207] width 214 height 35
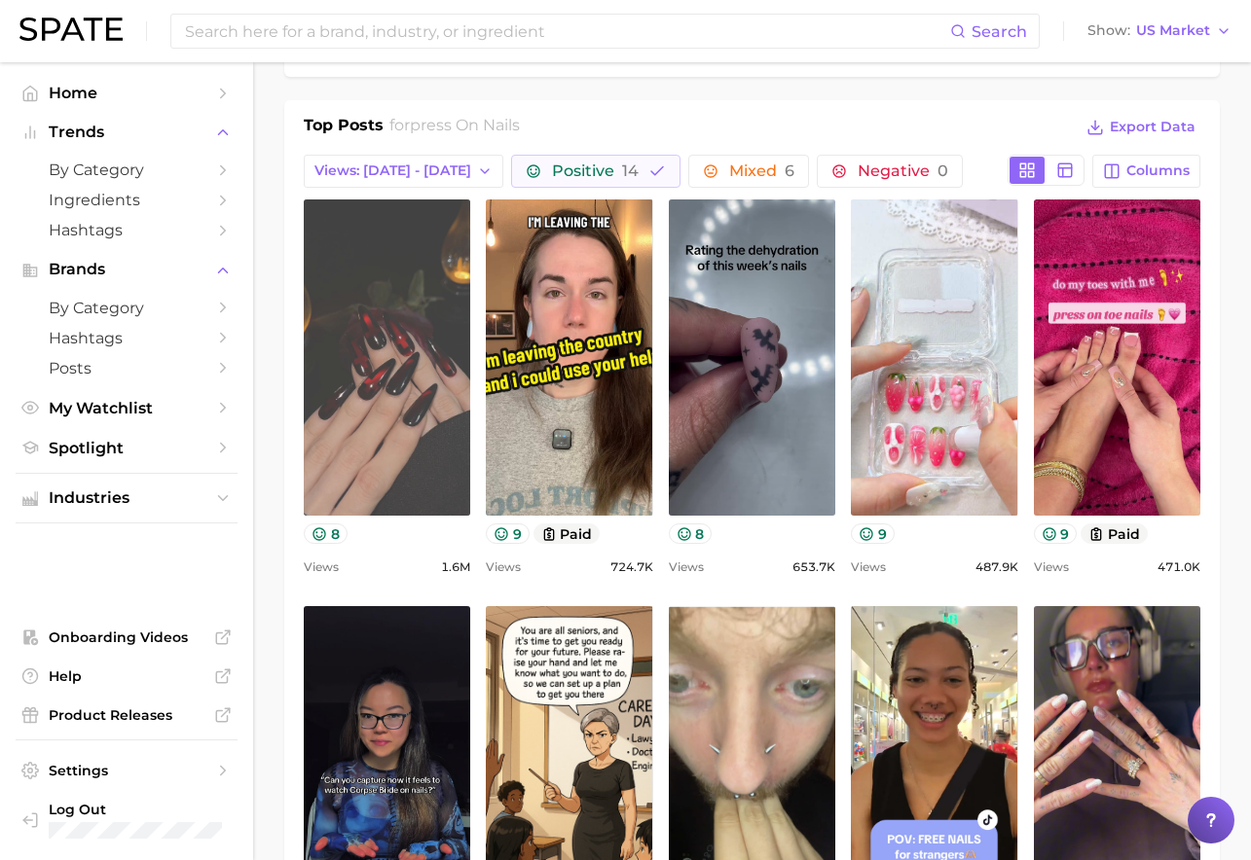
scroll to position [0, 0]
click at [391, 383] on link "view post on TikTok" at bounding box center [387, 358] width 166 height 316
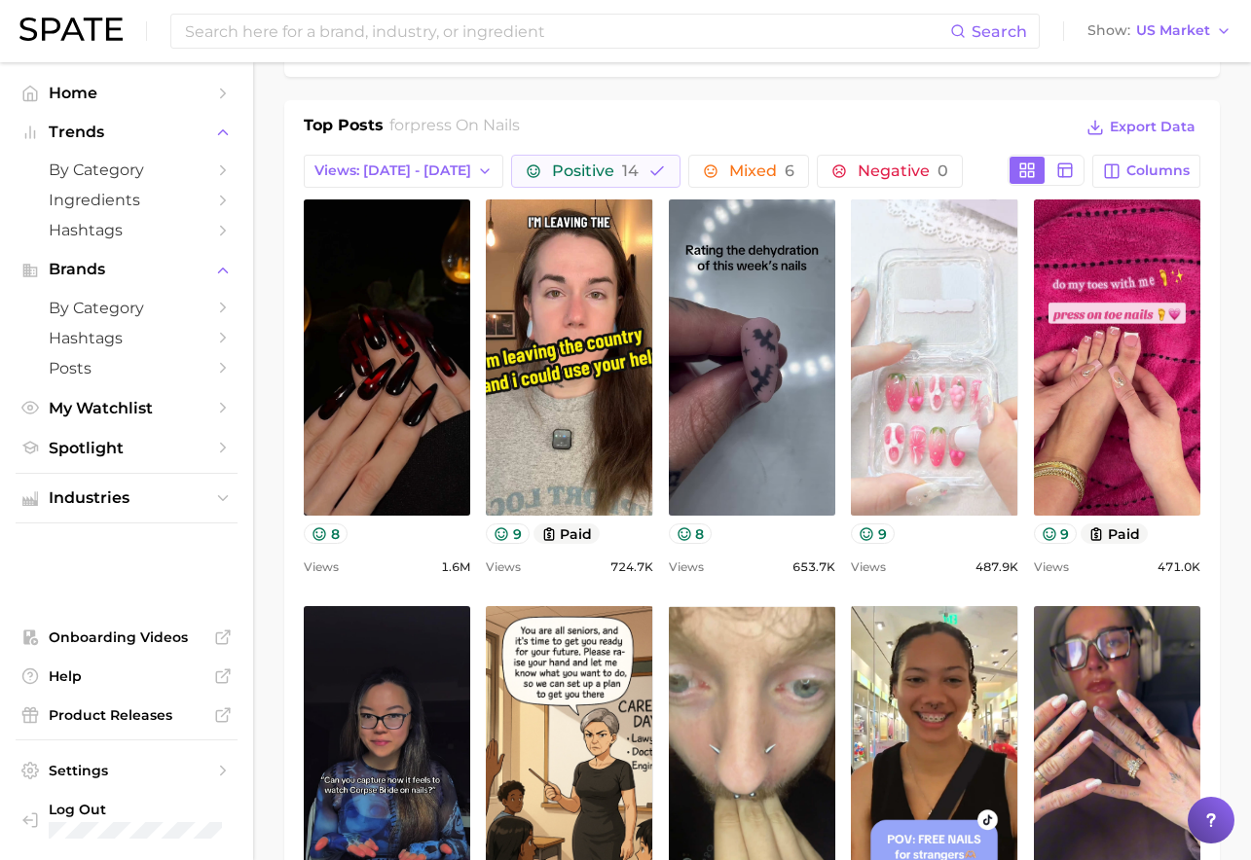
click at [935, 305] on link "view post on TikTok" at bounding box center [934, 358] width 166 height 316
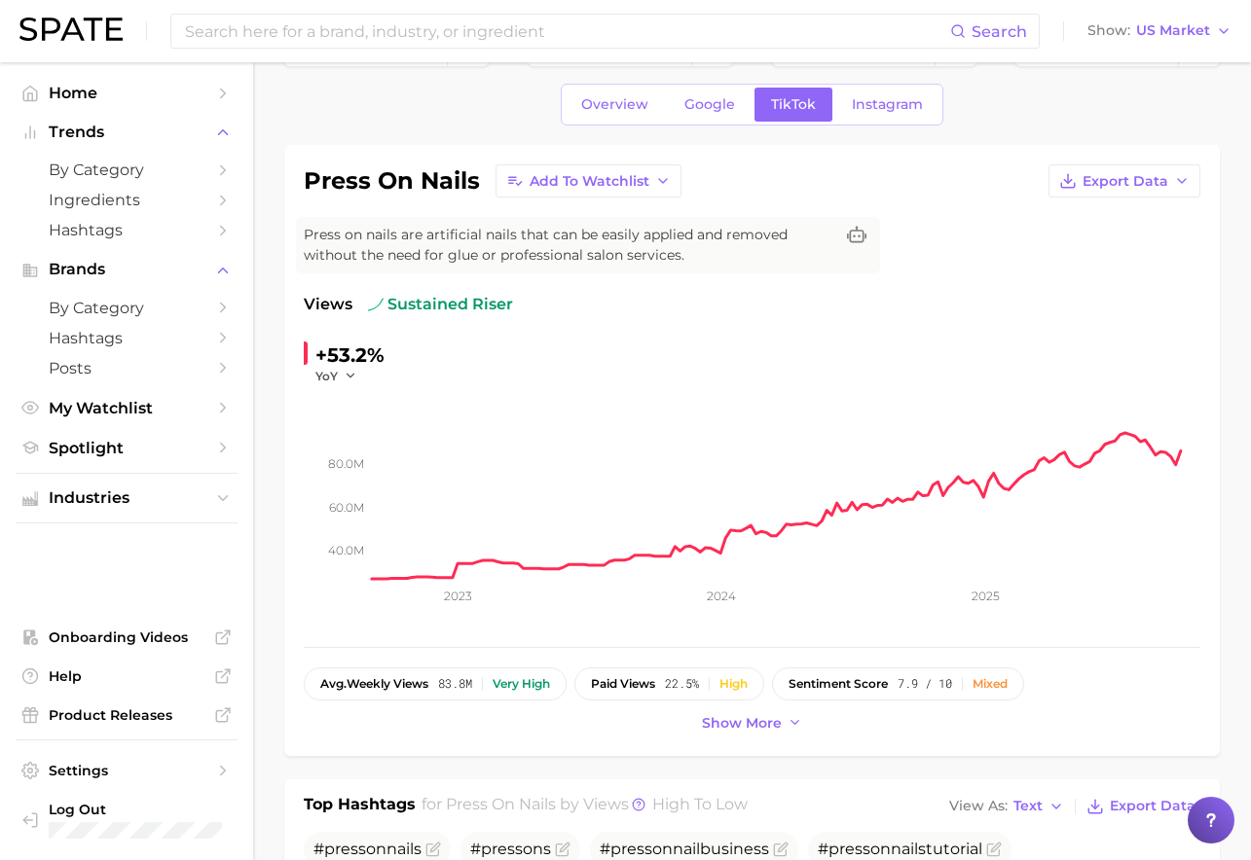
scroll to position [58, 0]
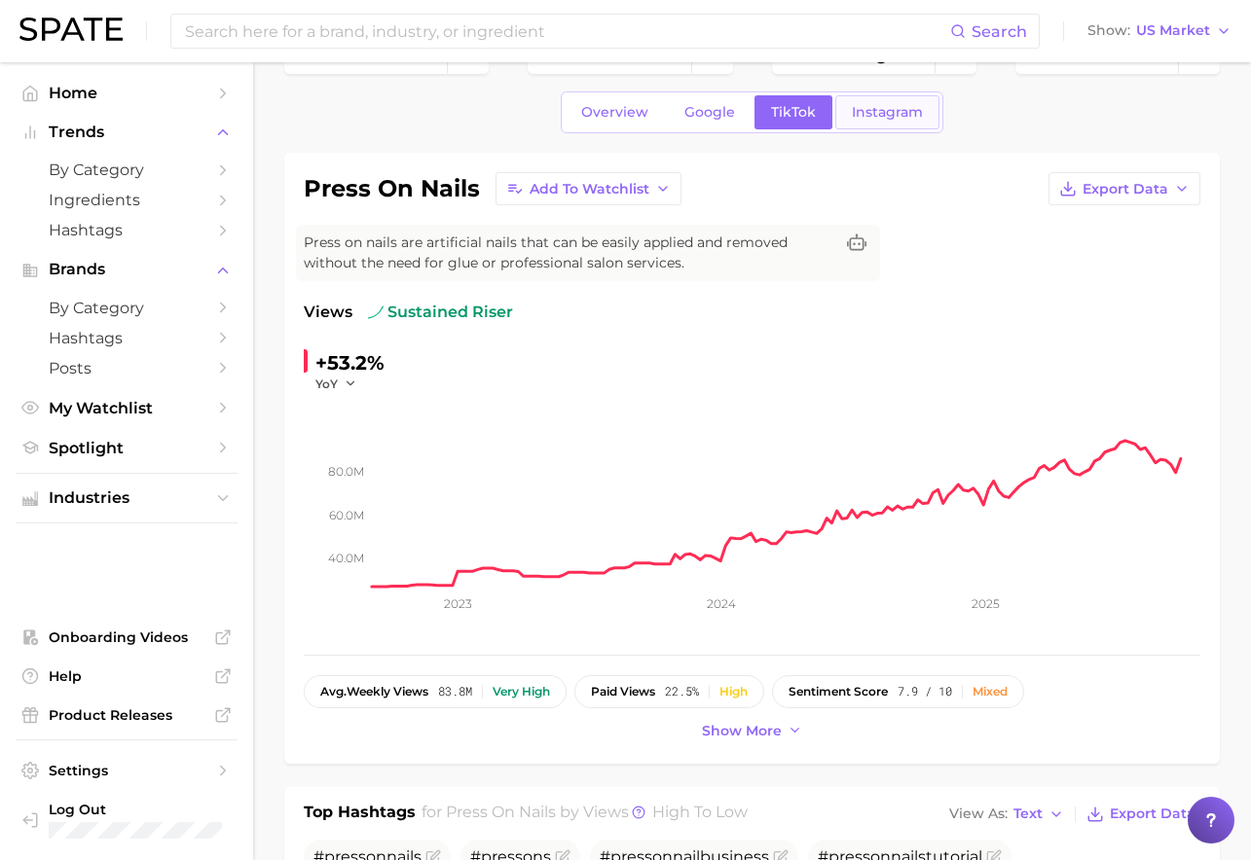
click at [926, 108] on link "Instagram" at bounding box center [887, 112] width 104 height 34
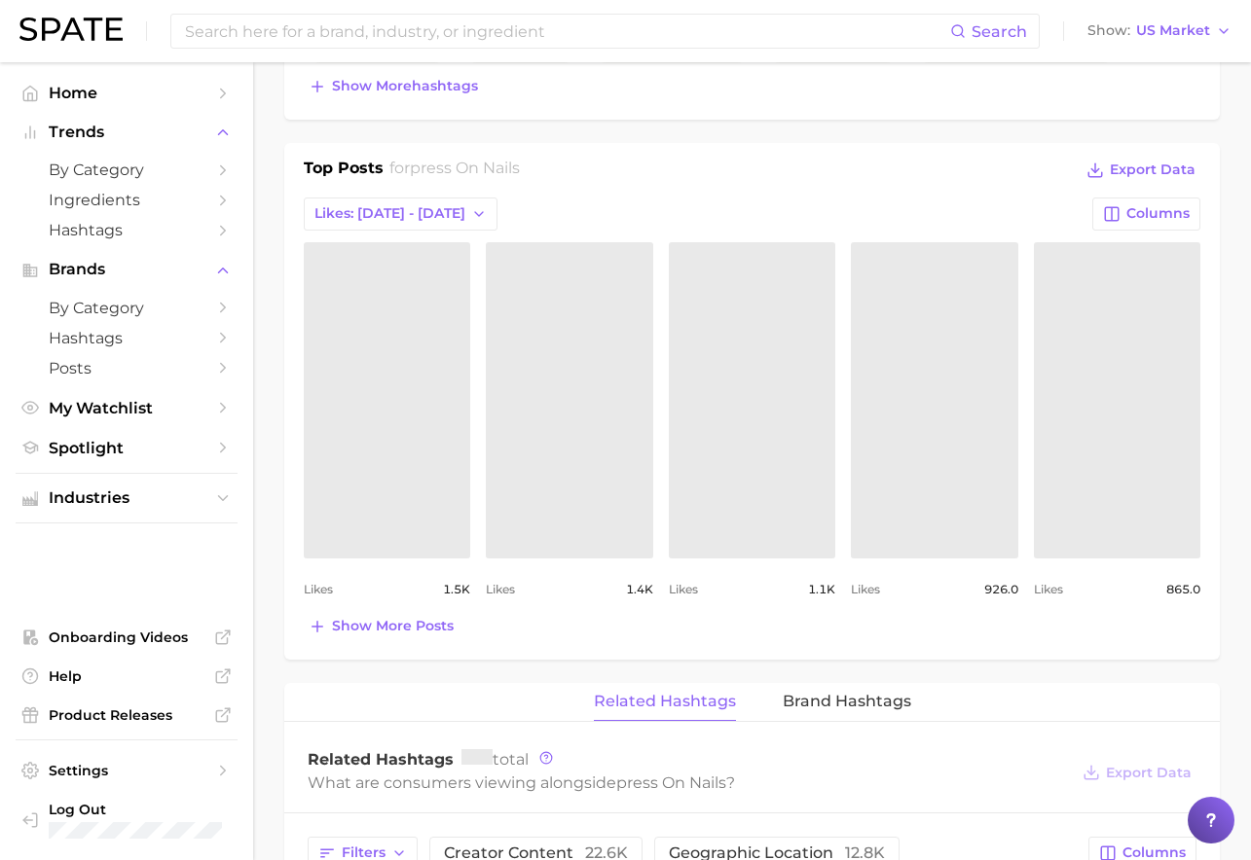
scroll to position [764, 0]
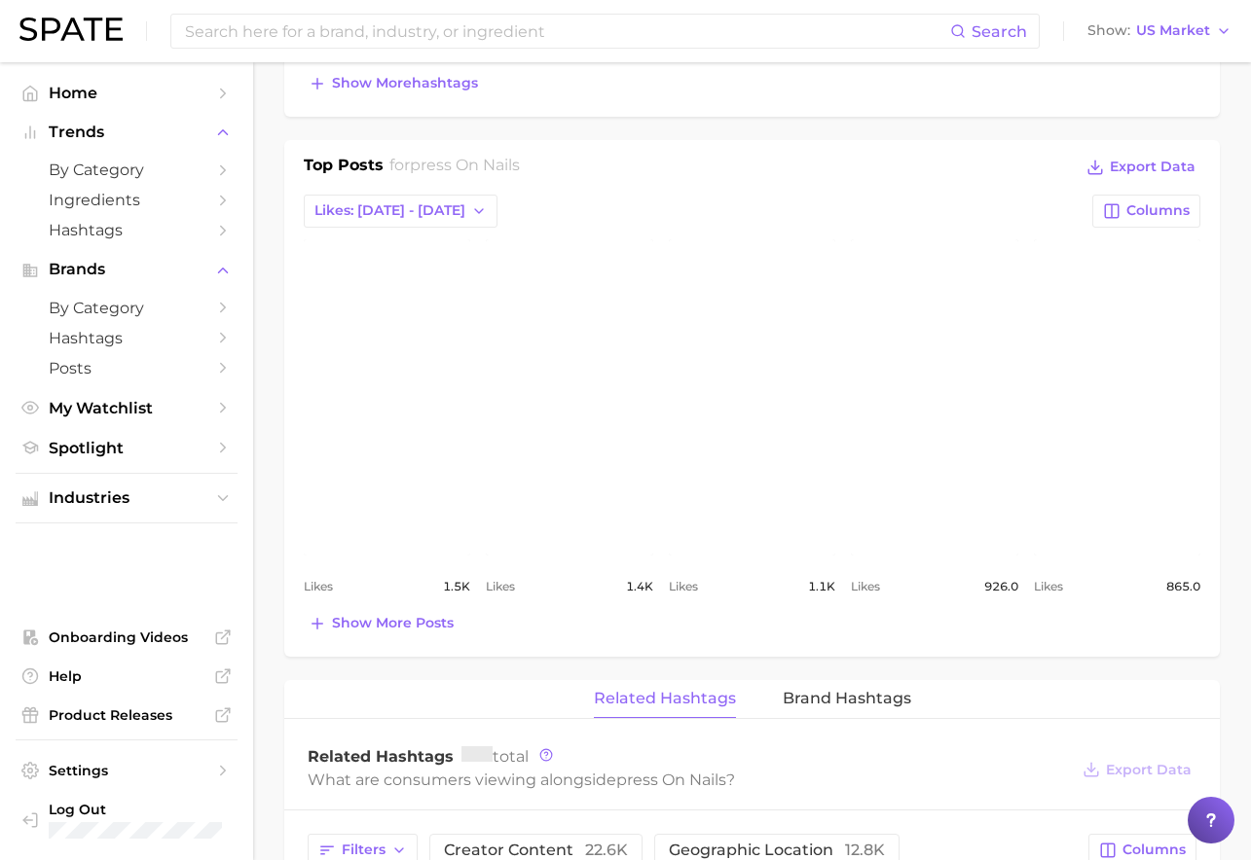
click at [371, 498] on link "view post on Instagram" at bounding box center [387, 397] width 166 height 316
click at [1156, 462] on link "view post on Instagram" at bounding box center [1117, 397] width 166 height 316
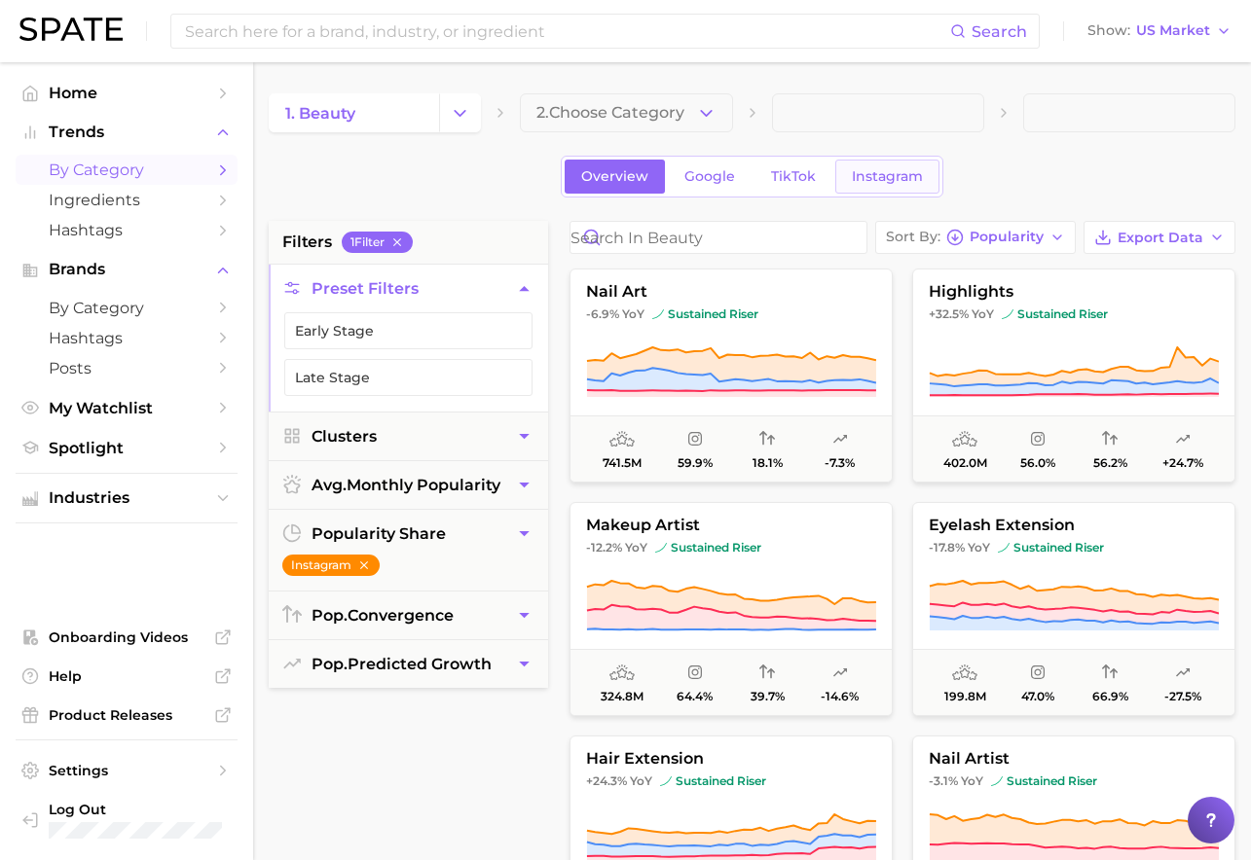
click at [875, 185] on link "Instagram" at bounding box center [887, 177] width 104 height 34
